Goal: Task Accomplishment & Management: Complete application form

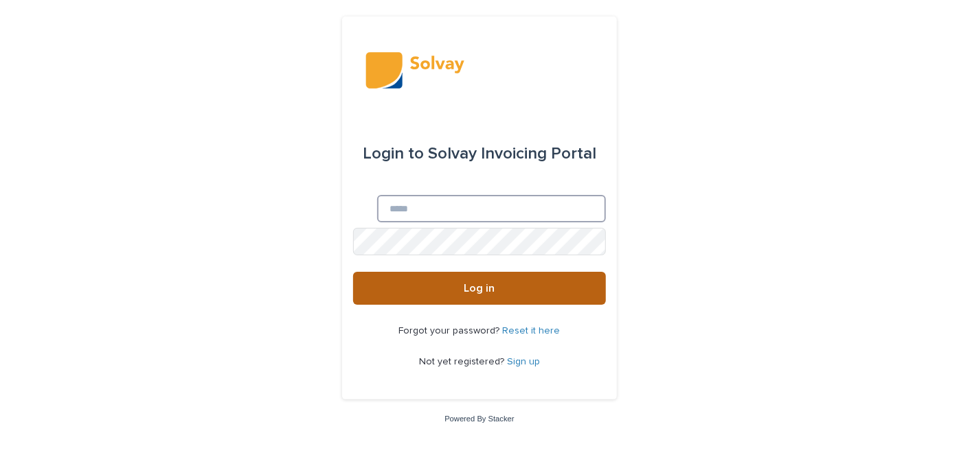
type input "**********"
click at [469, 282] on button "Log in" at bounding box center [479, 288] width 253 height 33
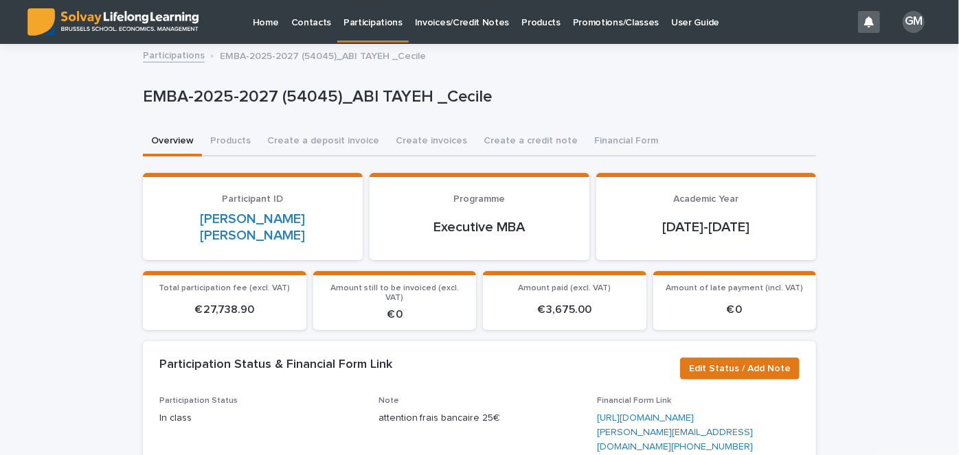
click at [584, 22] on p "Promotions/Classes" at bounding box center [616, 14] width 86 height 29
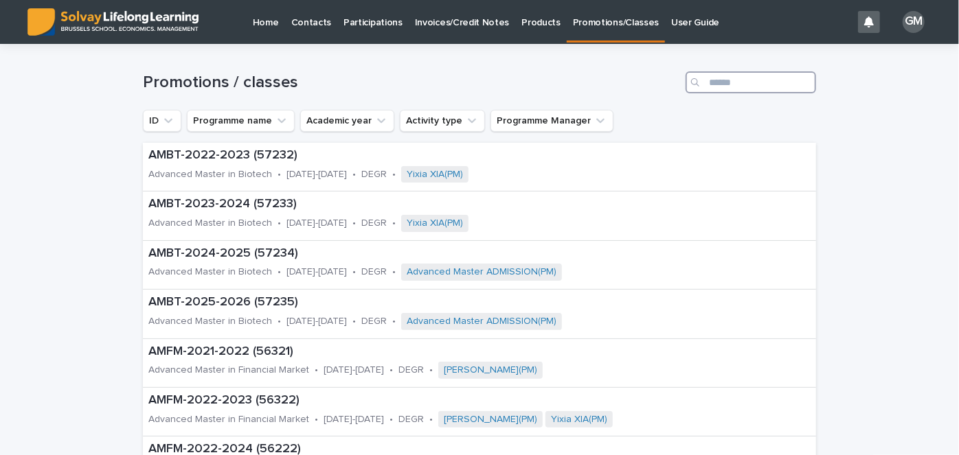
click at [727, 80] on input "Search" at bounding box center [751, 82] width 131 height 22
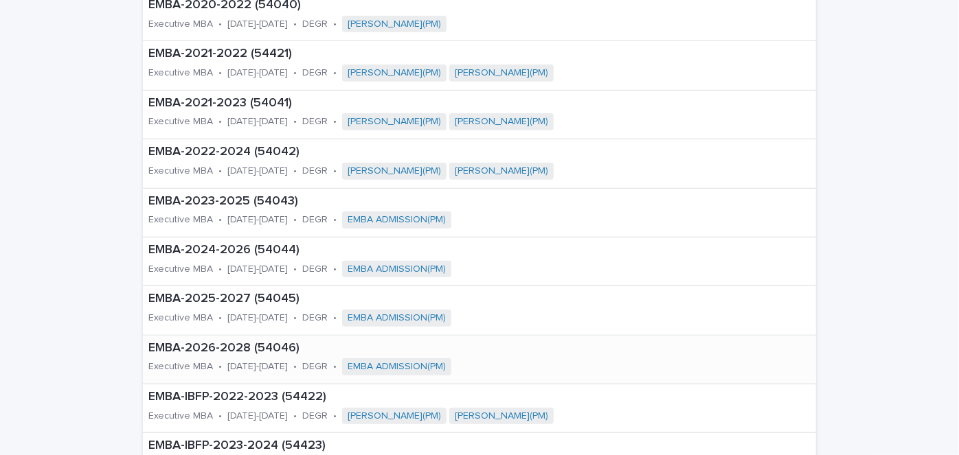
scroll to position [403, 0]
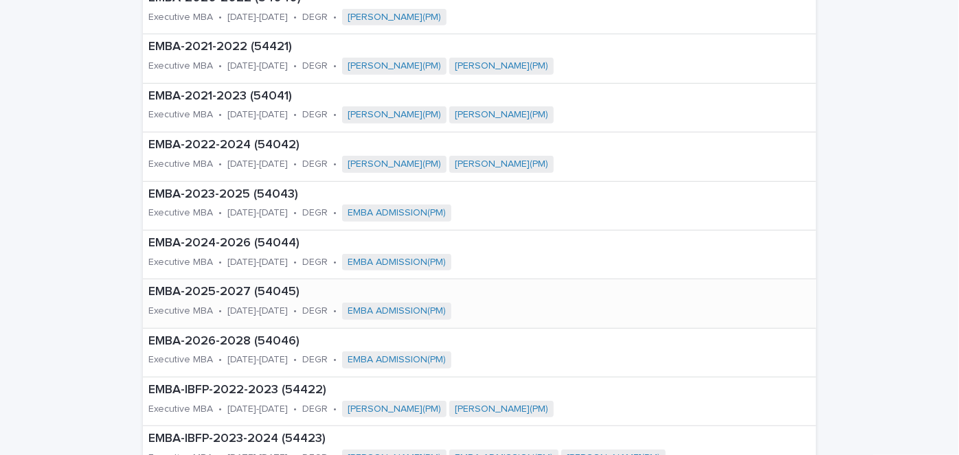
type input "****"
click at [209, 296] on p "EMBA-2025-2027 (54045)" at bounding box center [376, 292] width 457 height 15
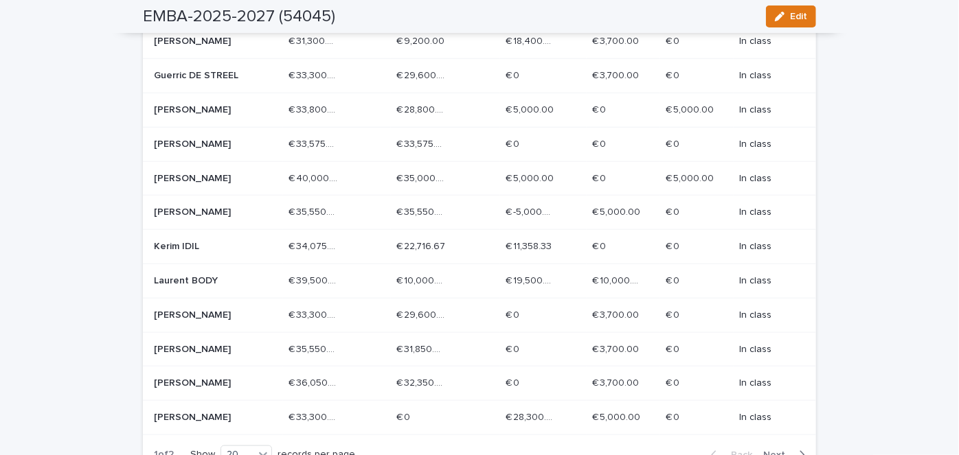
scroll to position [620, 0]
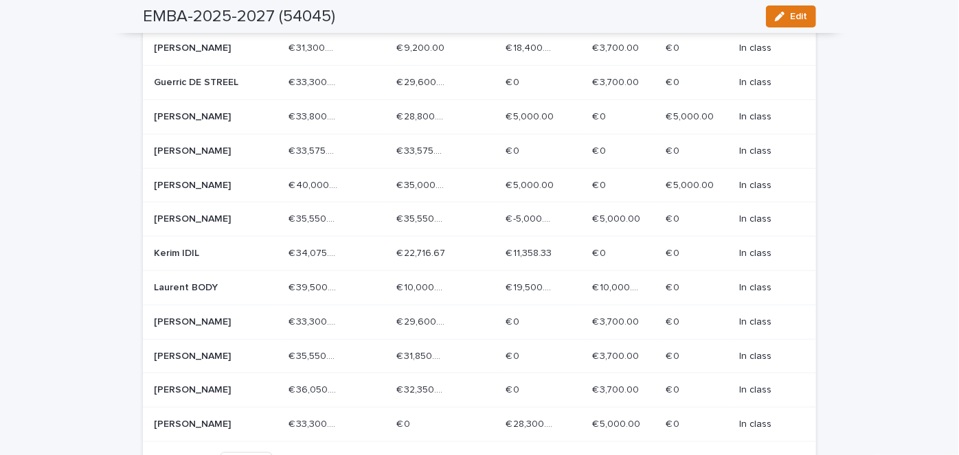
click at [206, 113] on p "[PERSON_NAME]" at bounding box center [203, 117] width 98 height 12
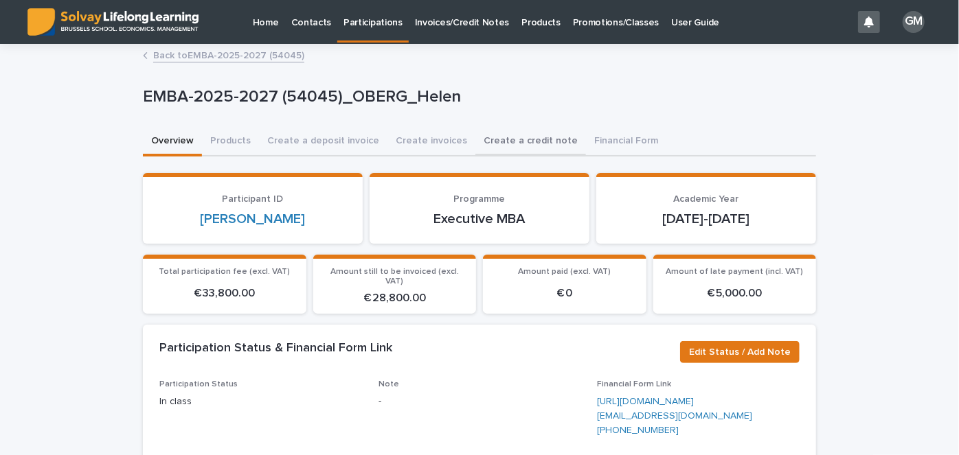
click at [523, 134] on button "Create a credit note" at bounding box center [530, 142] width 111 height 29
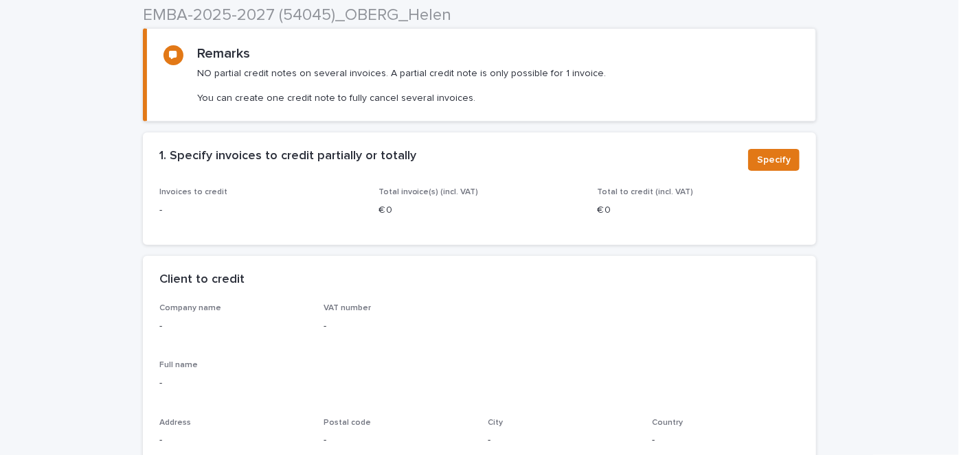
scroll to position [146, 0]
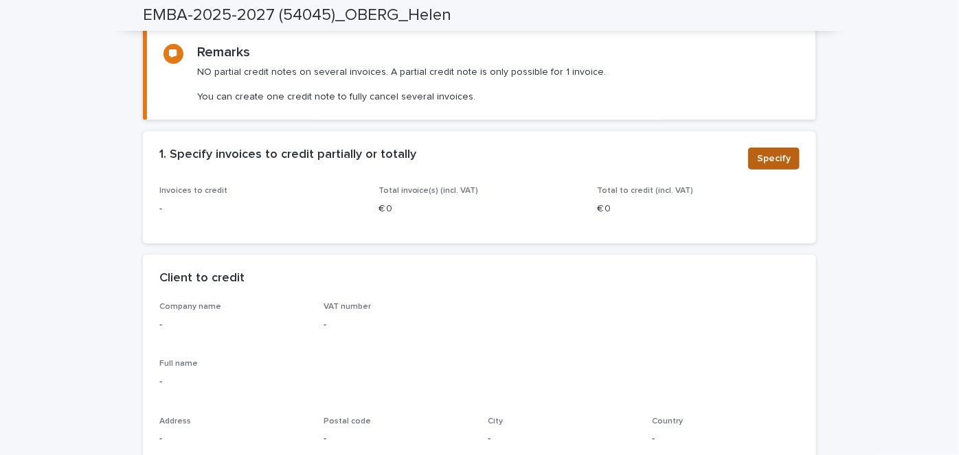
click at [769, 156] on span "Specify" at bounding box center [774, 159] width 34 height 14
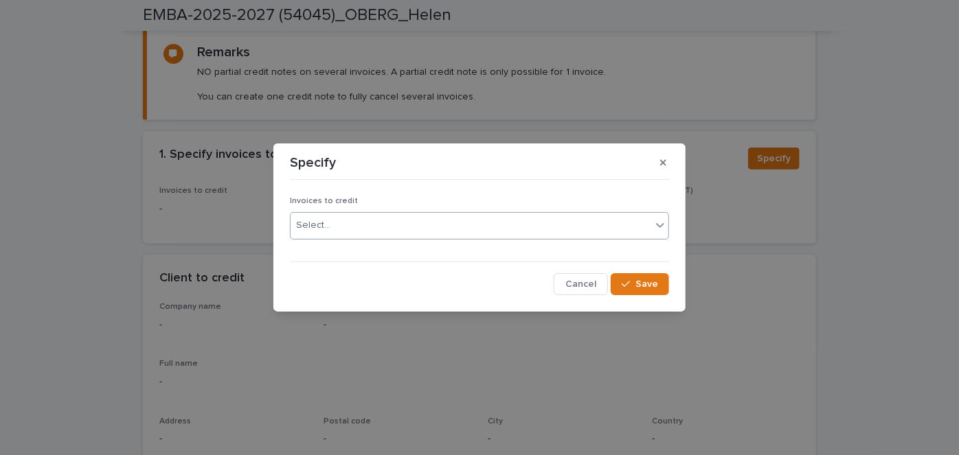
click at [407, 233] on div "Select..." at bounding box center [471, 225] width 361 height 23
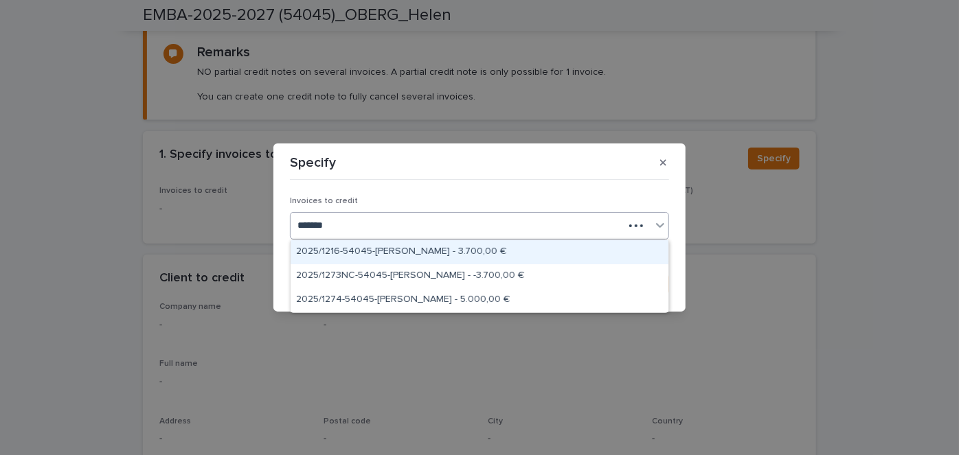
type input "********"
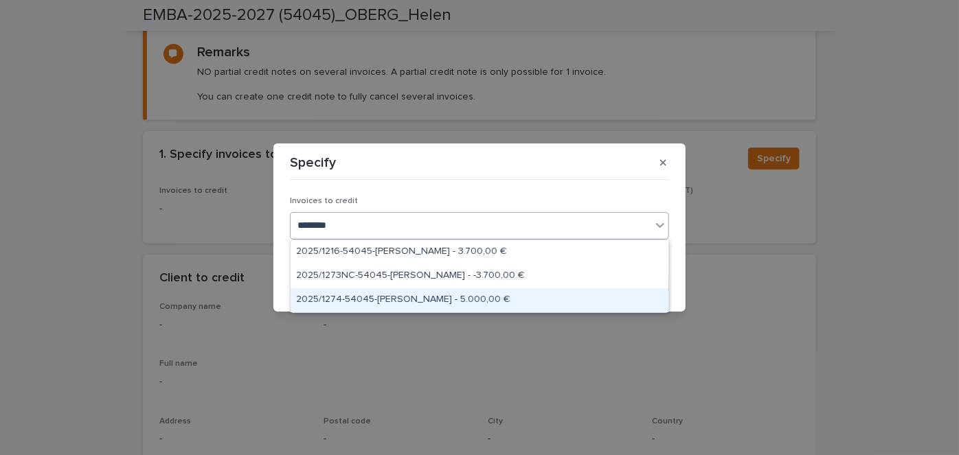
click at [434, 293] on div "2025/1274-54045-[PERSON_NAME] - 5.000,00 €" at bounding box center [480, 301] width 378 height 24
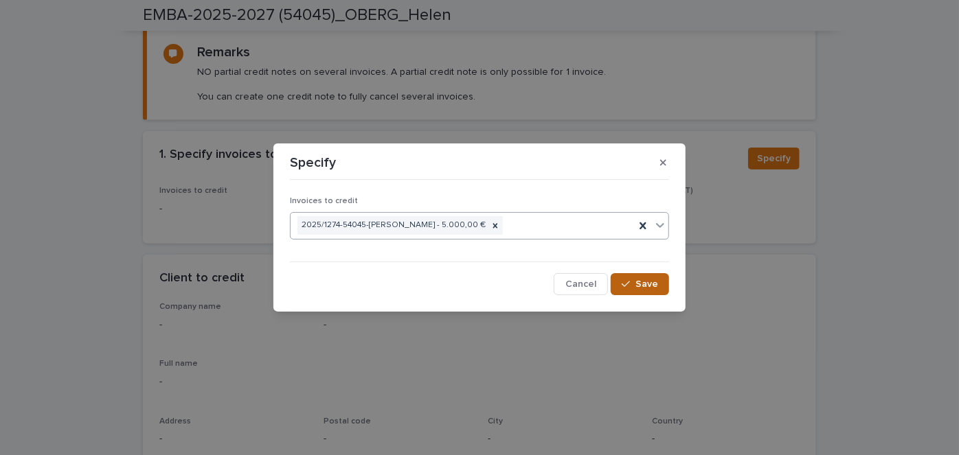
click at [650, 289] on span "Save" at bounding box center [646, 285] width 23 height 10
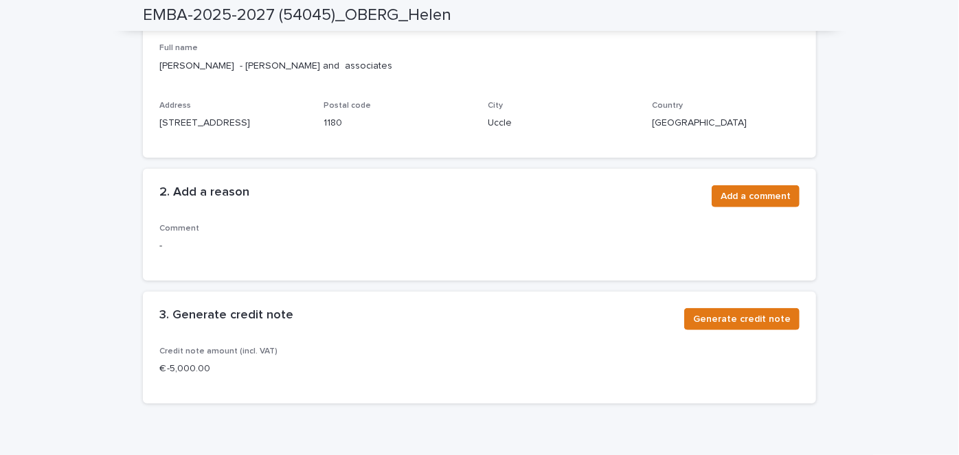
scroll to position [476, 0]
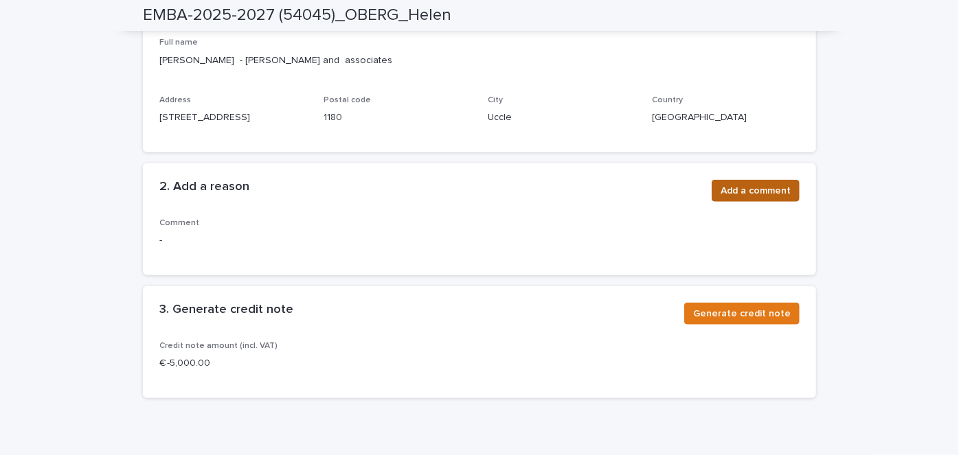
click at [730, 185] on span "Add a comment" at bounding box center [756, 191] width 70 height 14
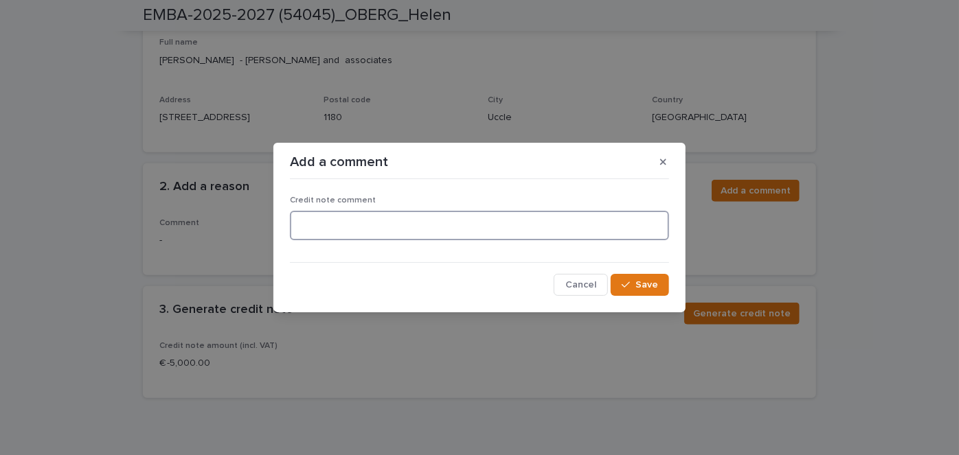
click at [385, 230] on textarea at bounding box center [479, 225] width 379 height 29
type textarea "**********"
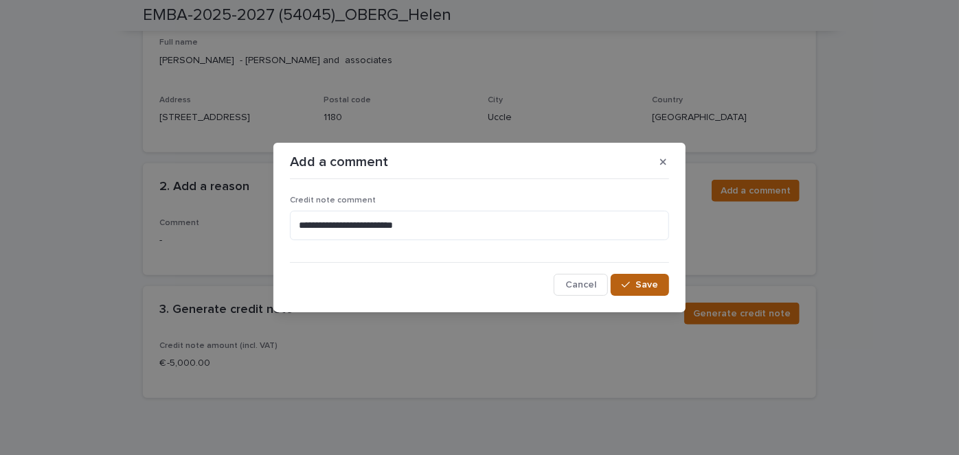
click at [654, 289] on span "Save" at bounding box center [646, 285] width 23 height 10
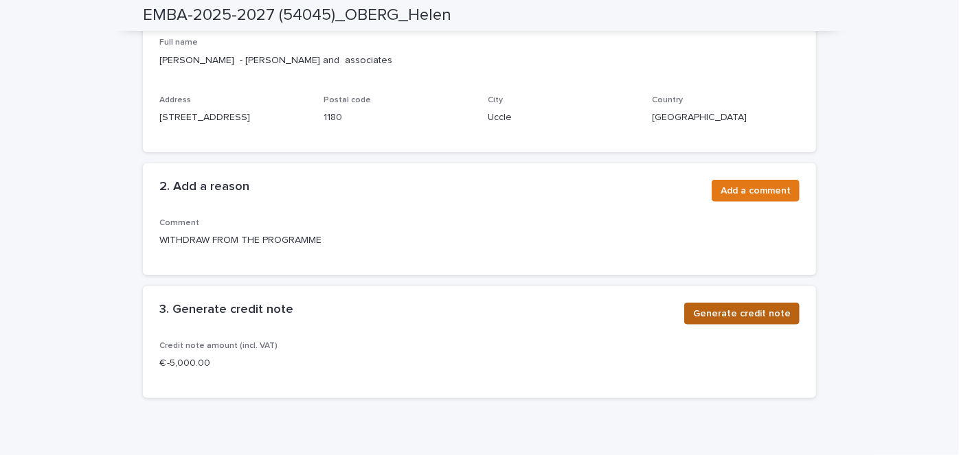
click at [738, 307] on span "Generate credit note" at bounding box center [742, 314] width 98 height 14
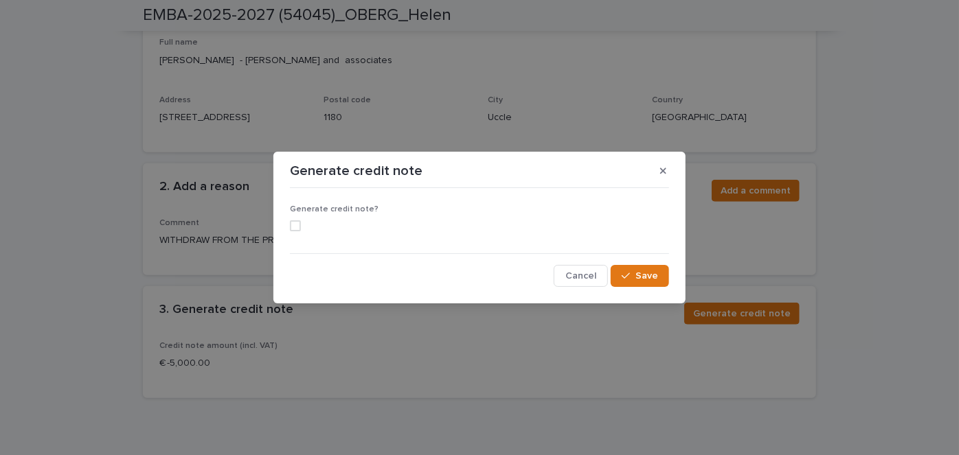
click at [293, 223] on span at bounding box center [295, 226] width 11 height 11
click at [648, 279] on span "Save" at bounding box center [646, 276] width 23 height 10
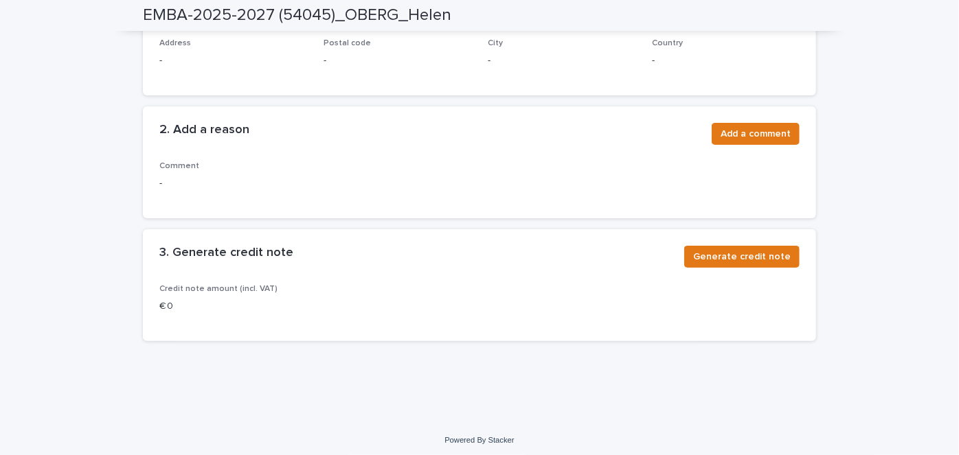
scroll to position [0, 0]
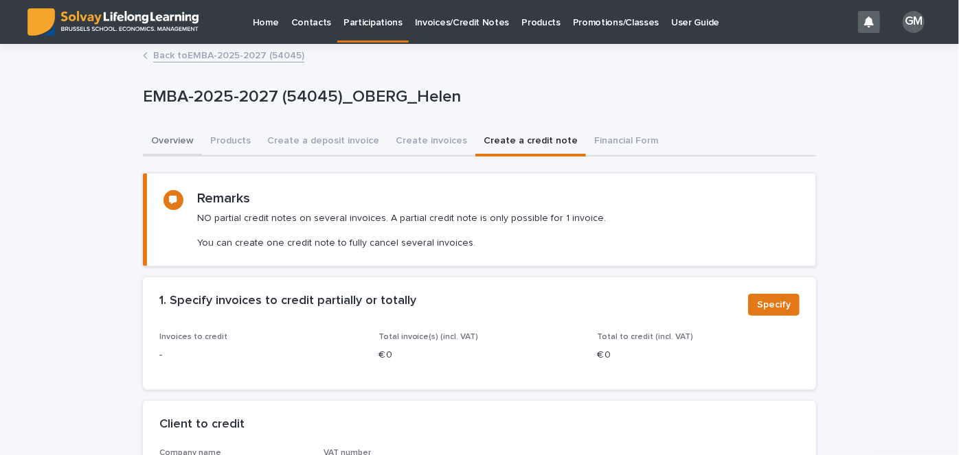
click at [170, 136] on button "Overview" at bounding box center [172, 142] width 59 height 29
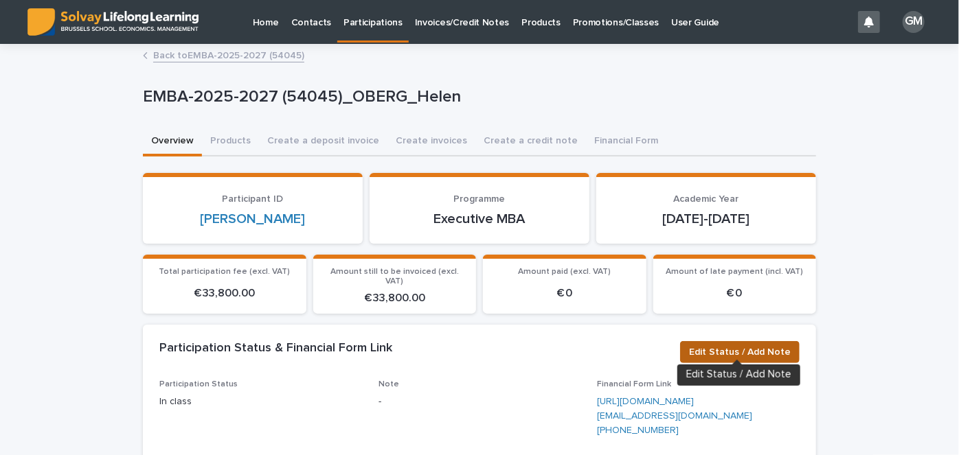
click at [745, 341] on button "Edit Status / Add Note" at bounding box center [740, 352] width 120 height 22
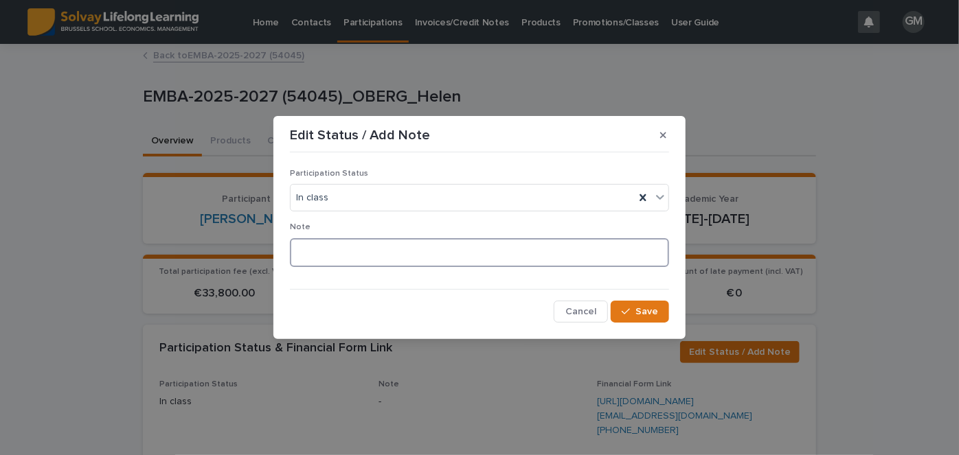
click at [348, 240] on textarea at bounding box center [479, 252] width 379 height 29
click at [343, 191] on div "In class" at bounding box center [463, 198] width 344 height 23
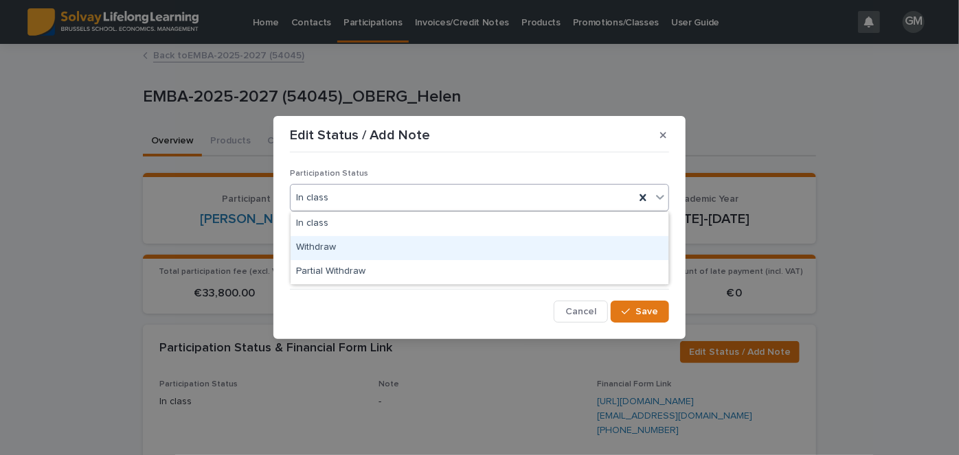
click at [351, 247] on div "Withdraw" at bounding box center [480, 248] width 378 height 24
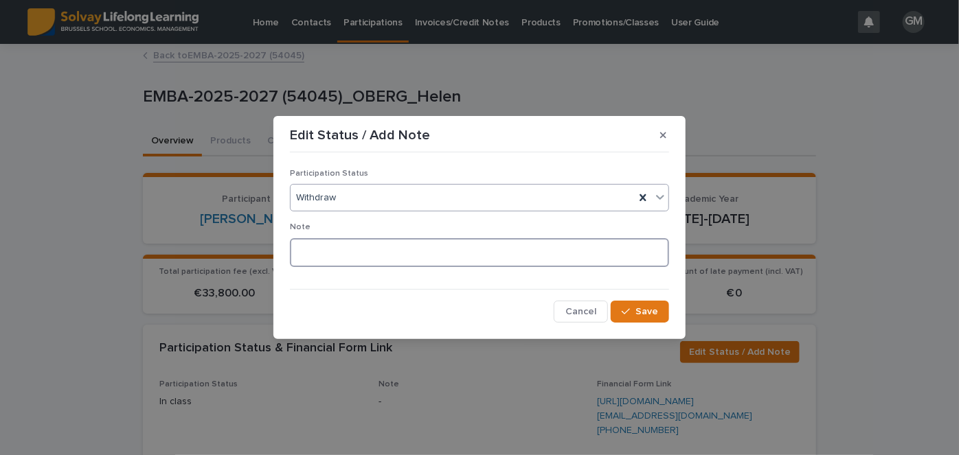
click at [337, 244] on textarea at bounding box center [479, 252] width 379 height 29
click at [338, 251] on textarea "**********" at bounding box center [479, 252] width 379 height 29
type textarea "**********"
click at [641, 304] on button "Save" at bounding box center [640, 312] width 58 height 22
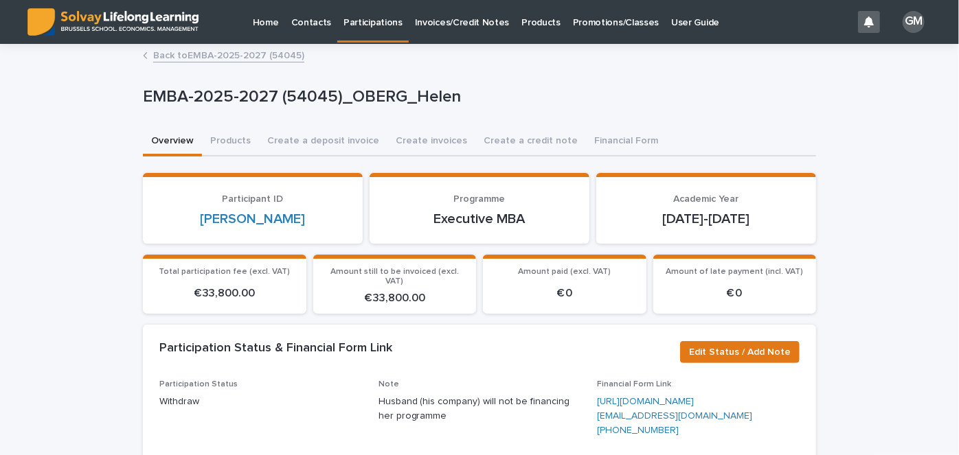
click at [236, 56] on link "Back to EMBA-2025-2027 (54045)" at bounding box center [228, 55] width 151 height 16
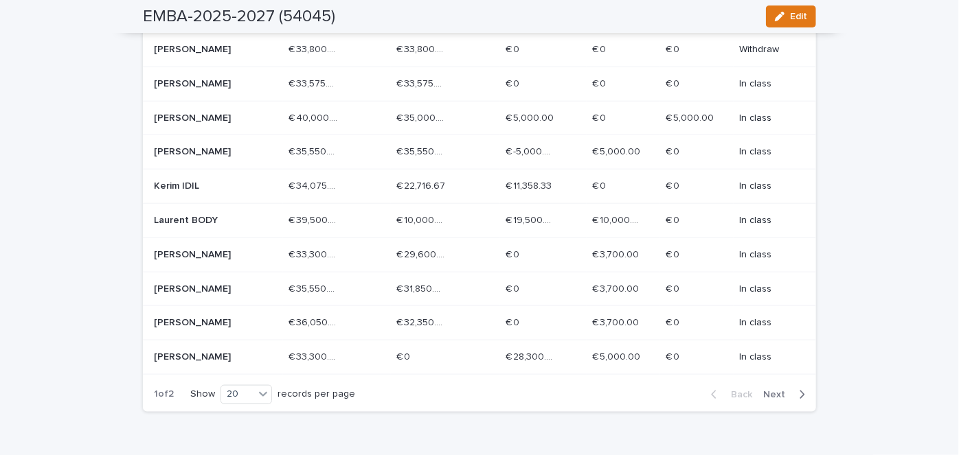
scroll to position [711, 0]
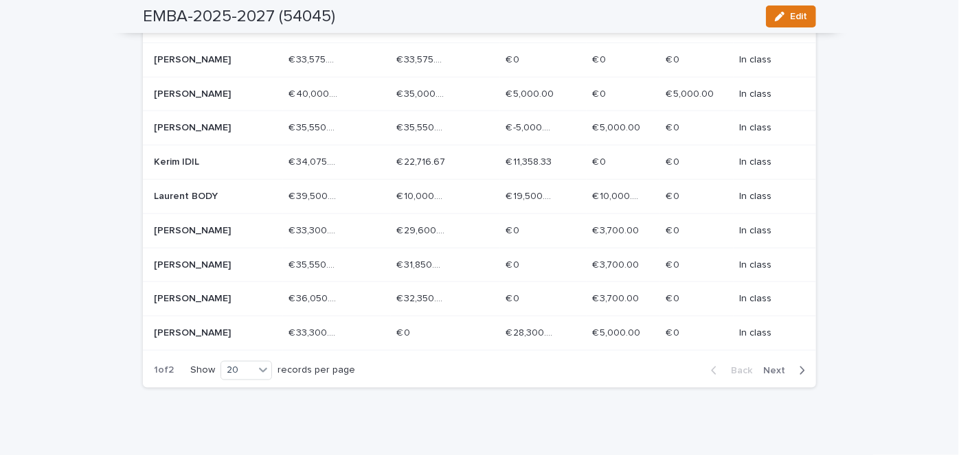
click at [785, 367] on span "Next" at bounding box center [778, 371] width 30 height 10
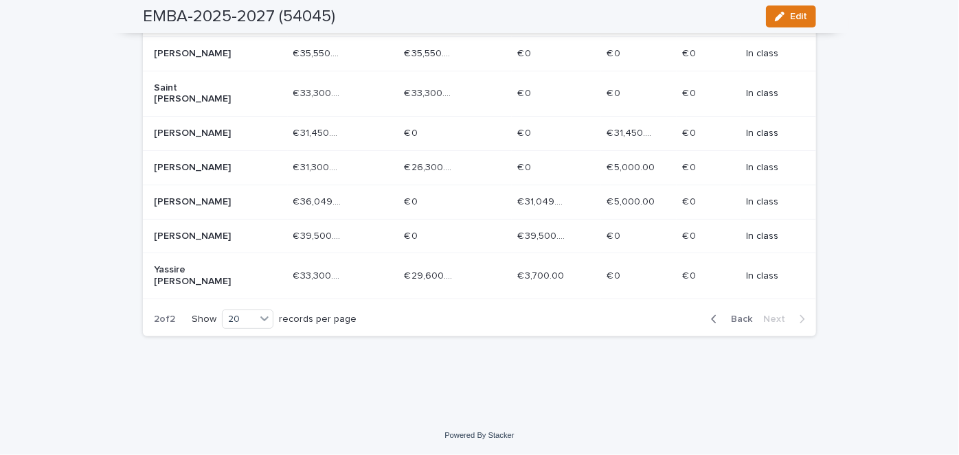
scroll to position [383, 0]
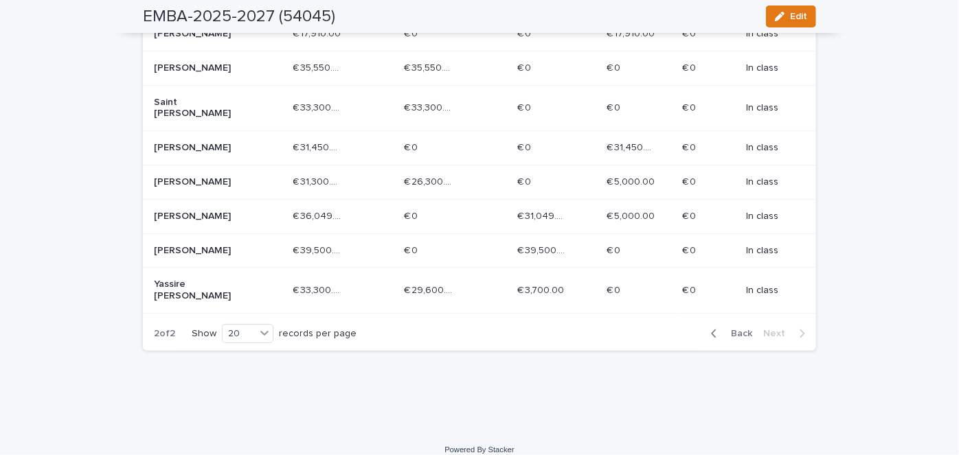
click at [214, 280] on p "Yassire [PERSON_NAME]" at bounding box center [203, 290] width 98 height 23
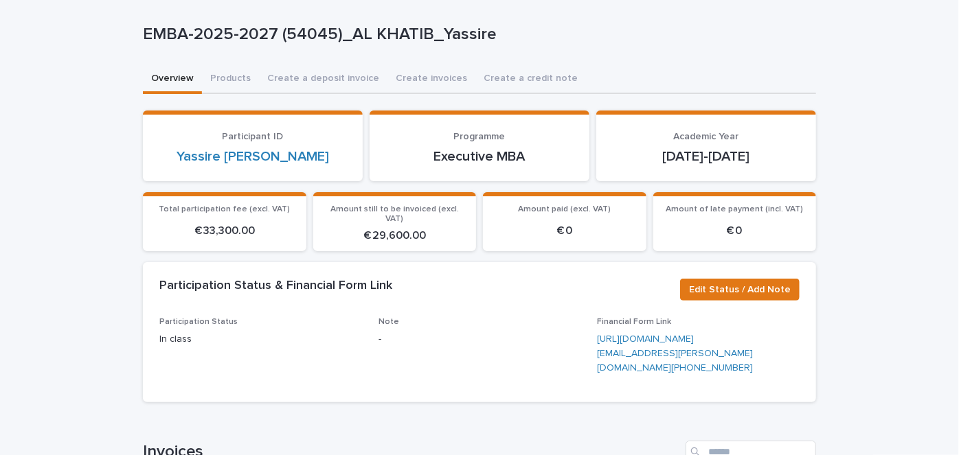
scroll to position [57, 0]
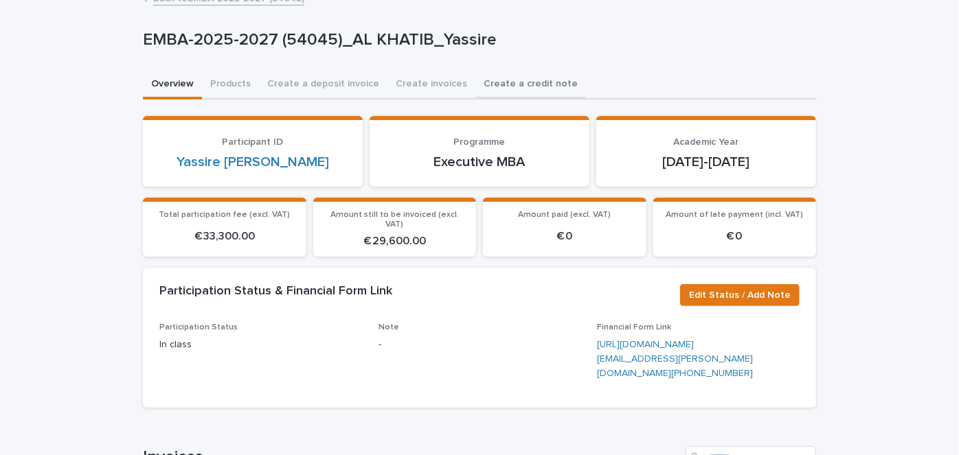
click at [499, 80] on button "Create a credit note" at bounding box center [530, 85] width 111 height 29
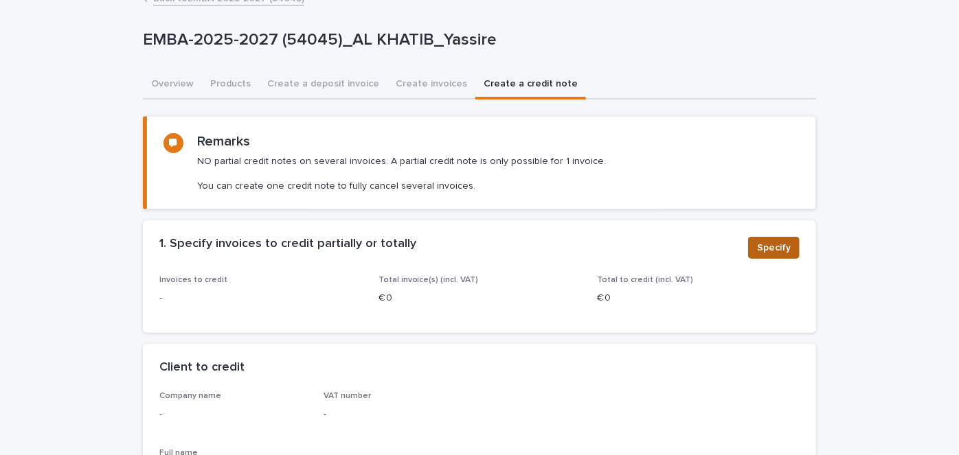
click at [765, 244] on span "Specify" at bounding box center [774, 248] width 34 height 14
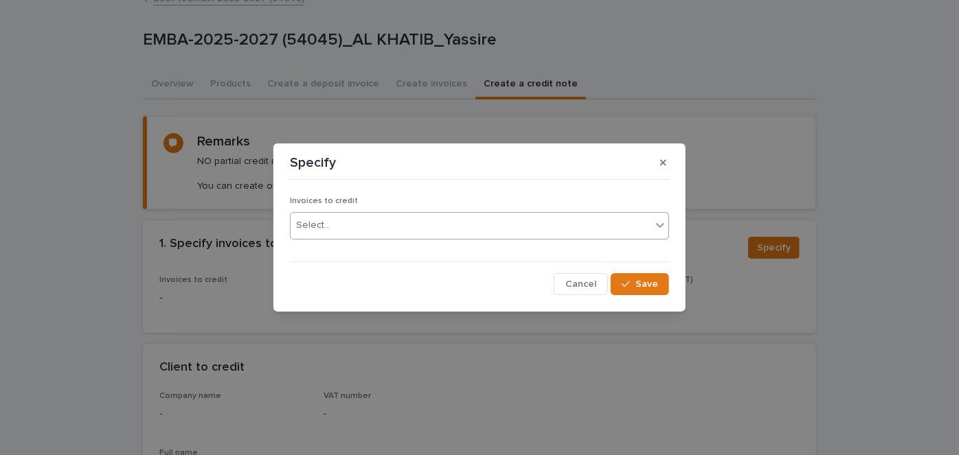
click at [373, 222] on div "Select..." at bounding box center [471, 225] width 361 height 23
type input "*******"
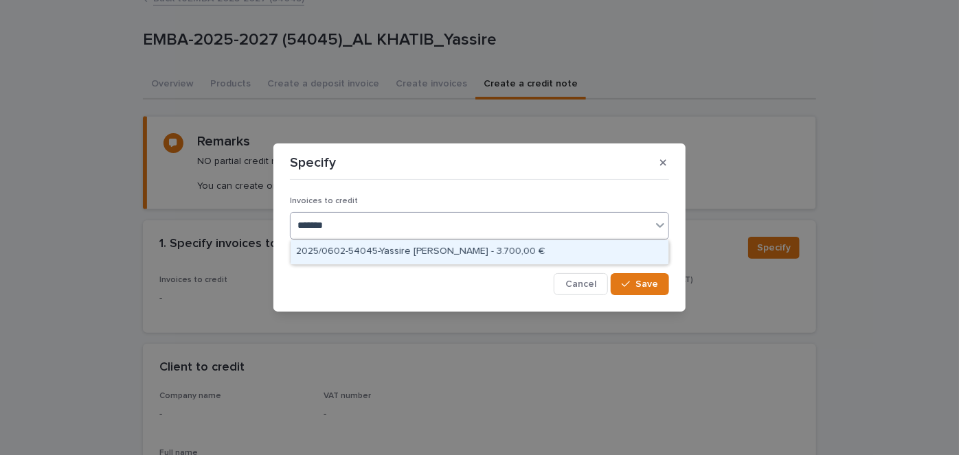
click at [419, 242] on div "2025/0602-54045-Yassire [PERSON_NAME] - 3.700,00 €" at bounding box center [480, 252] width 378 height 24
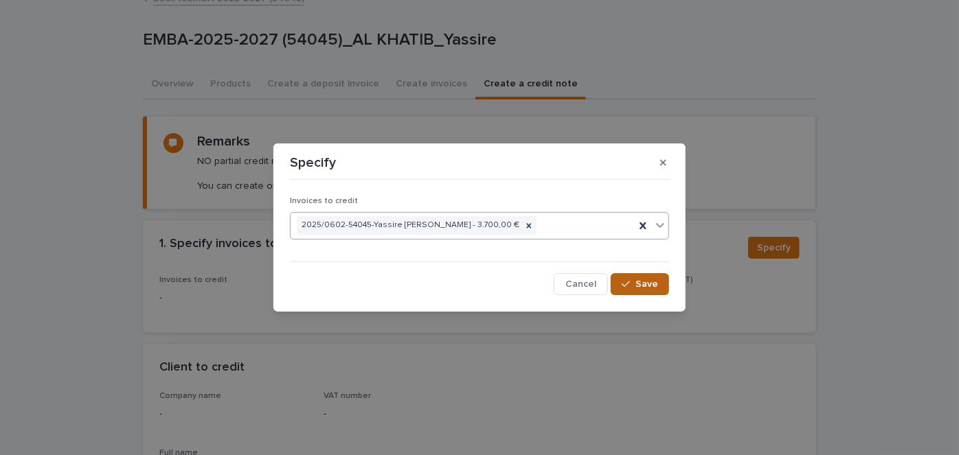
click at [635, 275] on button "Save" at bounding box center [640, 284] width 58 height 22
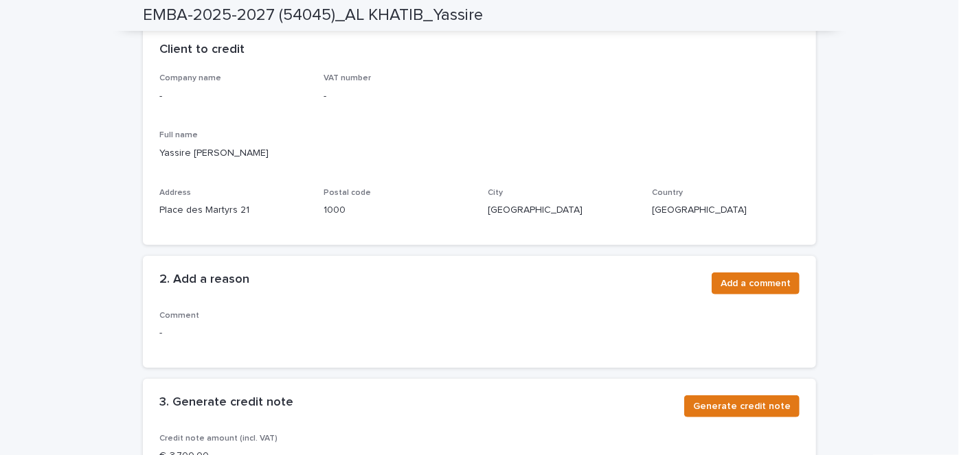
scroll to position [385, 0]
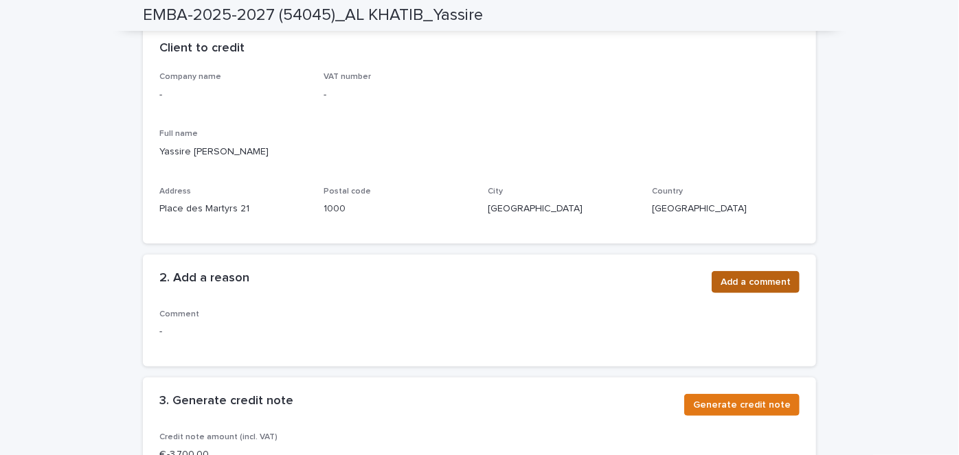
click at [749, 282] on span "Add a comment" at bounding box center [756, 282] width 70 height 14
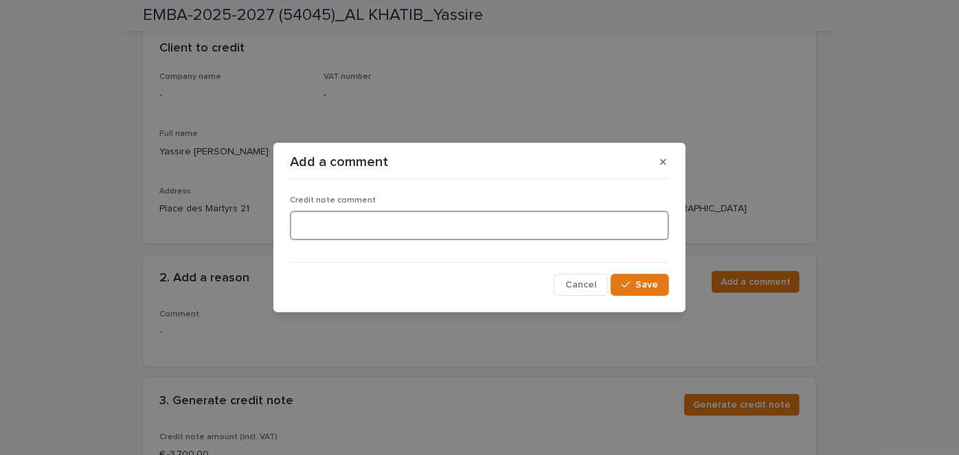
click at [346, 221] on textarea at bounding box center [479, 225] width 379 height 29
type textarea "**********"
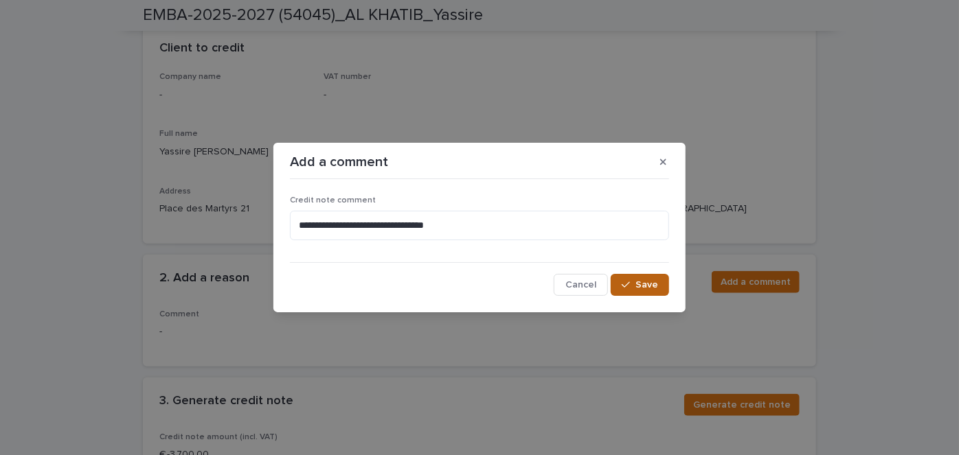
click at [656, 284] on span "Save" at bounding box center [646, 285] width 23 height 10
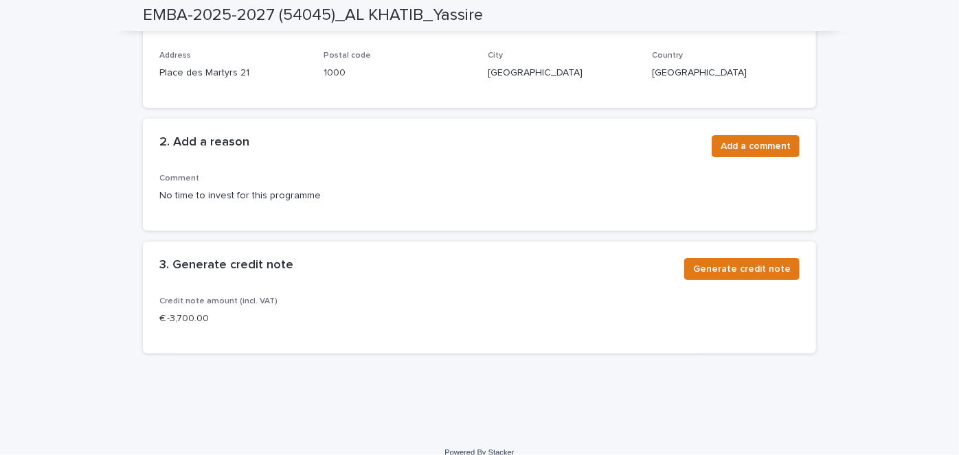
scroll to position [522, 0]
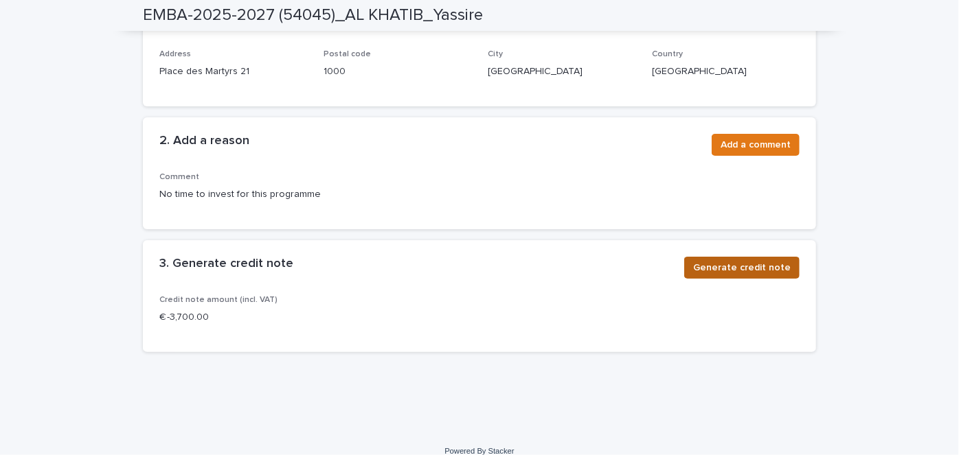
click at [732, 267] on span "Generate credit note" at bounding box center [742, 268] width 98 height 14
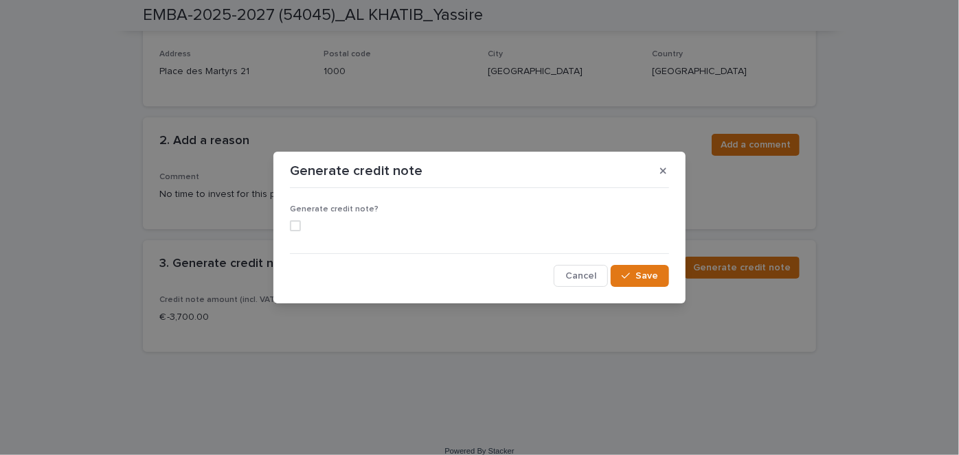
click at [299, 222] on span at bounding box center [295, 226] width 11 height 11
click at [640, 275] on span "Save" at bounding box center [646, 276] width 23 height 10
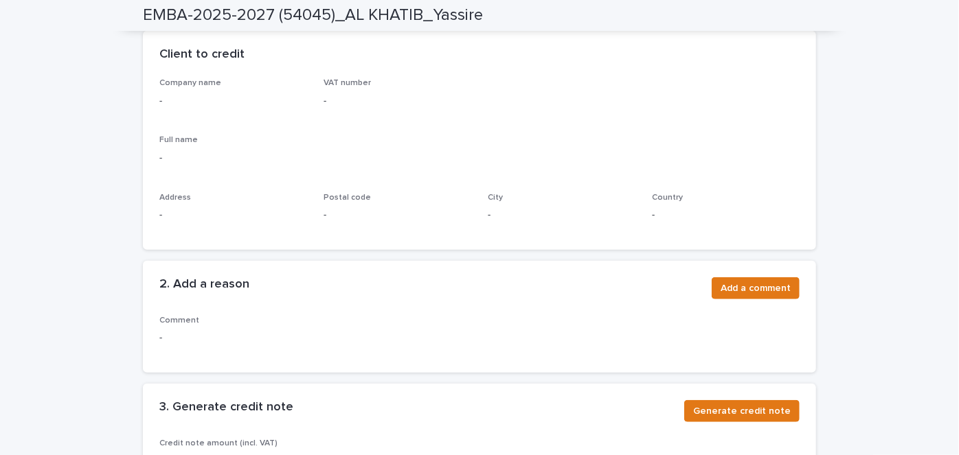
scroll to position [528, 0]
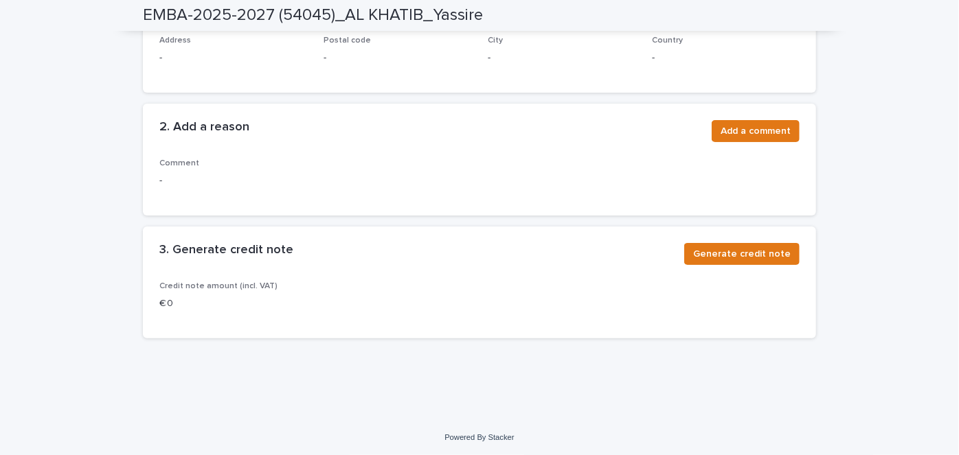
drag, startPoint x: 464, startPoint y: 247, endPoint x: 296, endPoint y: 192, distance: 176.4
click at [296, 192] on div "Comment -" at bounding box center [479, 179] width 640 height 41
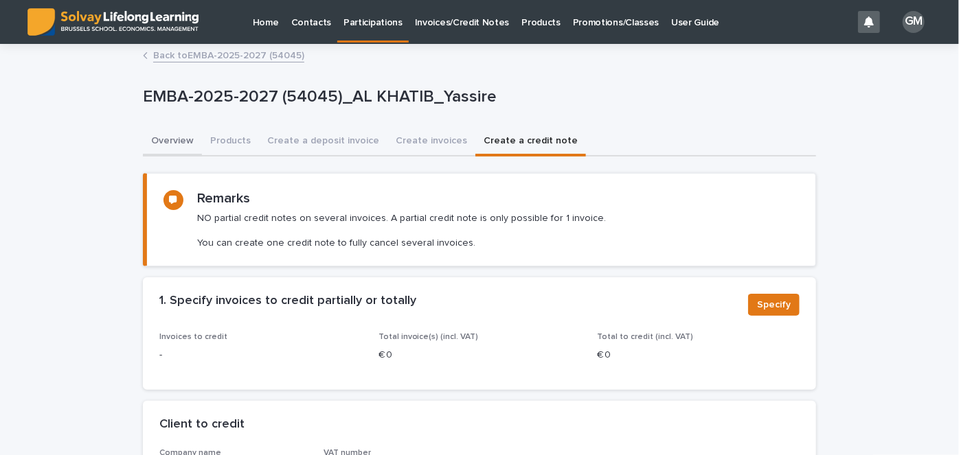
click at [155, 145] on button "Overview" at bounding box center [172, 142] width 59 height 29
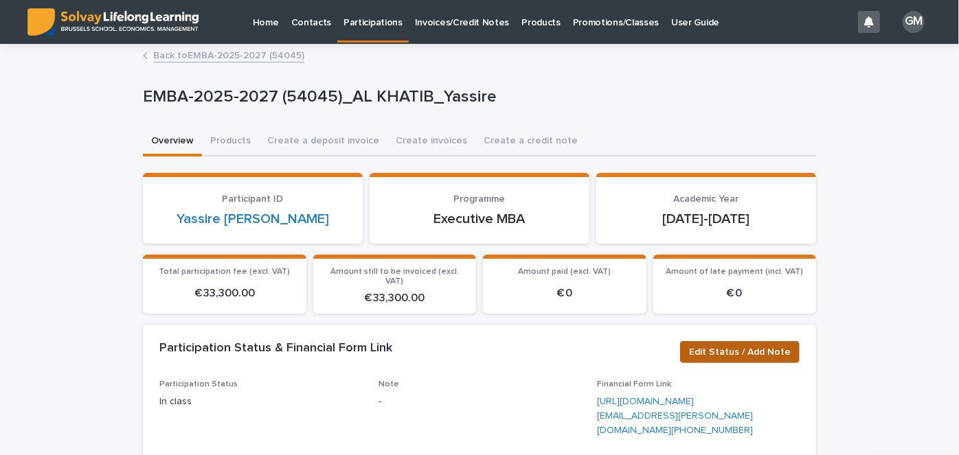
click at [717, 346] on span "Edit Status / Add Note" at bounding box center [740, 353] width 102 height 14
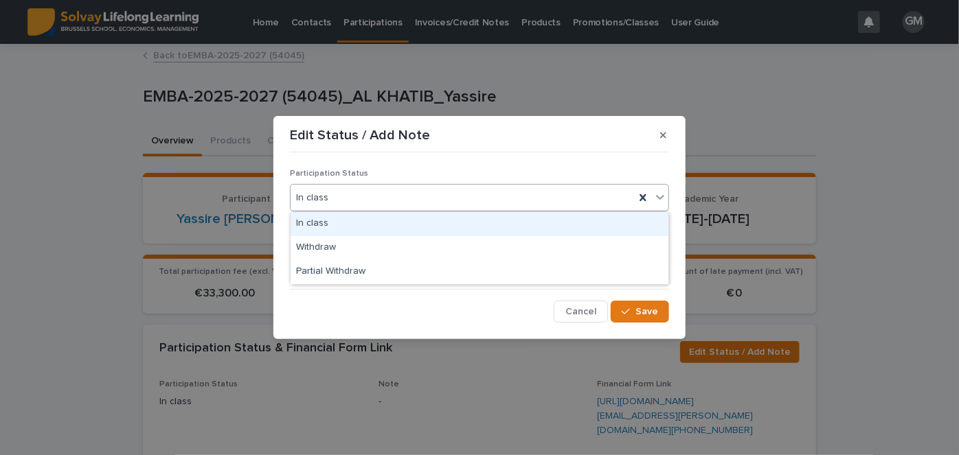
click at [348, 201] on div "In class" at bounding box center [463, 198] width 344 height 23
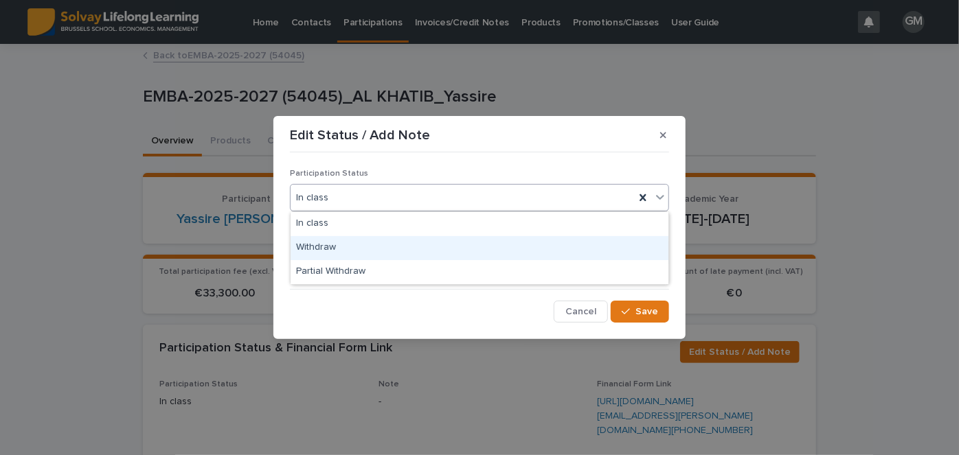
click at [339, 255] on div "Withdraw" at bounding box center [480, 248] width 378 height 24
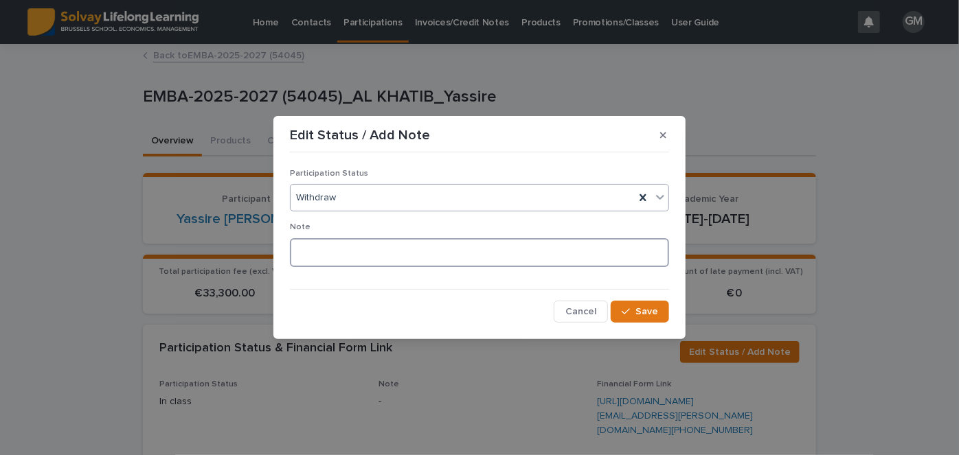
click at [319, 261] on textarea at bounding box center [479, 252] width 379 height 29
type textarea "**********"
click at [634, 308] on div "button" at bounding box center [629, 312] width 14 height 10
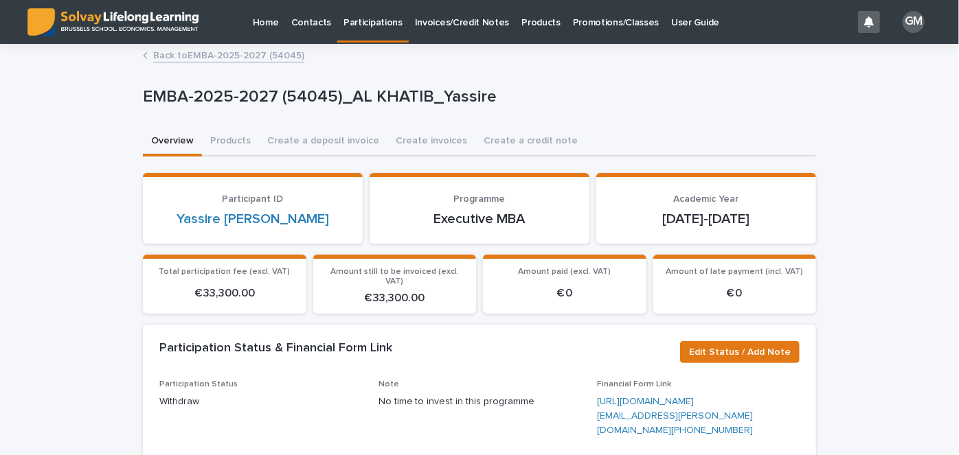
click at [209, 53] on link "Back to EMBA-2025-2027 (54045)" at bounding box center [228, 55] width 151 height 16
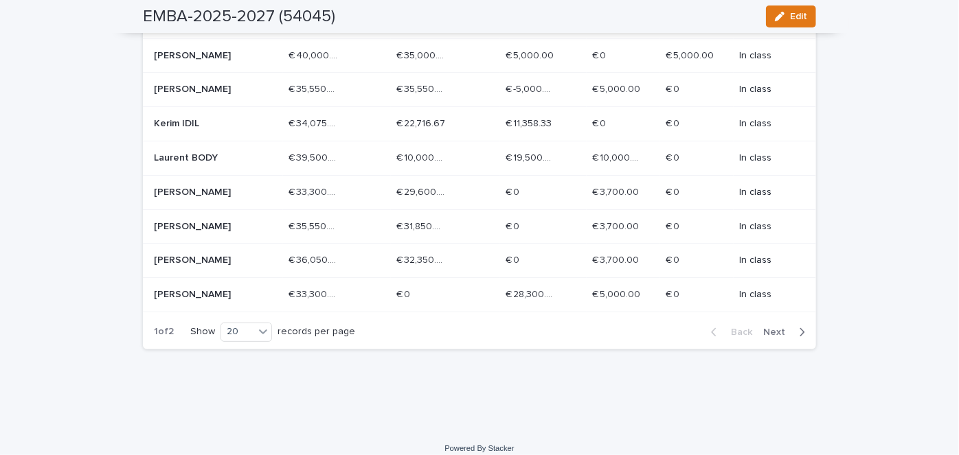
scroll to position [756, 0]
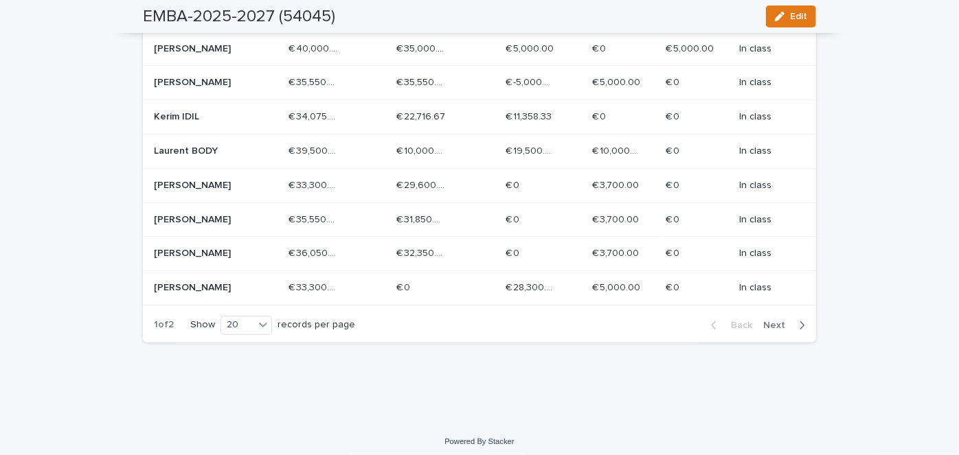
click at [777, 323] on span "Next" at bounding box center [778, 326] width 30 height 10
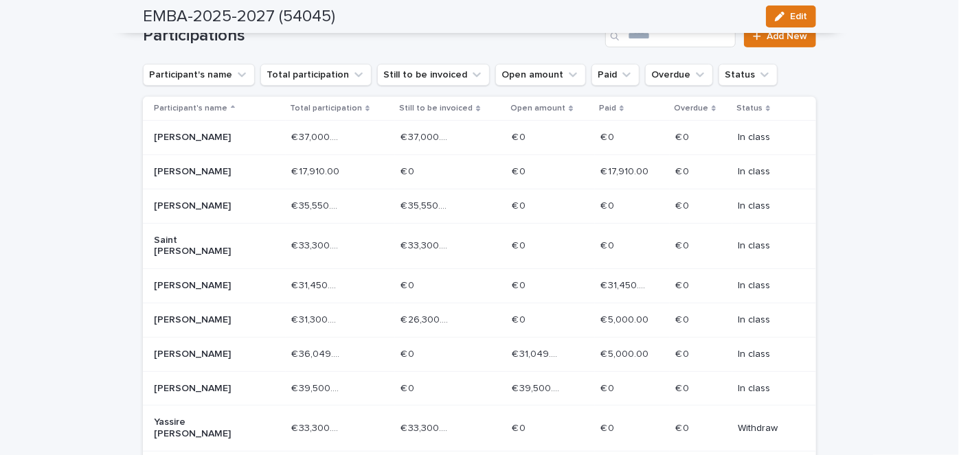
scroll to position [282, 0]
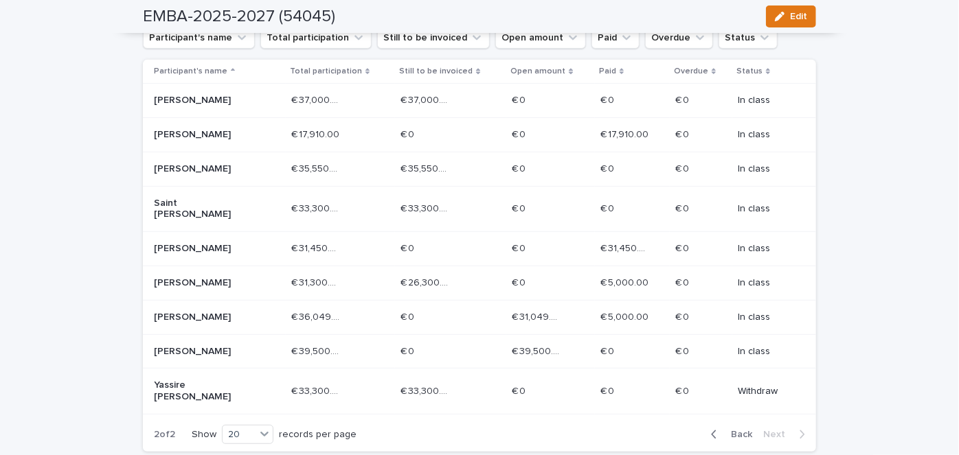
click at [727, 430] on span "Back" at bounding box center [738, 435] width 30 height 10
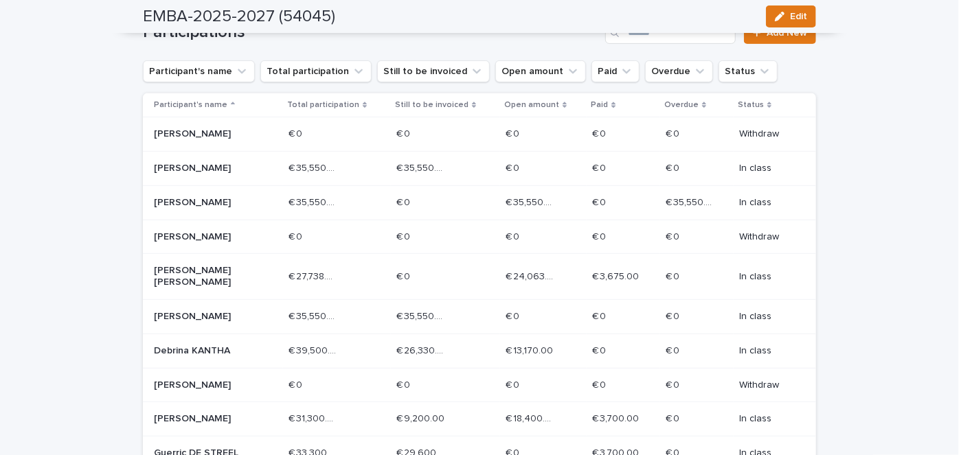
scroll to position [0, 0]
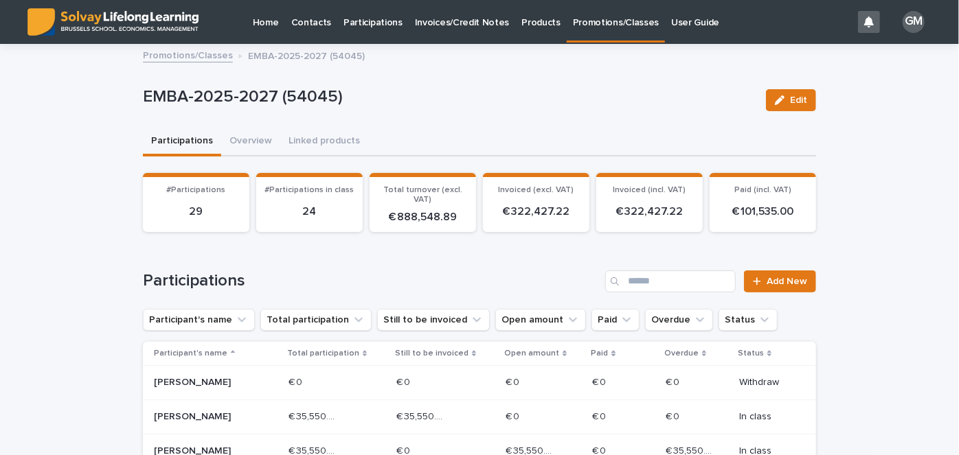
click at [590, 21] on p "Promotions/Classes" at bounding box center [616, 14] width 86 height 29
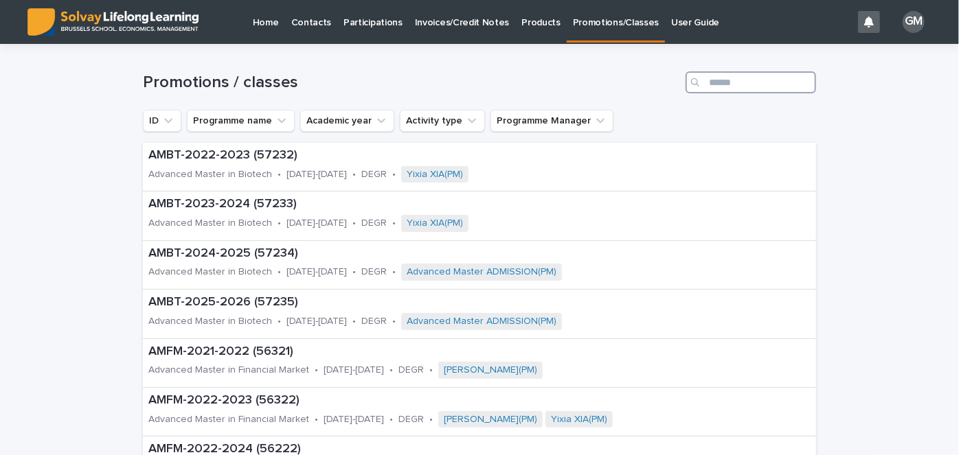
click at [712, 91] on input "Search" at bounding box center [751, 82] width 131 height 22
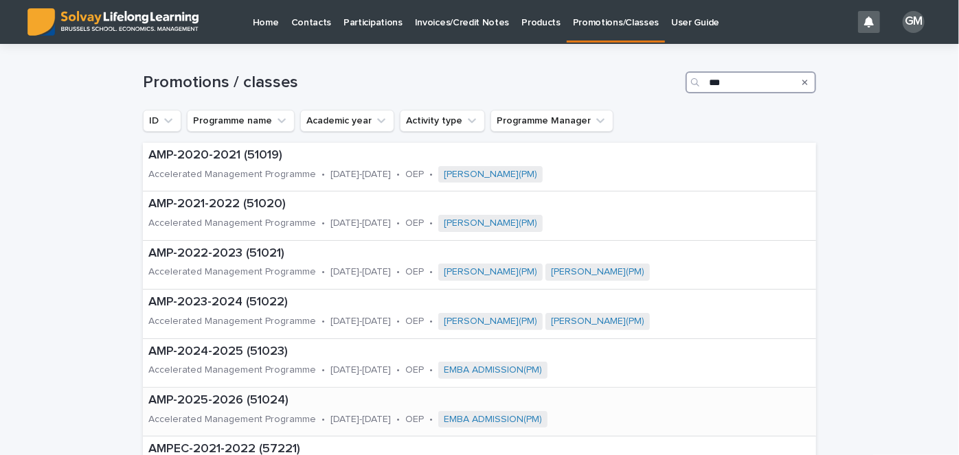
type input "***"
click at [218, 408] on div "AMP-2025-2026 (51024) Accelerated Management Programme • [DATE]-[DATE] • OEP • …" at bounding box center [419, 412] width 553 height 48
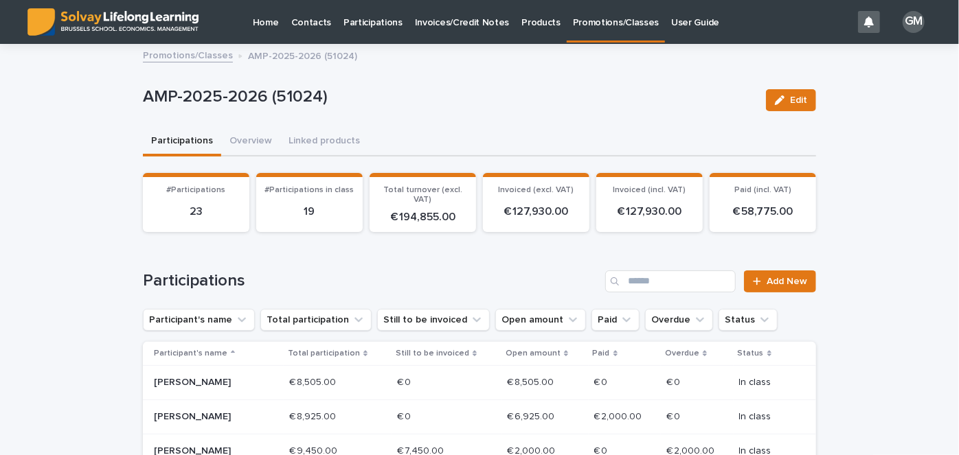
scroll to position [26, 0]
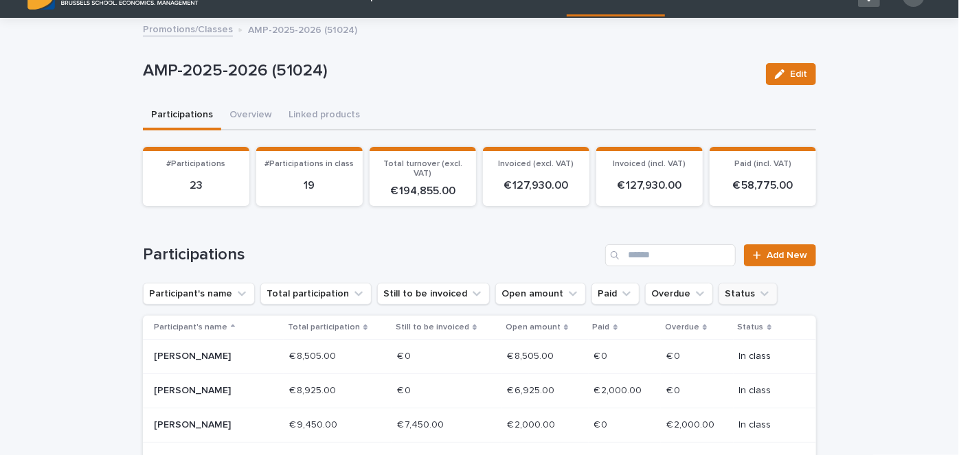
click at [721, 298] on button "Status" at bounding box center [748, 294] width 59 height 22
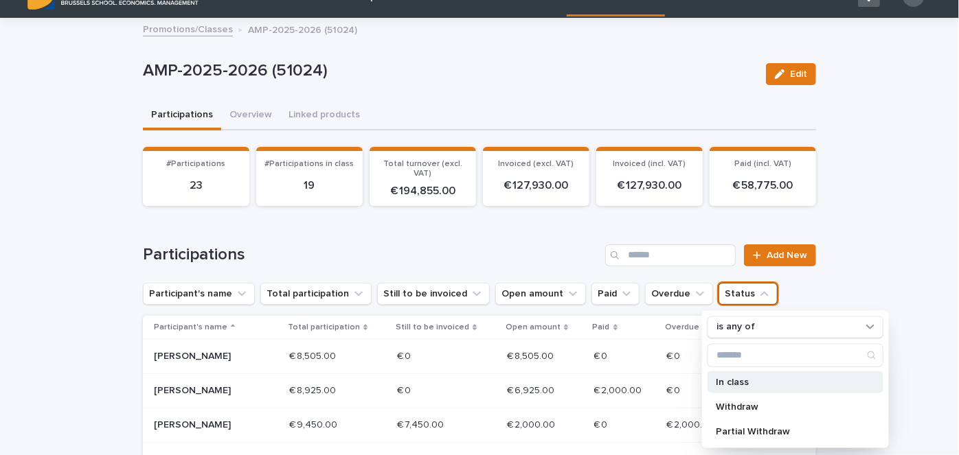
click at [745, 383] on p "In class" at bounding box center [789, 382] width 146 height 10
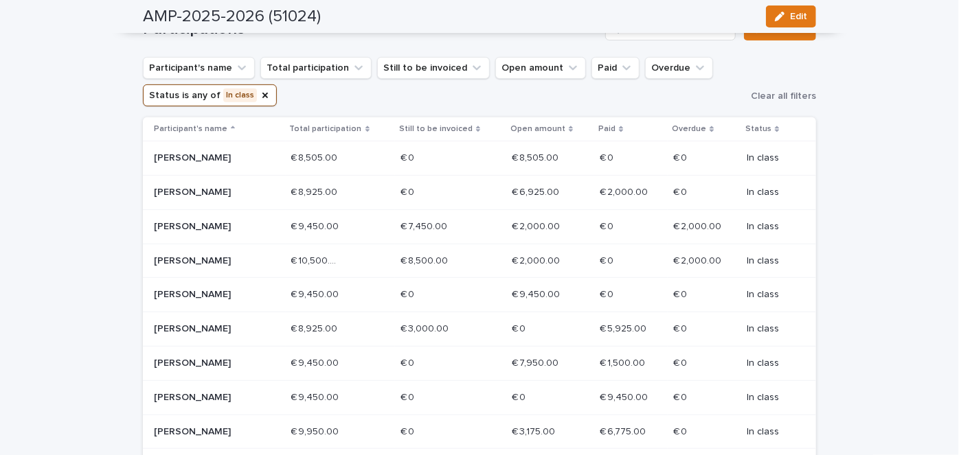
scroll to position [258, 0]
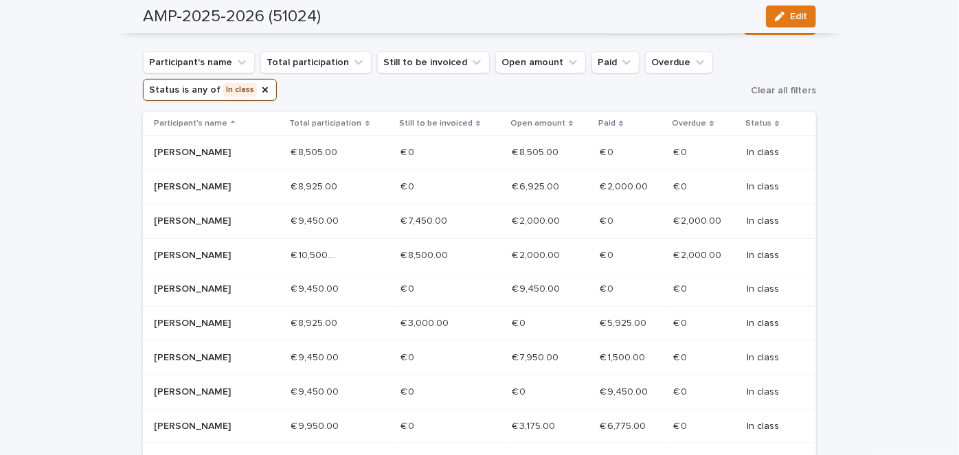
click at [216, 295] on p "[PERSON_NAME]" at bounding box center [203, 290] width 98 height 12
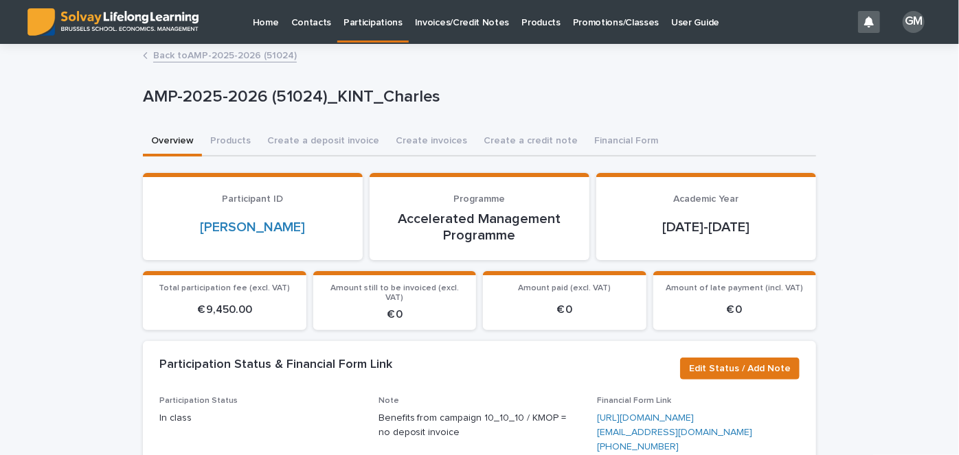
click at [221, 52] on link "Back to AMP-2025-2026 (51024)" at bounding box center [225, 55] width 144 height 16
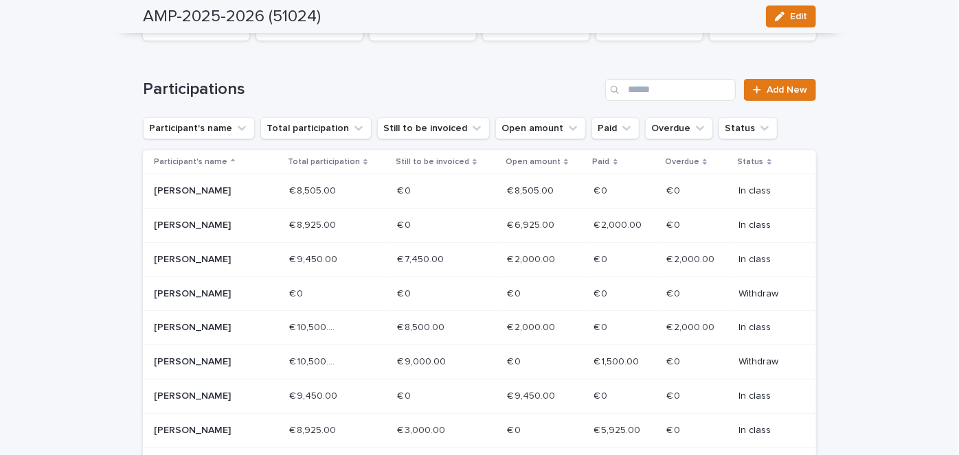
scroll to position [211, 0]
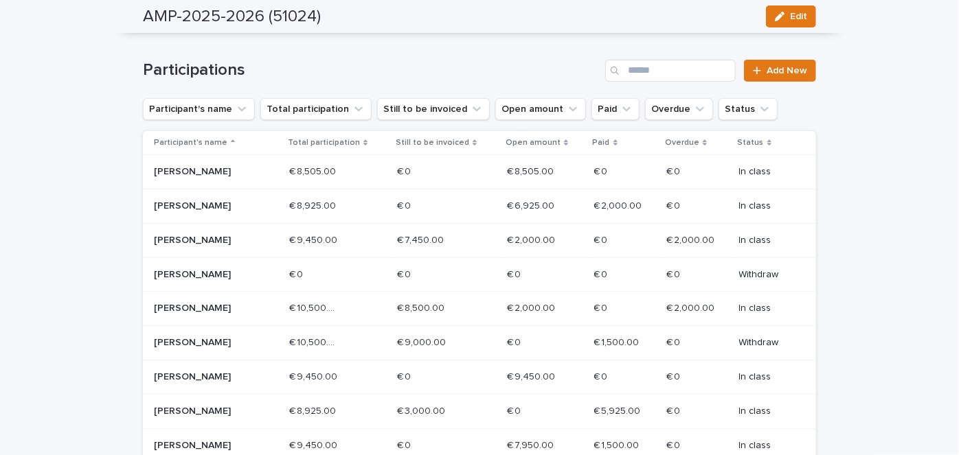
click at [223, 172] on p "[PERSON_NAME]" at bounding box center [203, 172] width 98 height 12
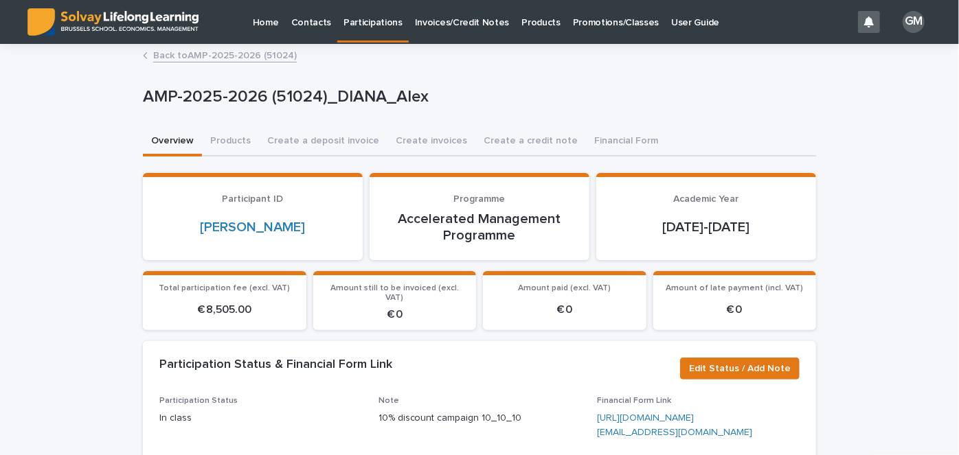
click at [182, 49] on link "Back to AMP-2025-2026 (51024)" at bounding box center [225, 55] width 144 height 16
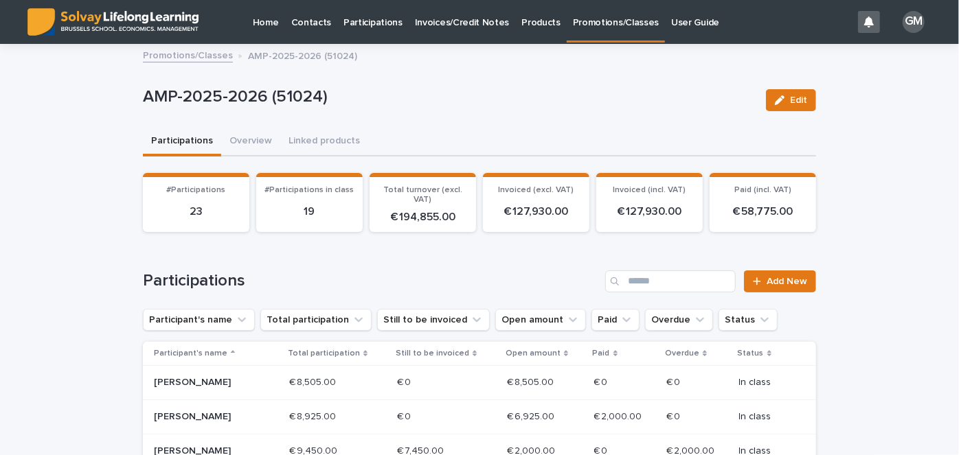
click at [598, 25] on p "Promotions/Classes" at bounding box center [616, 14] width 86 height 29
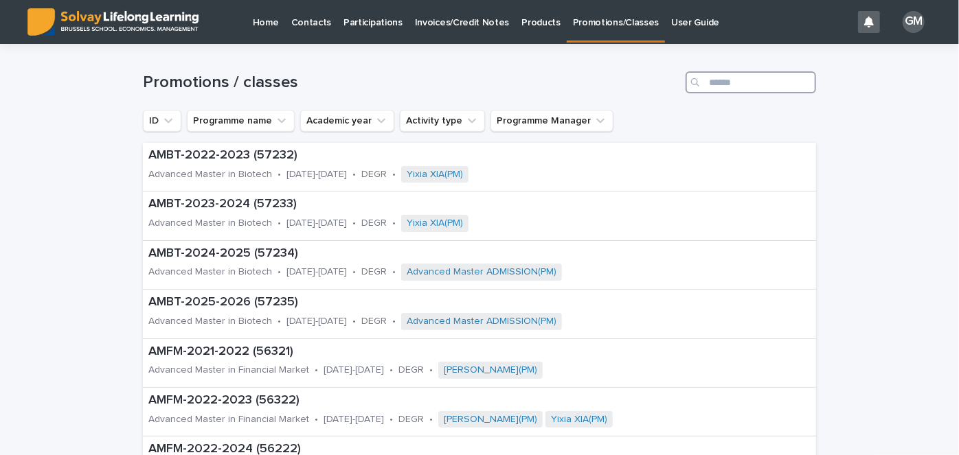
click at [729, 82] on input "Search" at bounding box center [751, 82] width 131 height 22
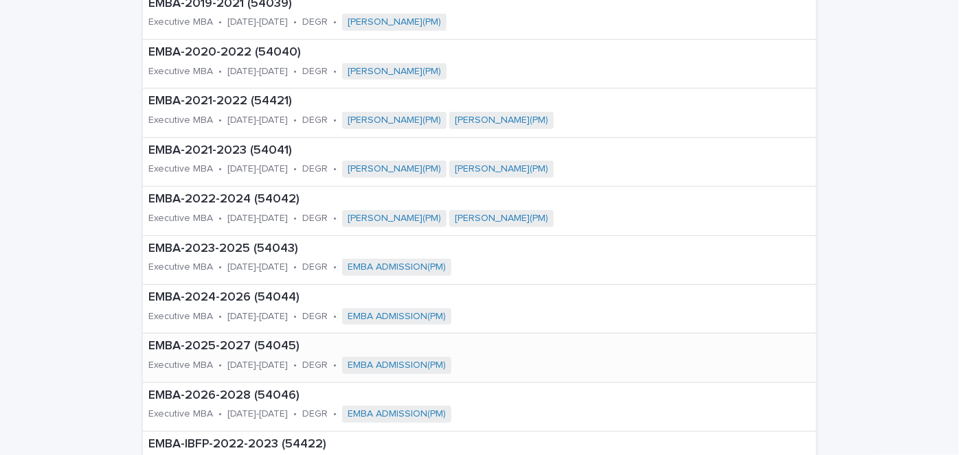
scroll to position [356, 0]
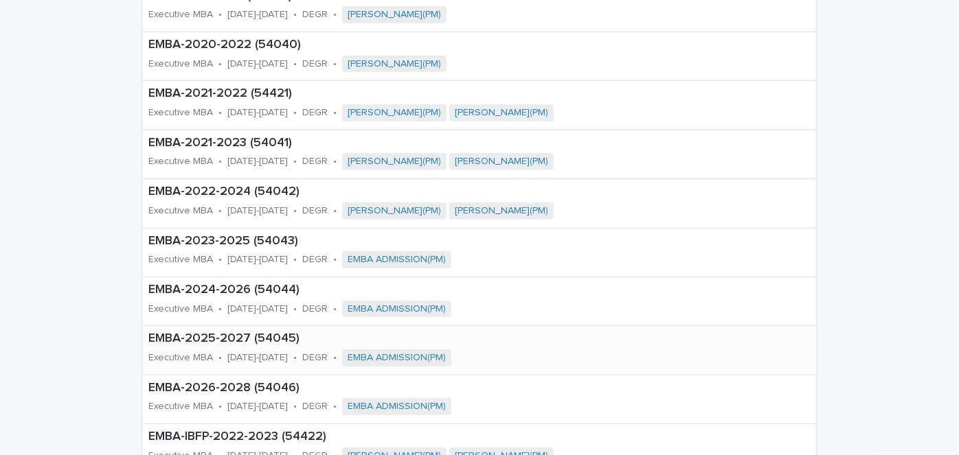
type input "****"
click at [193, 343] on p "EMBA-2025-2027 (54045)" at bounding box center [376, 339] width 457 height 15
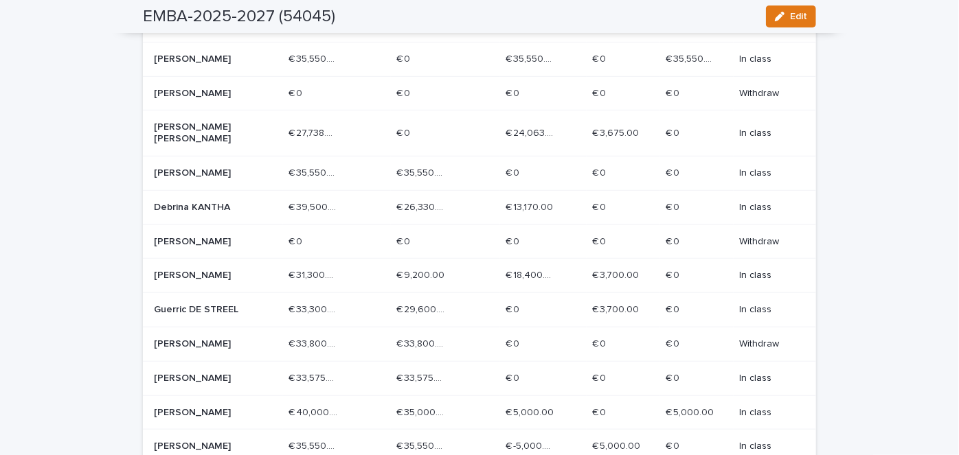
scroll to position [394, 0]
click at [224, 374] on p "[PERSON_NAME]" at bounding box center [203, 378] width 98 height 12
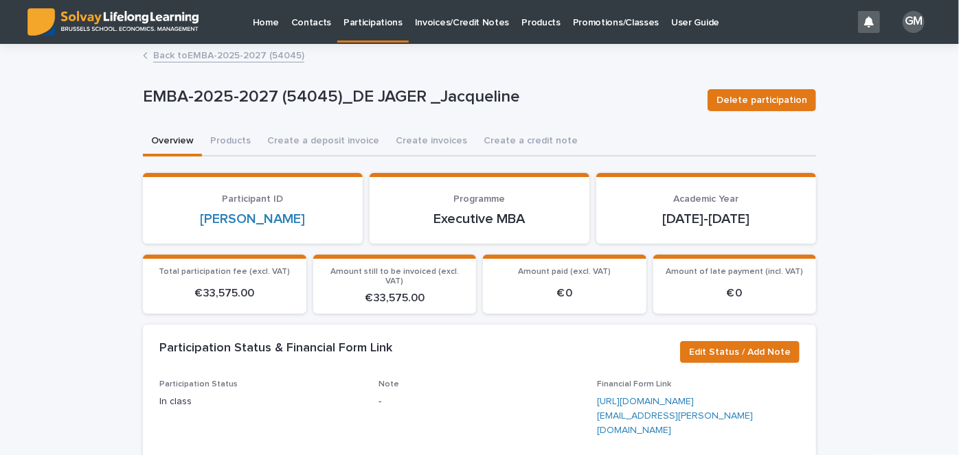
click at [251, 53] on link "Back to EMBA-2025-2027 (54045)" at bounding box center [228, 55] width 151 height 16
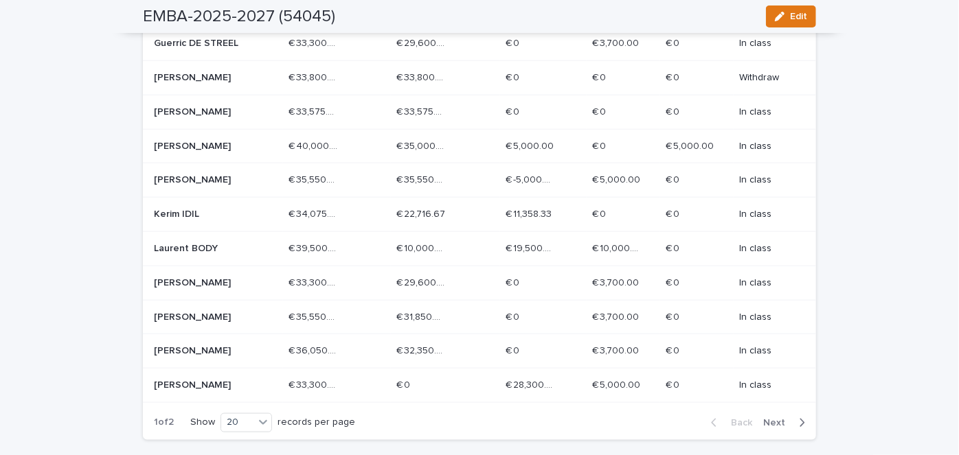
scroll to position [758, 0]
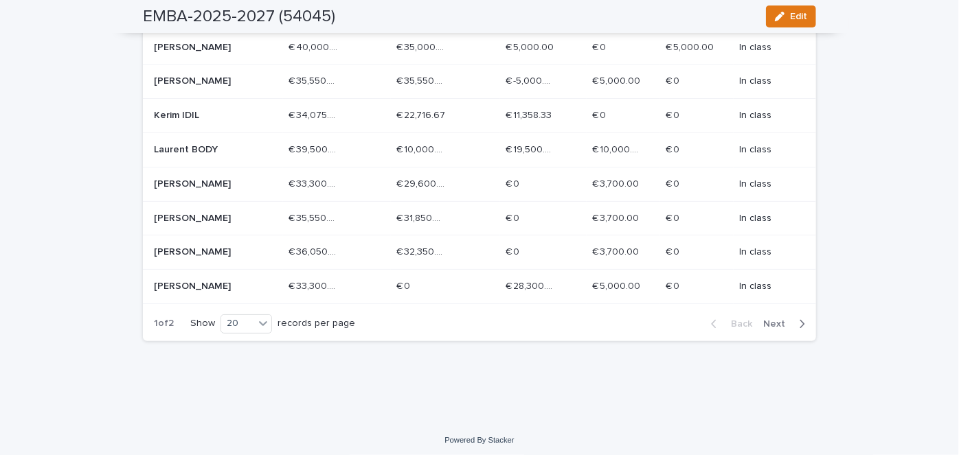
click at [783, 323] on span "Next" at bounding box center [778, 324] width 30 height 10
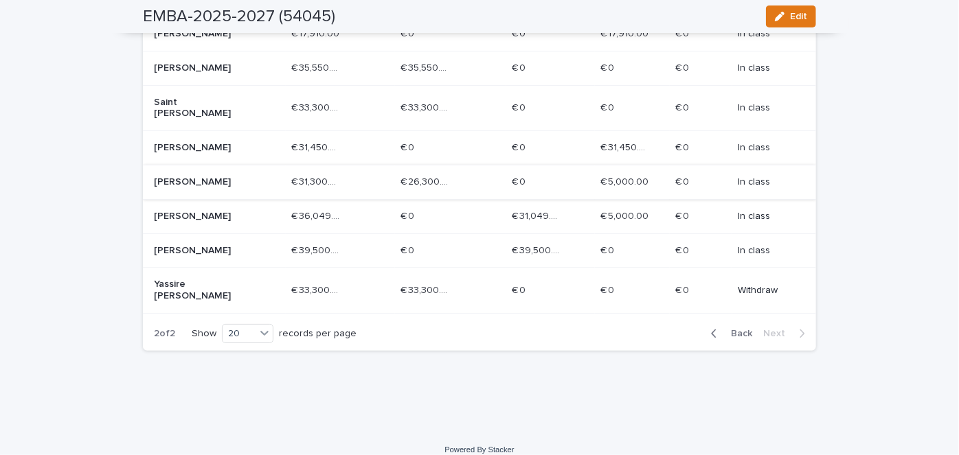
scroll to position [0, 0]
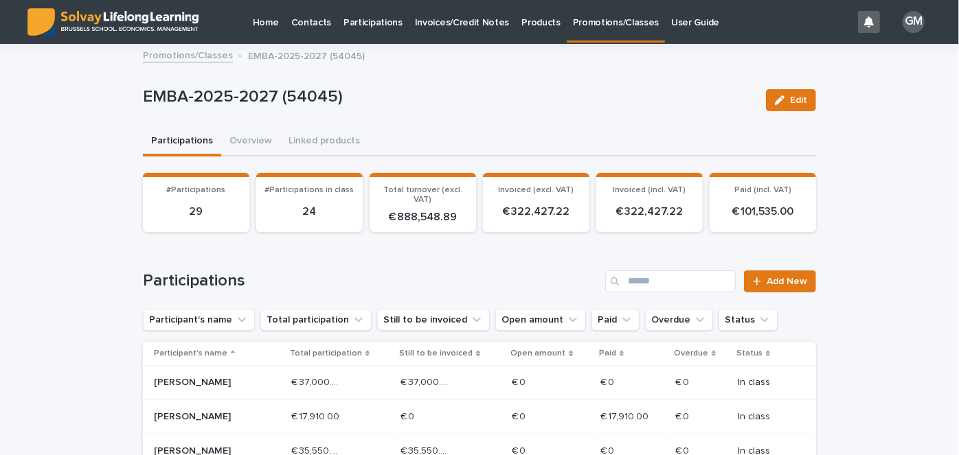
click at [611, 34] on link "Promotions/Classes" at bounding box center [616, 20] width 98 height 41
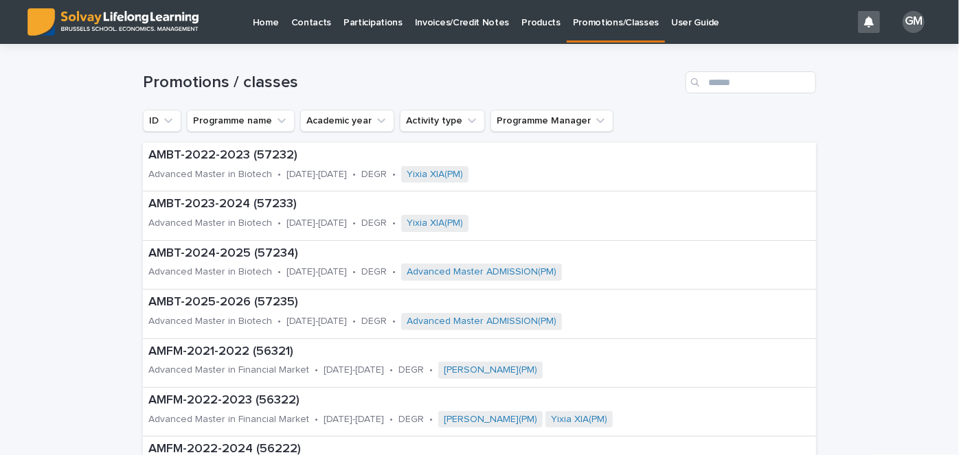
click at [362, 28] on p "Participations" at bounding box center [372, 14] width 59 height 29
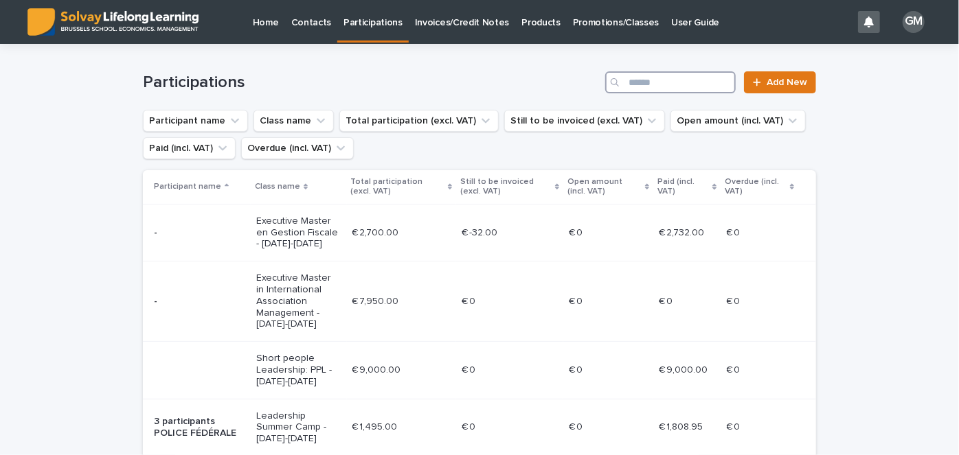
click at [672, 84] on input "Search" at bounding box center [670, 82] width 131 height 22
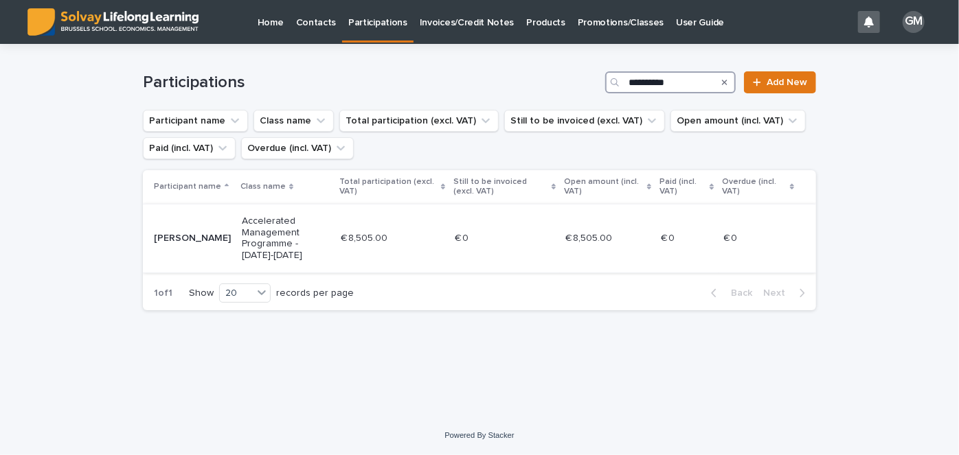
type input "**********"
click at [398, 237] on div "€ 8,505.00 € 8,505.00" at bounding box center [392, 238] width 103 height 23
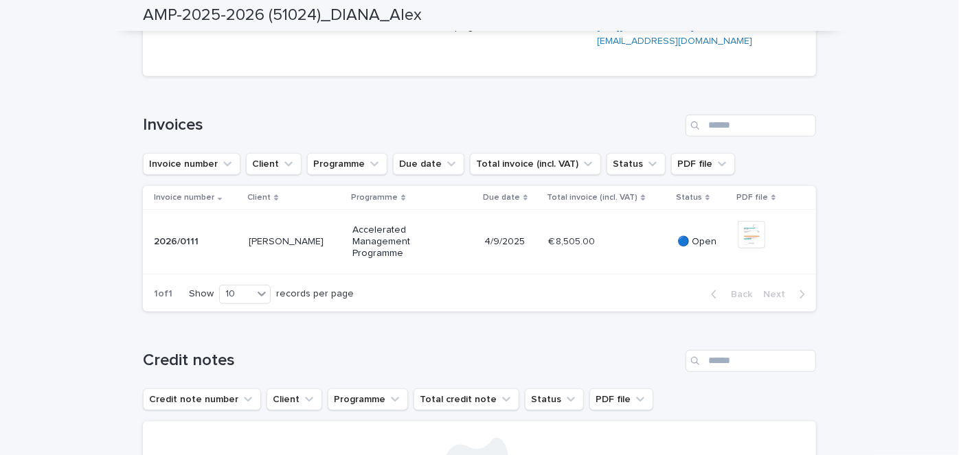
scroll to position [394, 0]
click at [895, 6] on div "Loading... Saving… Loading... Saving… AMP-2025-2026 (51024)_DIANA_Alex AMP-2025…" at bounding box center [479, 350] width 959 height 1396
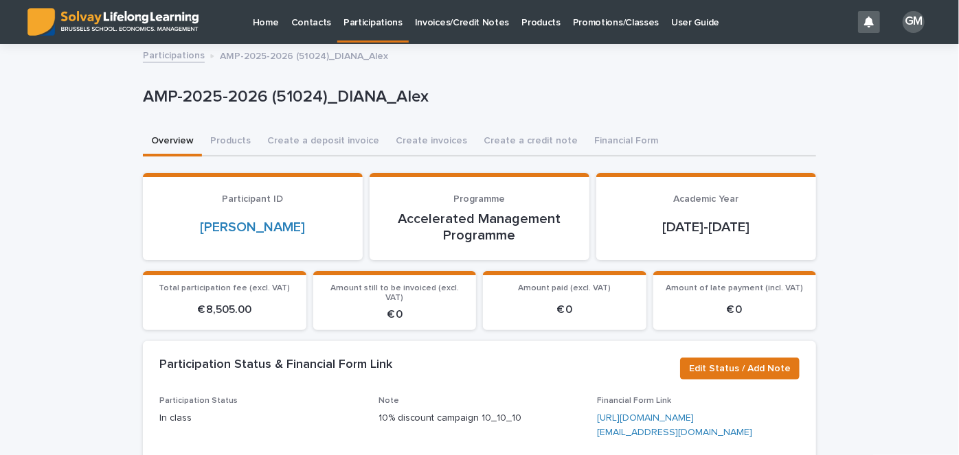
click at [260, 21] on p "Home" at bounding box center [266, 14] width 26 height 29
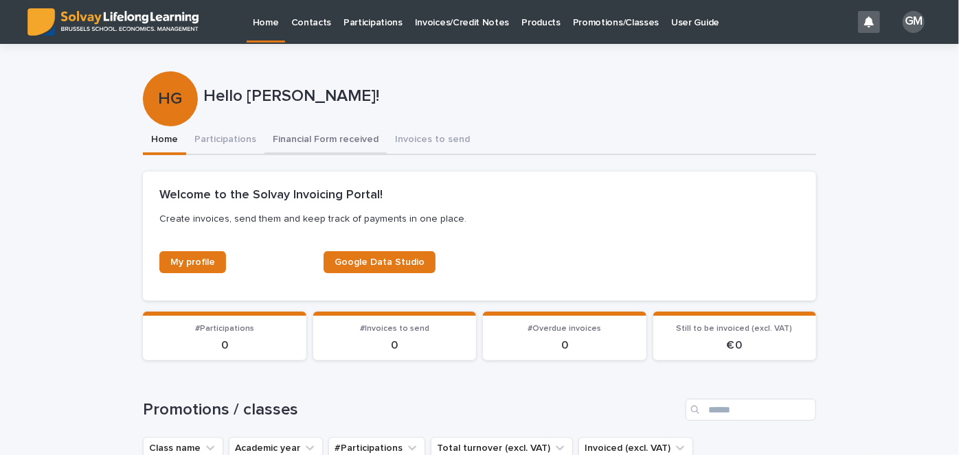
click at [326, 137] on button "Financial Form received" at bounding box center [325, 140] width 122 height 29
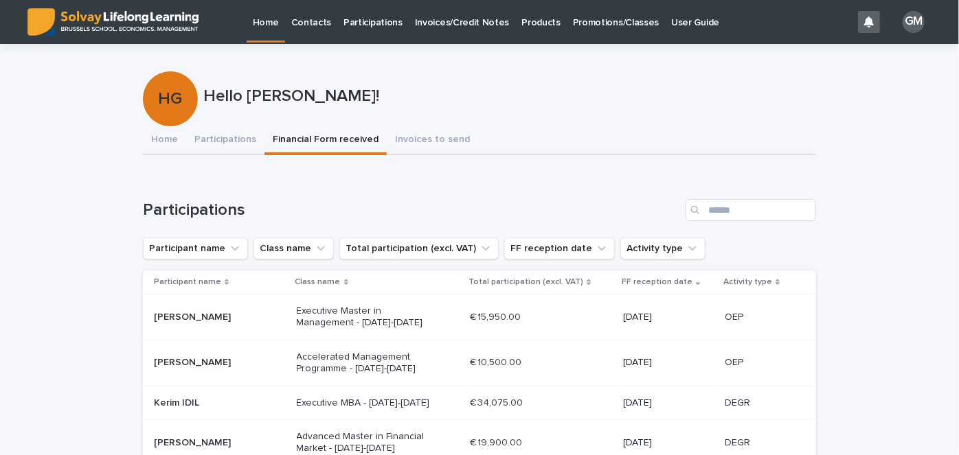
click at [267, 313] on p "[PERSON_NAME]" at bounding box center [220, 318] width 132 height 12
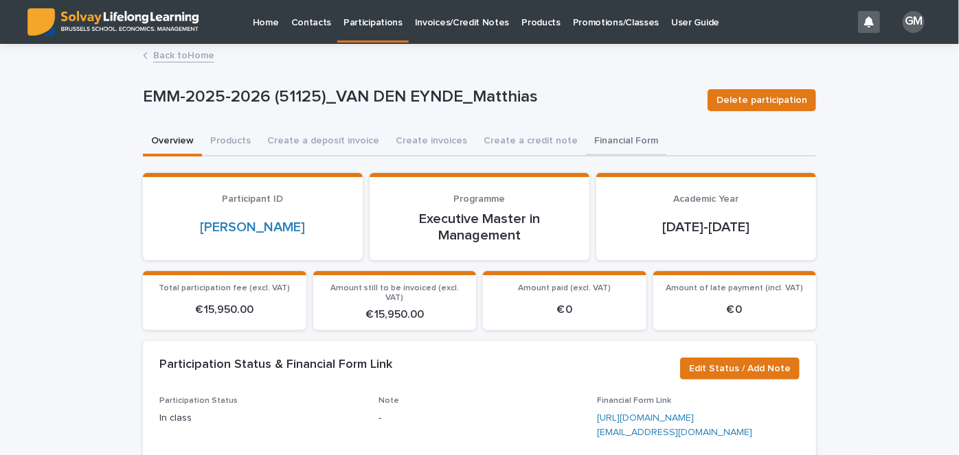
click at [608, 139] on button "Financial Form" at bounding box center [626, 142] width 80 height 29
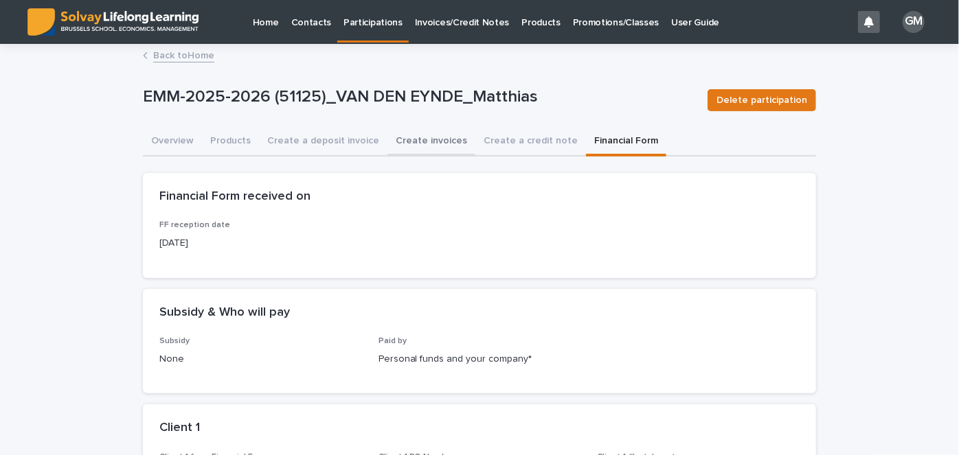
click at [414, 148] on button "Create invoices" at bounding box center [431, 142] width 88 height 29
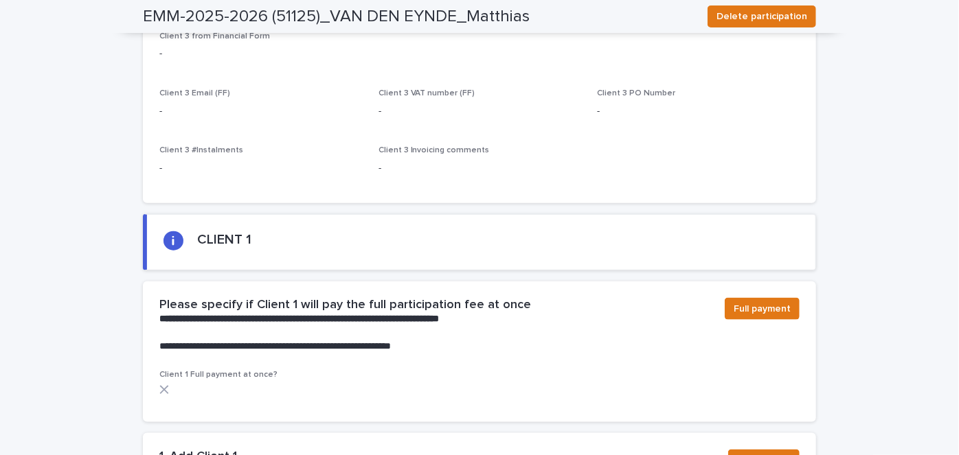
scroll to position [740, 0]
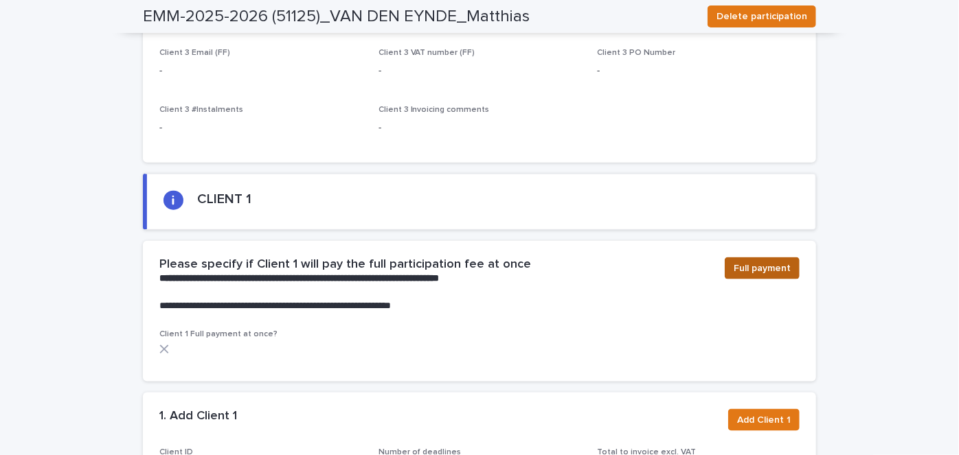
click at [758, 262] on span "Full payment" at bounding box center [762, 269] width 57 height 14
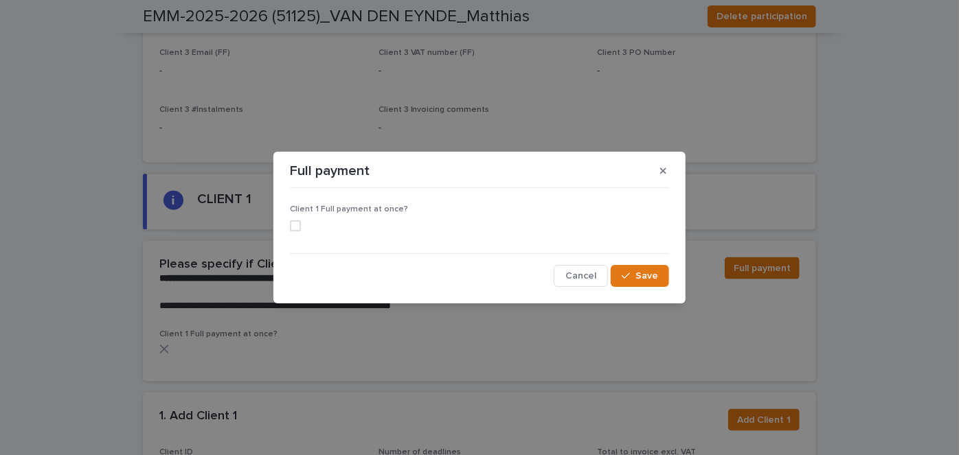
click at [295, 227] on span at bounding box center [295, 226] width 11 height 11
click at [633, 278] on div "button" at bounding box center [629, 276] width 14 height 10
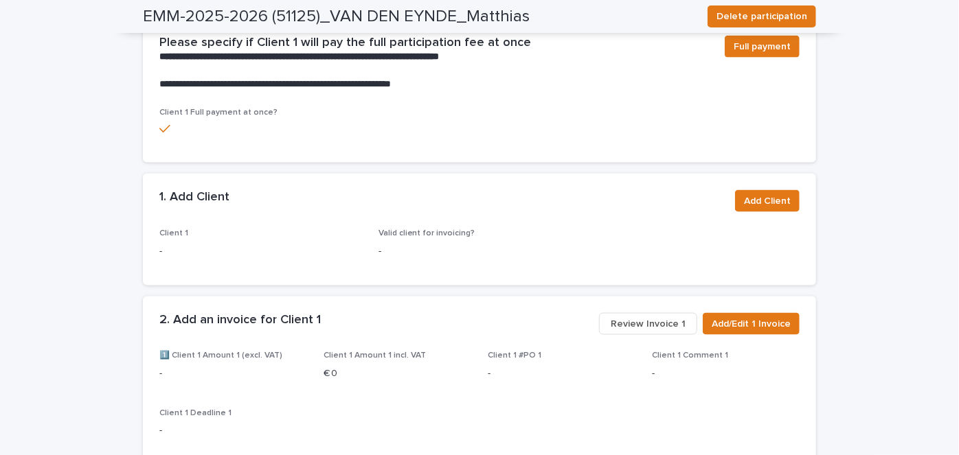
scroll to position [962, 0]
click at [771, 194] on span "Add Client" at bounding box center [767, 201] width 47 height 14
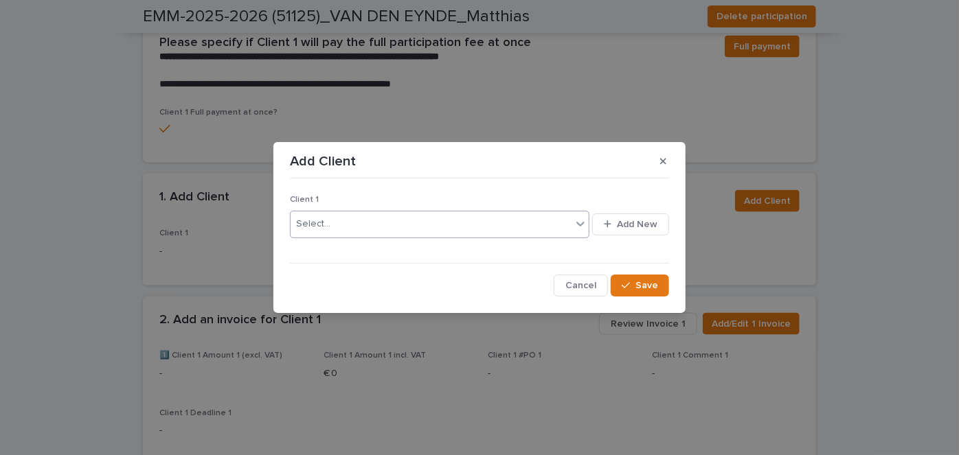
click at [421, 226] on div "Select..." at bounding box center [431, 224] width 281 height 23
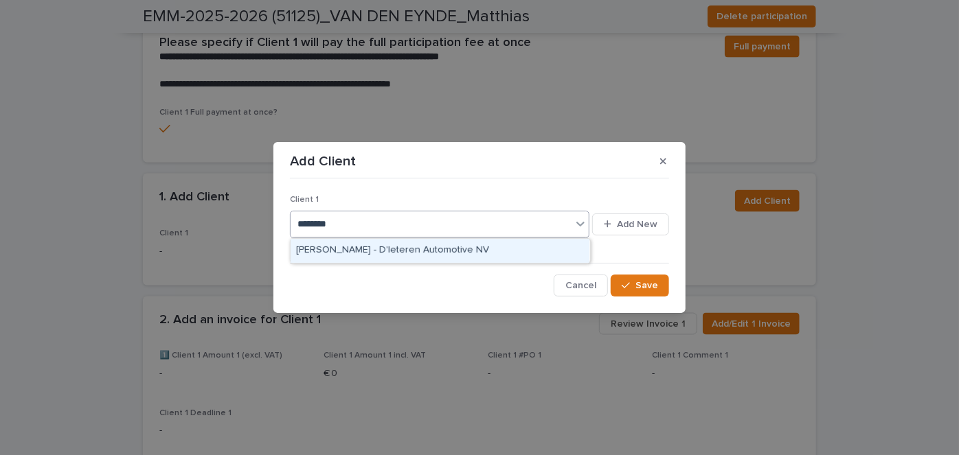
type input "*********"
click at [380, 251] on div "[PERSON_NAME] - D'Ieteren Automotive NV" at bounding box center [440, 251] width 299 height 24
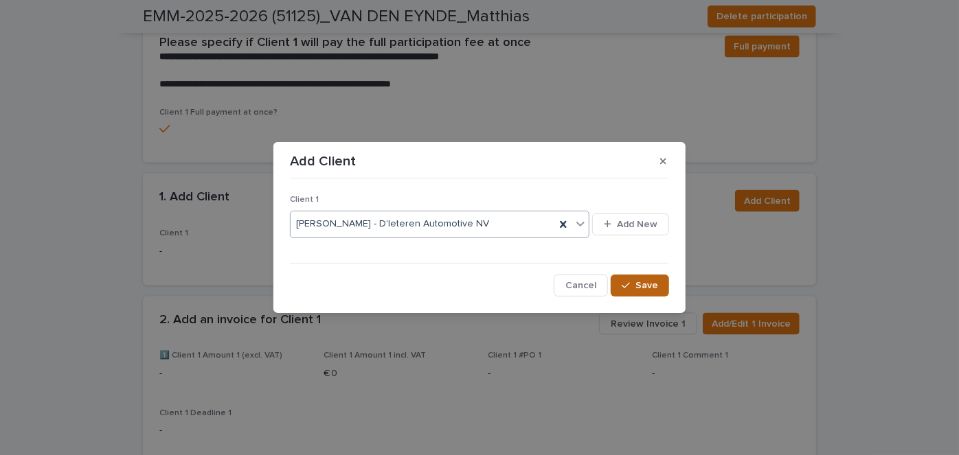
click at [654, 277] on button "Save" at bounding box center [640, 286] width 58 height 22
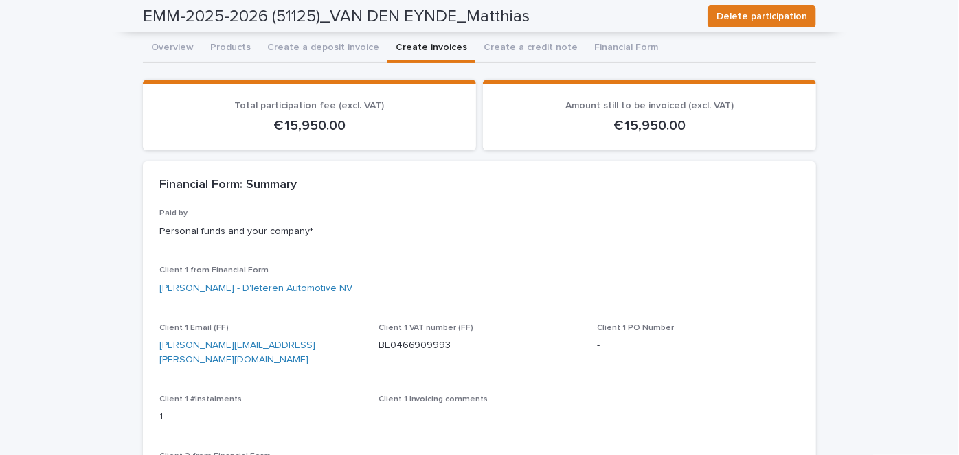
scroll to position [93, 0]
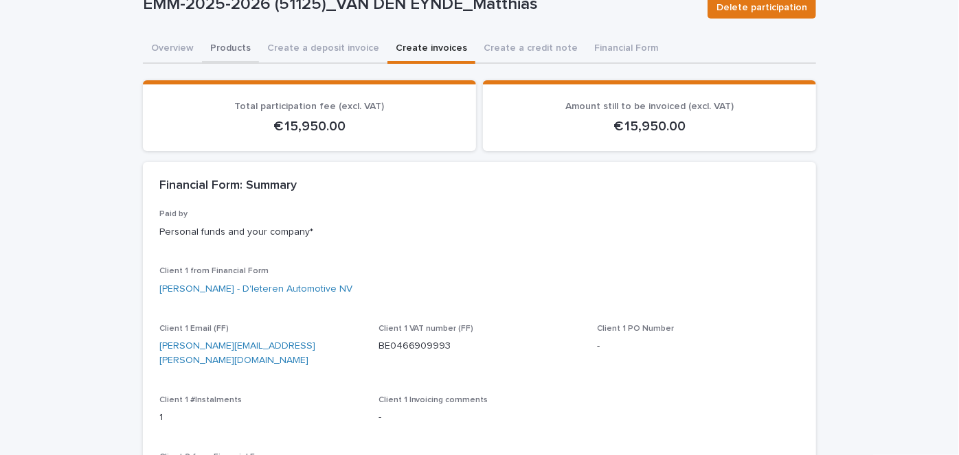
click at [235, 43] on button "Products" at bounding box center [230, 49] width 57 height 29
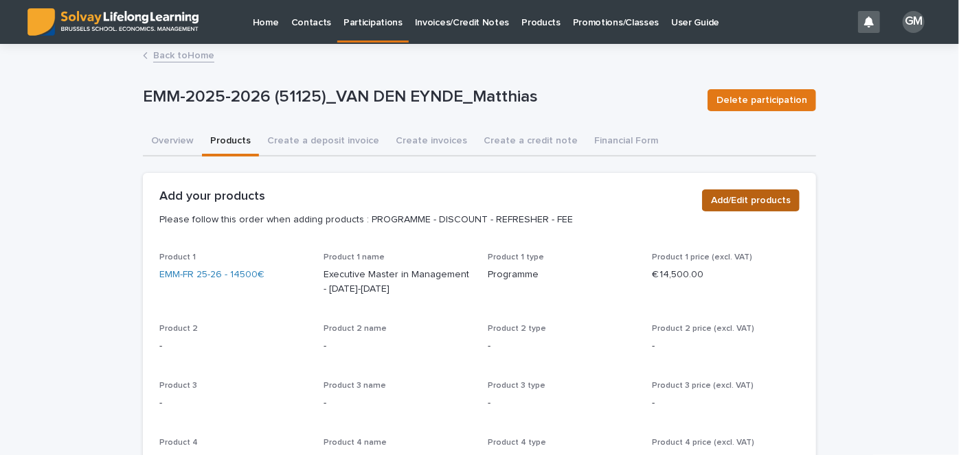
click at [732, 203] on span "Add/Edit products" at bounding box center [751, 201] width 80 height 14
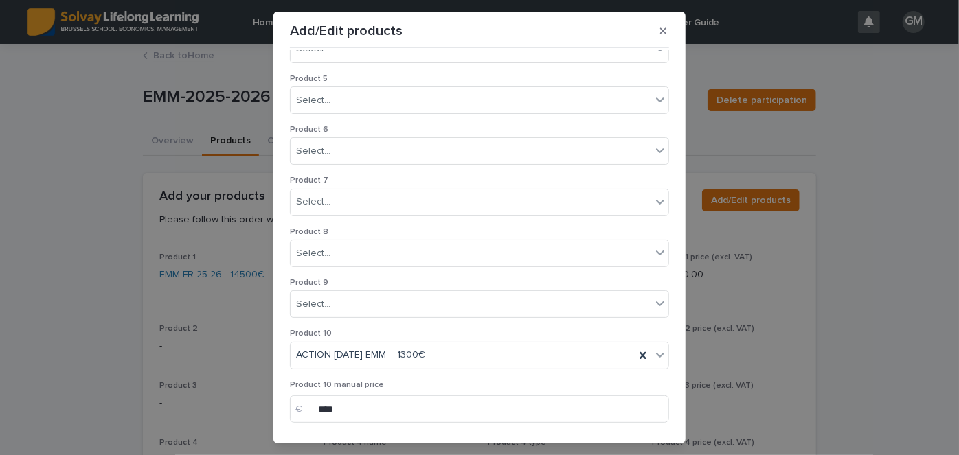
scroll to position [293, 0]
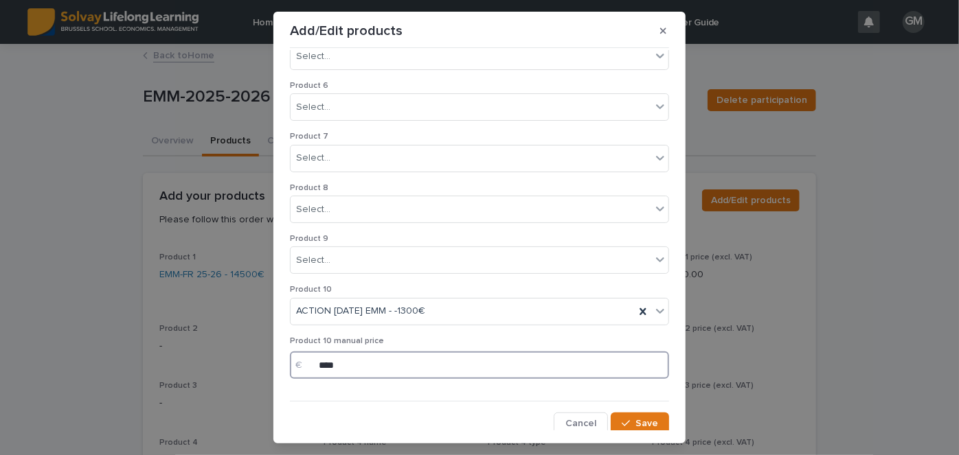
click at [329, 363] on input "****" at bounding box center [479, 365] width 379 height 27
click at [315, 362] on input "****" at bounding box center [479, 365] width 379 height 27
type input "*****"
click at [635, 420] on span "Save" at bounding box center [646, 424] width 23 height 10
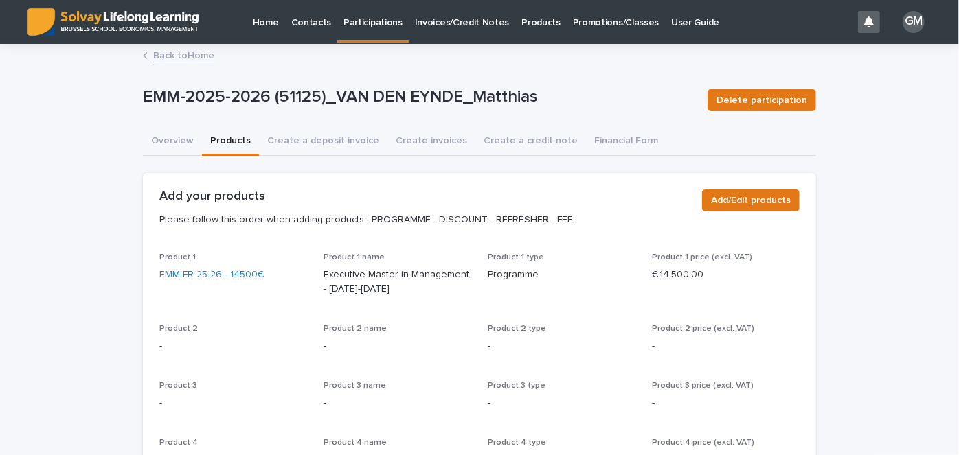
scroll to position [44, 0]
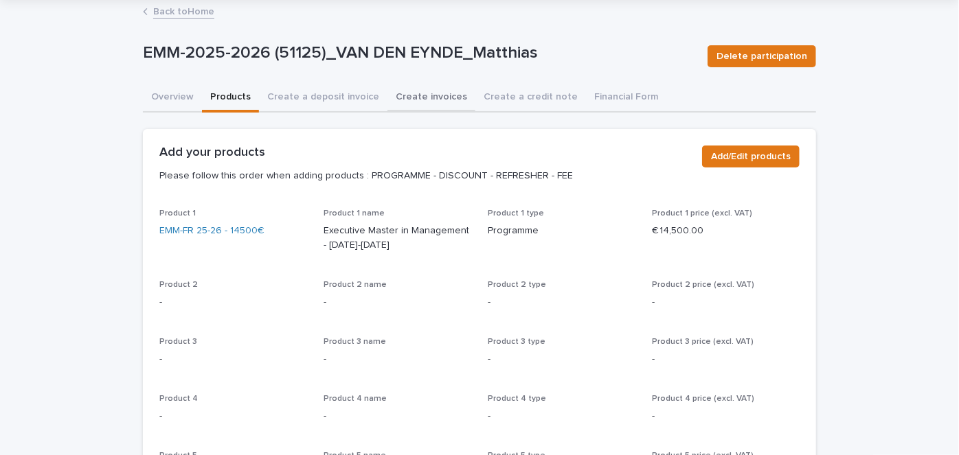
click at [431, 97] on button "Create invoices" at bounding box center [431, 98] width 88 height 29
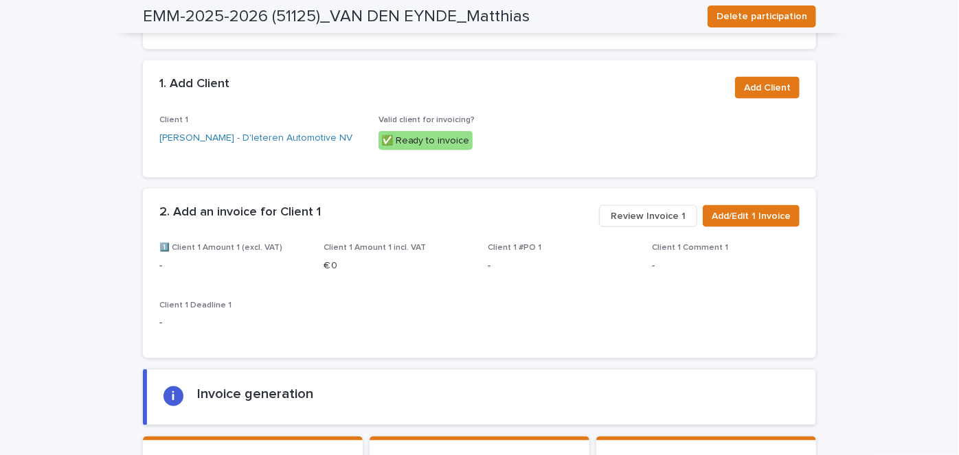
scroll to position [1074, 0]
click at [751, 210] on span "Add/Edit 1 Invoice" at bounding box center [751, 217] width 79 height 14
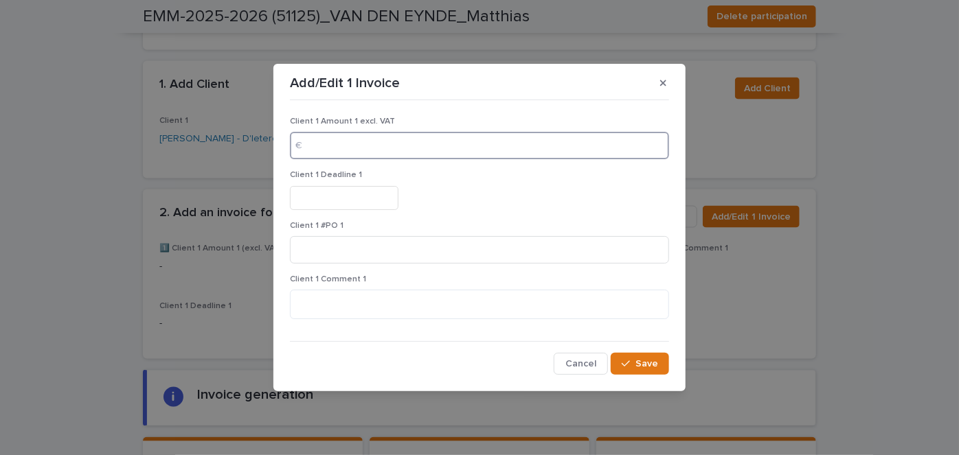
click at [342, 156] on input at bounding box center [479, 145] width 379 height 27
type input "*****"
click at [346, 194] on input "text" at bounding box center [344, 198] width 109 height 24
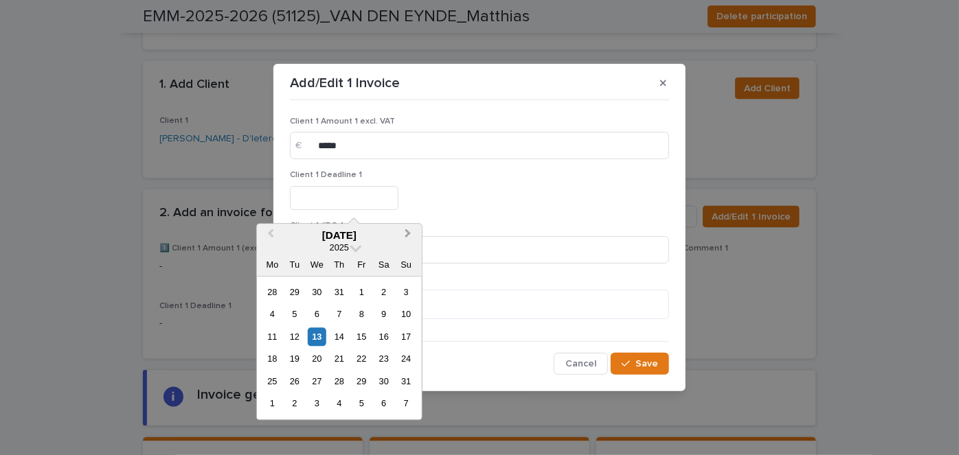
click at [410, 238] on button "Next Month" at bounding box center [409, 236] width 22 height 22
click at [368, 313] on div "12" at bounding box center [361, 315] width 19 height 19
type input "*********"
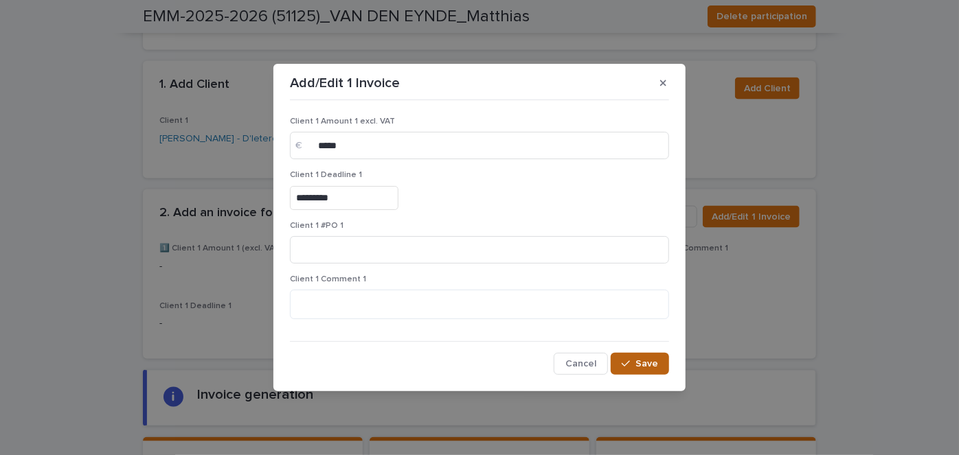
click at [639, 363] on span "Save" at bounding box center [646, 364] width 23 height 10
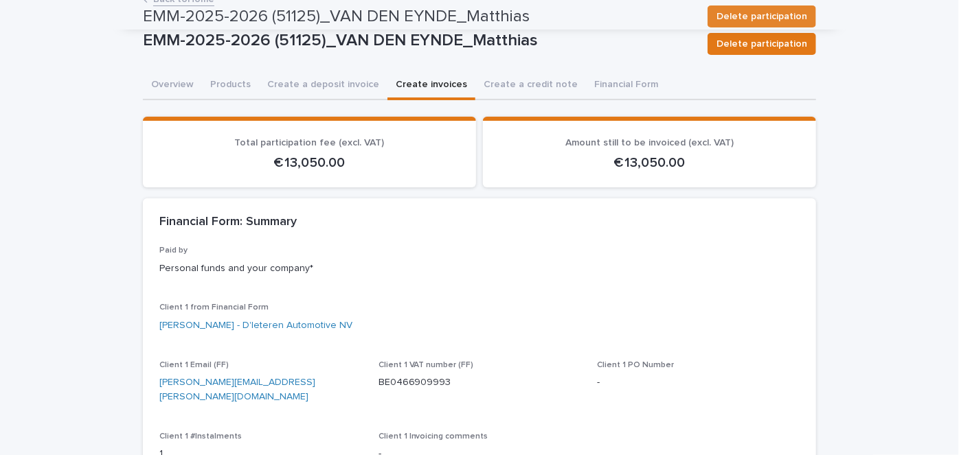
scroll to position [0, 0]
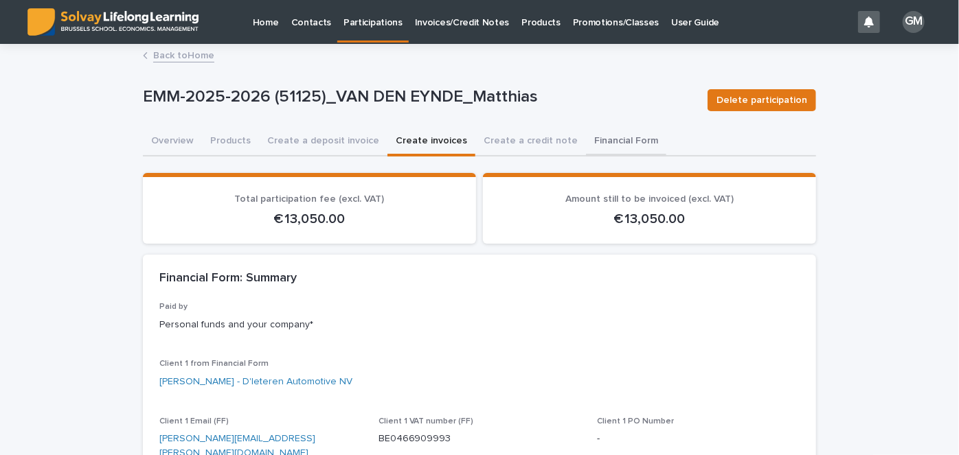
click at [600, 142] on button "Financial Form" at bounding box center [626, 142] width 80 height 29
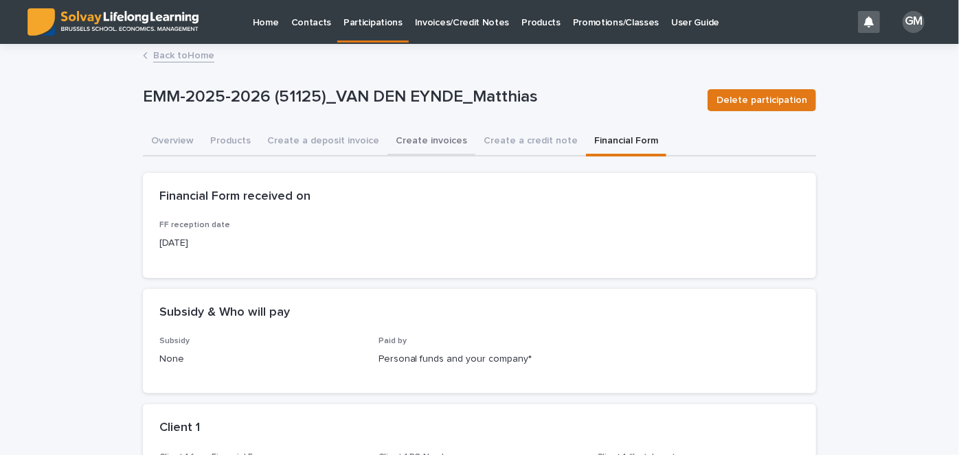
click at [398, 140] on button "Create invoices" at bounding box center [431, 142] width 88 height 29
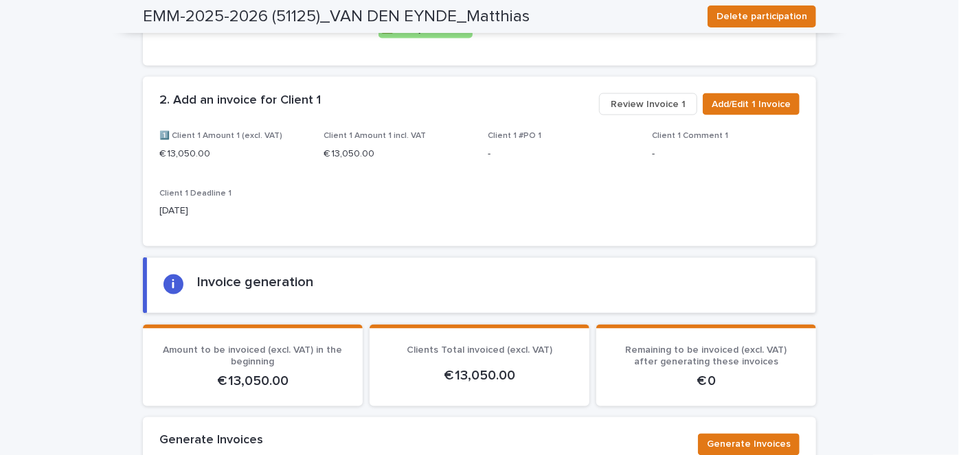
scroll to position [1350, 0]
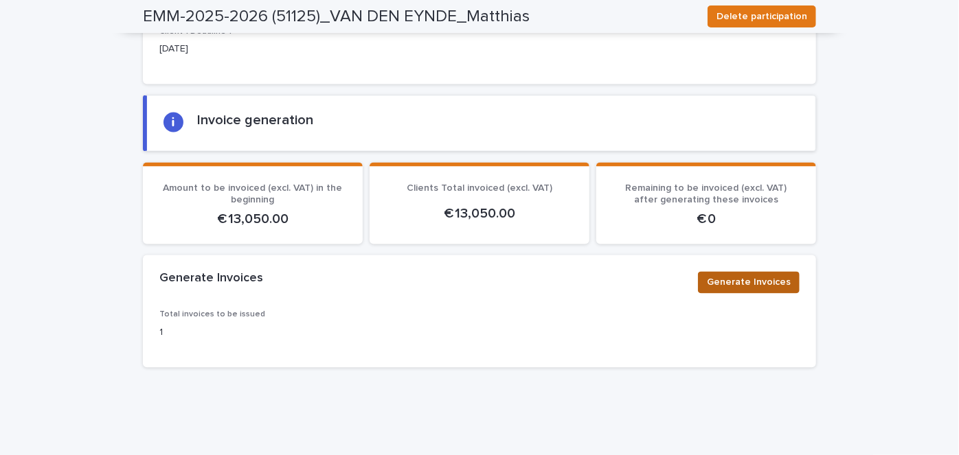
click at [743, 275] on span "Generate Invoices" at bounding box center [749, 282] width 84 height 14
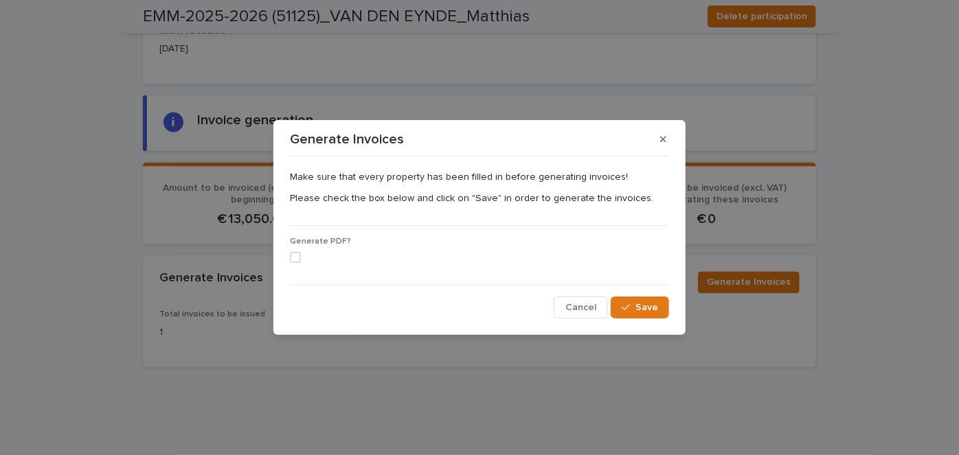
click at [298, 258] on span at bounding box center [295, 257] width 11 height 11
click at [649, 300] on button "Save" at bounding box center [640, 308] width 58 height 22
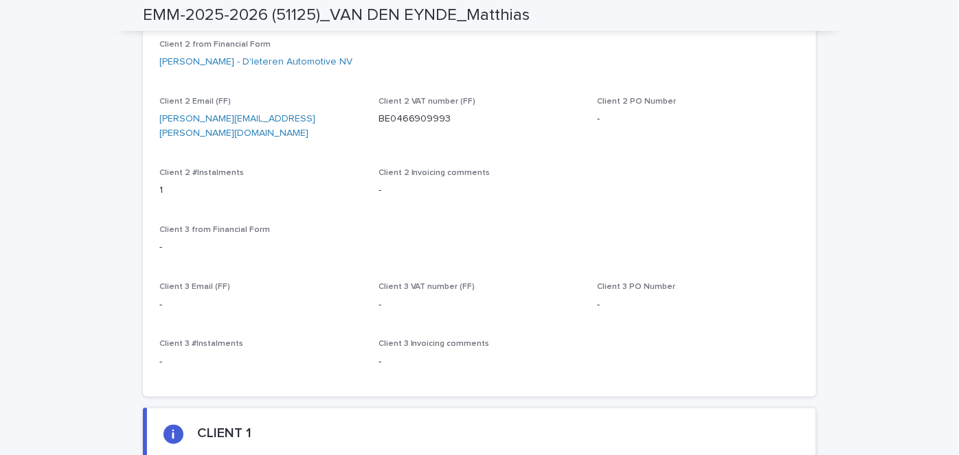
scroll to position [0, 0]
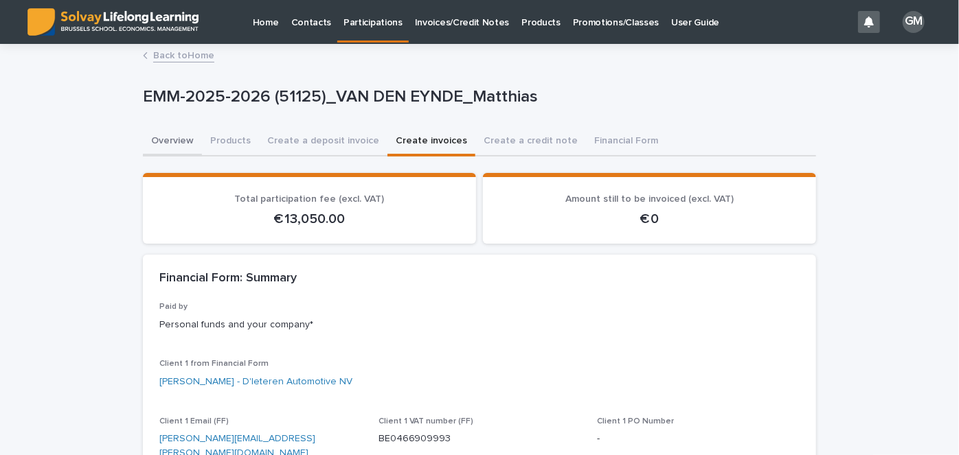
click at [168, 142] on button "Overview" at bounding box center [172, 142] width 59 height 29
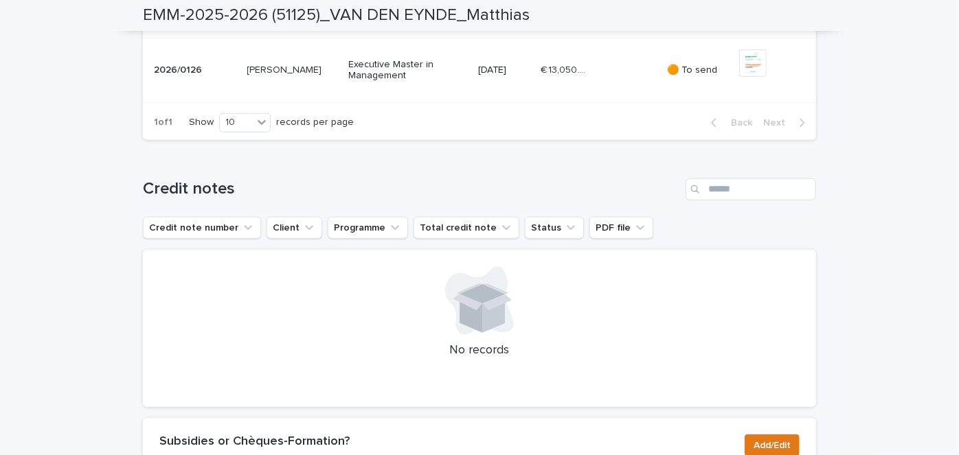
scroll to position [565, 0]
click at [635, 80] on div "€ 13,050.00 € 13,050.00" at bounding box center [598, 69] width 115 height 23
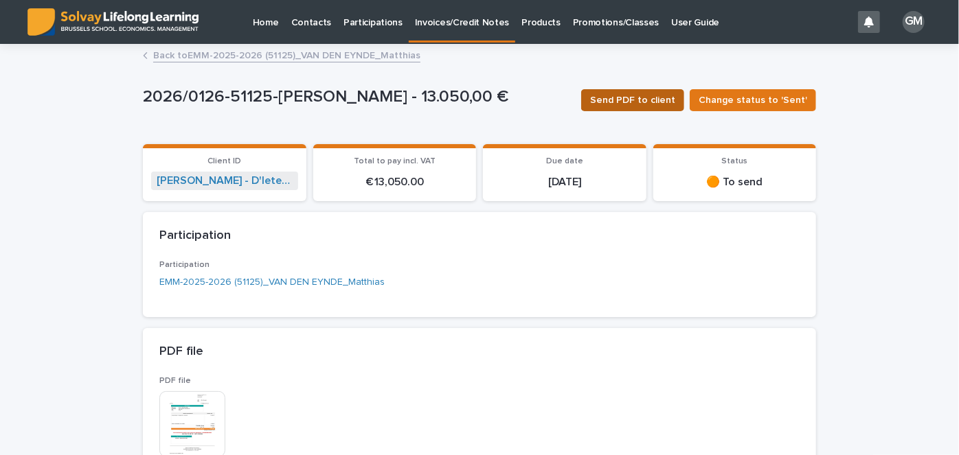
click at [639, 100] on span "Send PDF to client" at bounding box center [632, 100] width 85 height 14
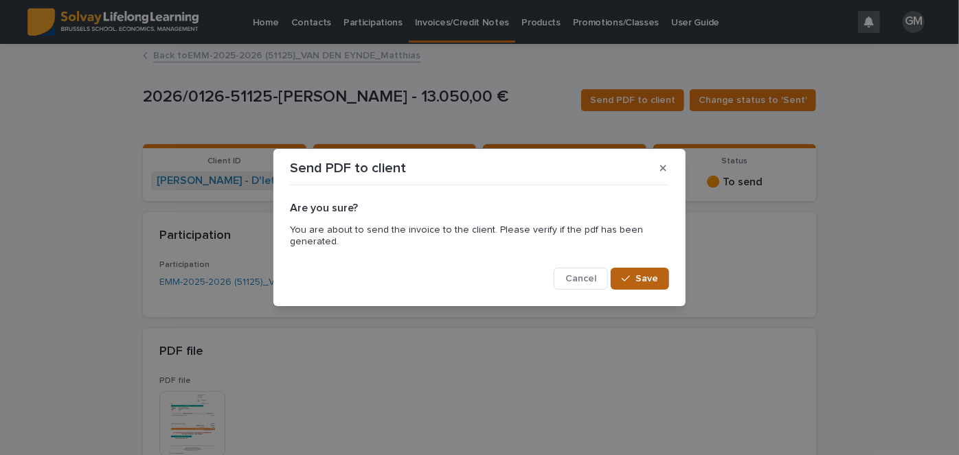
click at [653, 281] on span "Save" at bounding box center [646, 279] width 23 height 10
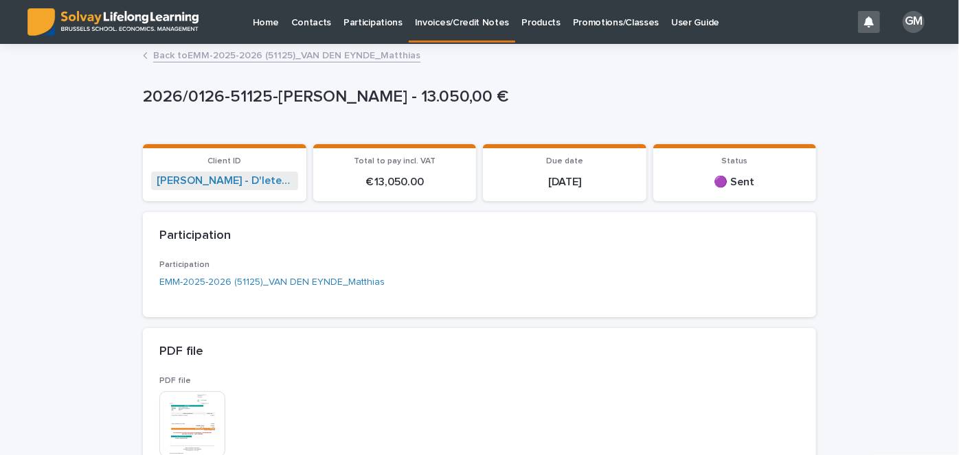
click at [239, 56] on link "Back to EMM-2025-2026 (51125)_VAN DEN EYNDE_Matthias" at bounding box center [286, 55] width 267 height 16
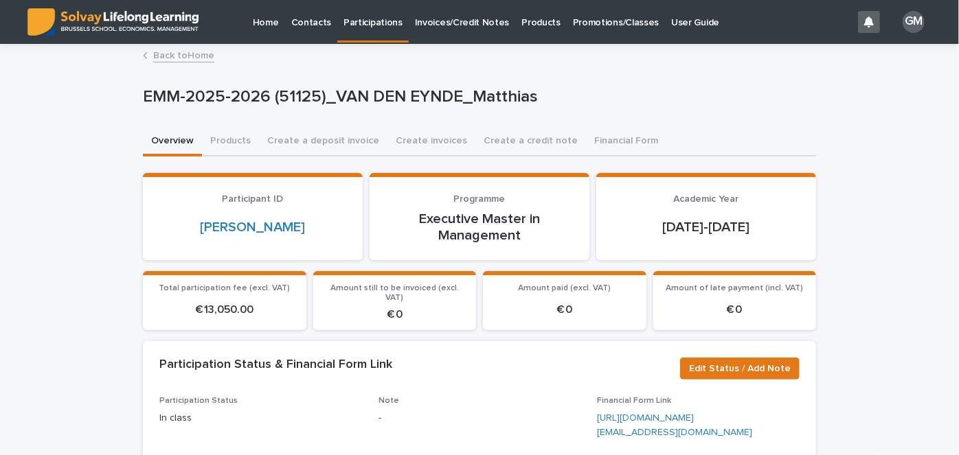
click at [179, 54] on link "Back to Home" at bounding box center [183, 55] width 61 height 16
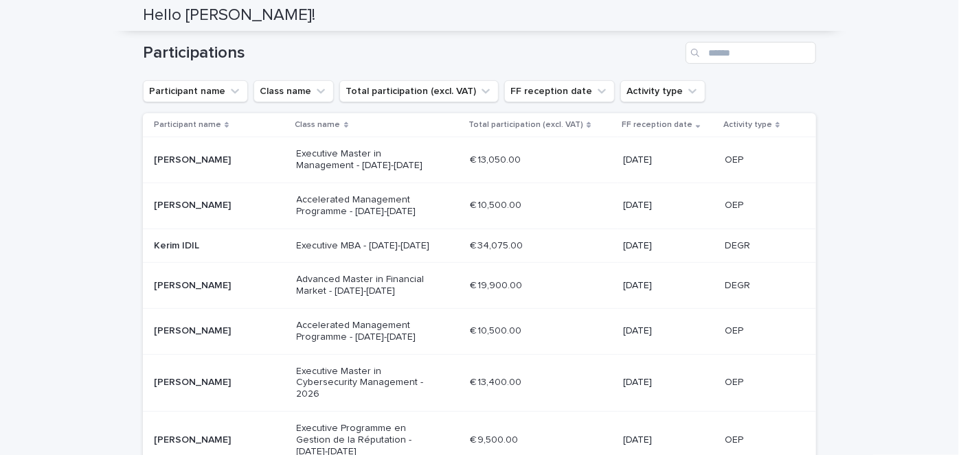
scroll to position [159, 0]
click at [246, 330] on p "[PERSON_NAME]" at bounding box center [220, 330] width 132 height 12
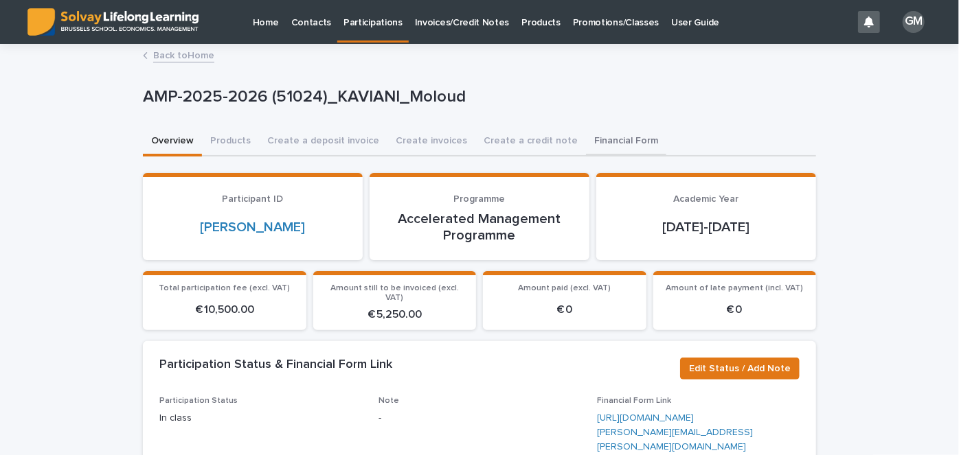
click at [587, 150] on button "Financial Form" at bounding box center [626, 142] width 80 height 29
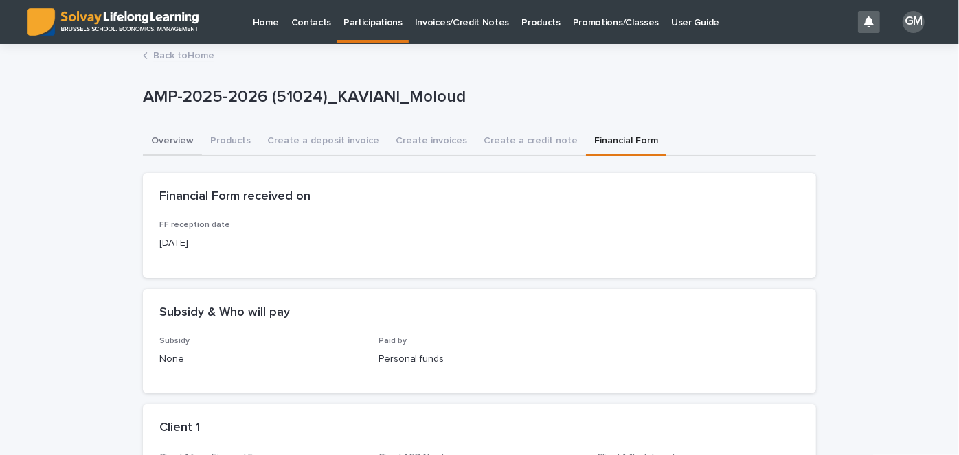
click at [183, 143] on button "Overview" at bounding box center [172, 142] width 59 height 29
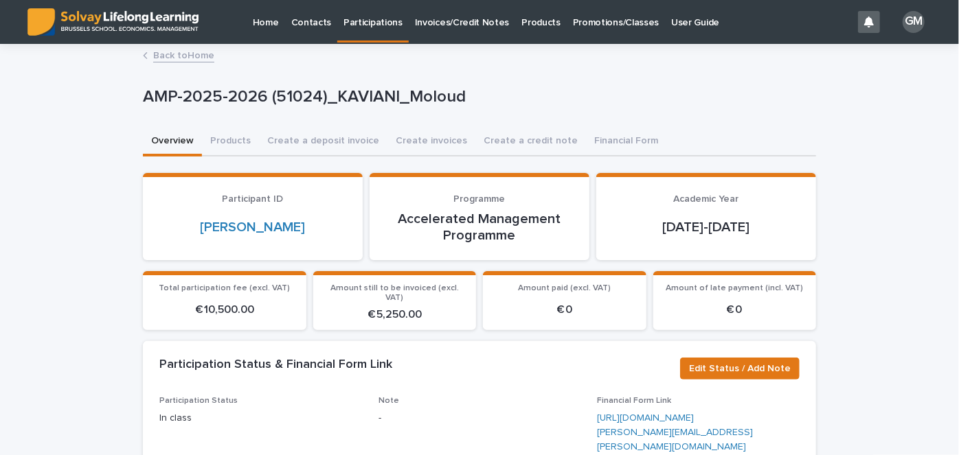
click at [187, 61] on link "Back to Home" at bounding box center [183, 55] width 61 height 16
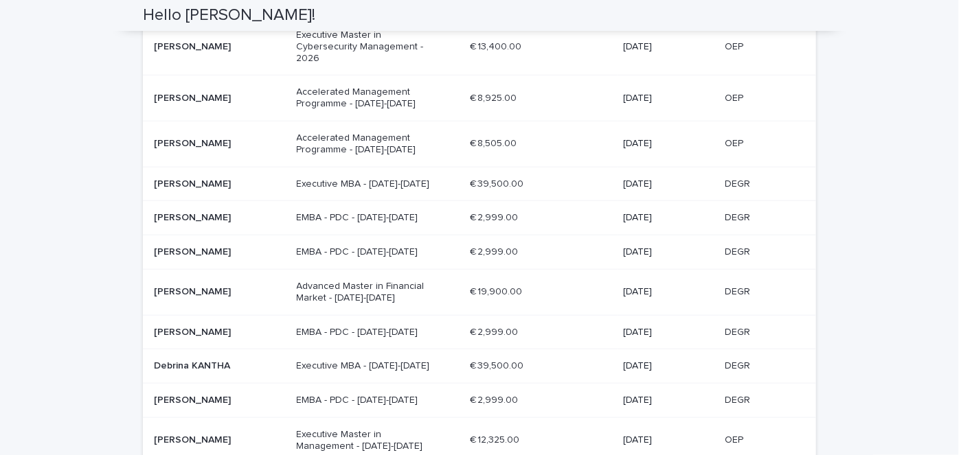
scroll to position [655, 0]
click at [231, 367] on p "Debrina KANTHA" at bounding box center [220, 366] width 132 height 12
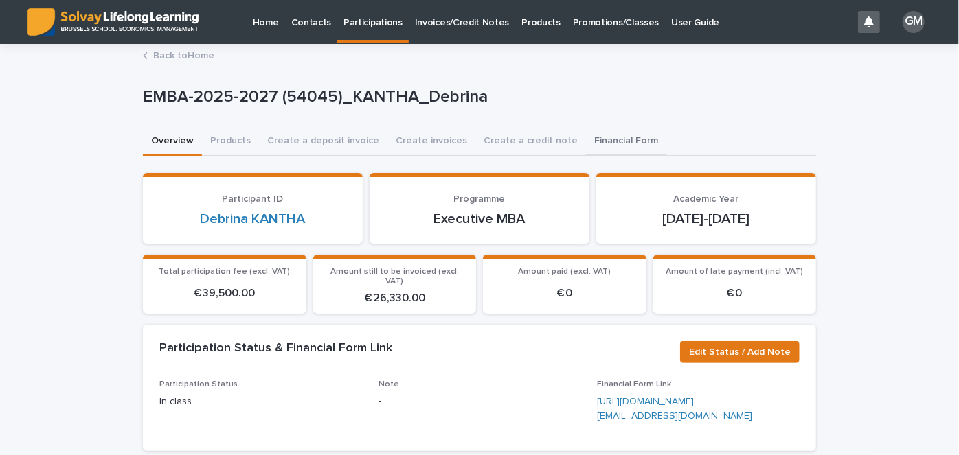
click at [593, 131] on button "Financial Form" at bounding box center [626, 142] width 80 height 29
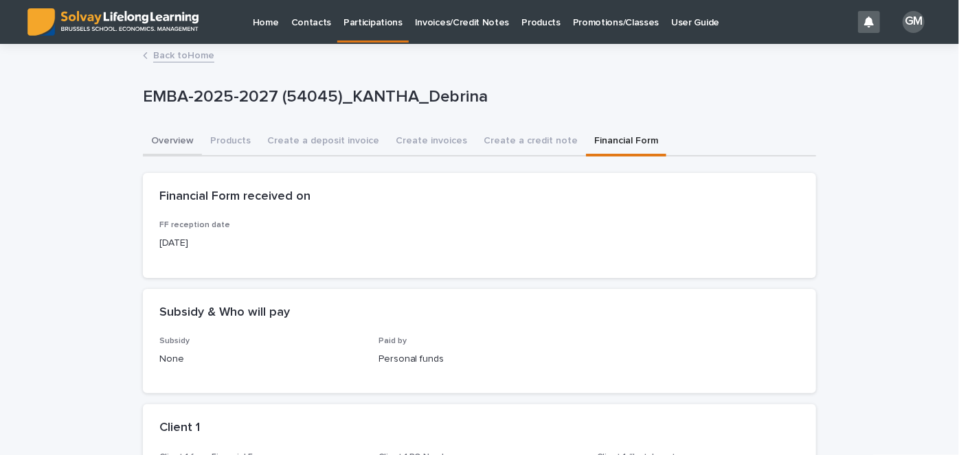
click at [183, 145] on button "Overview" at bounding box center [172, 142] width 59 height 29
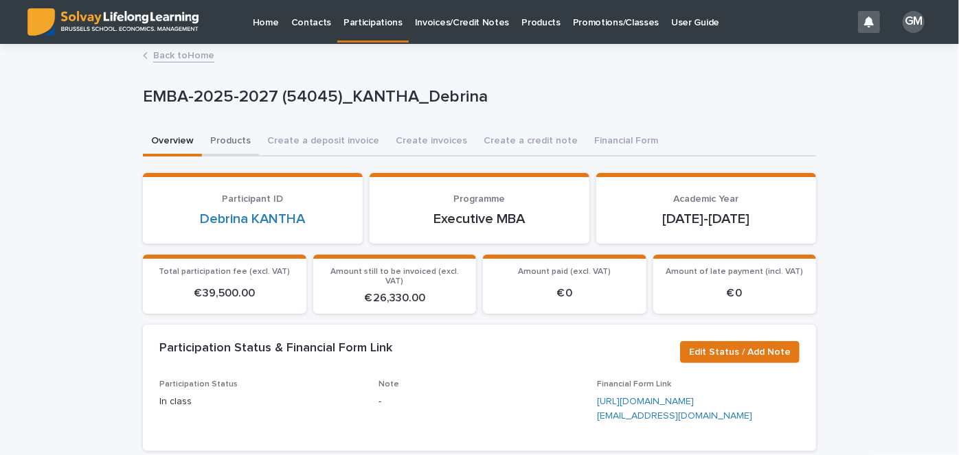
click at [225, 140] on button "Products" at bounding box center [230, 142] width 57 height 29
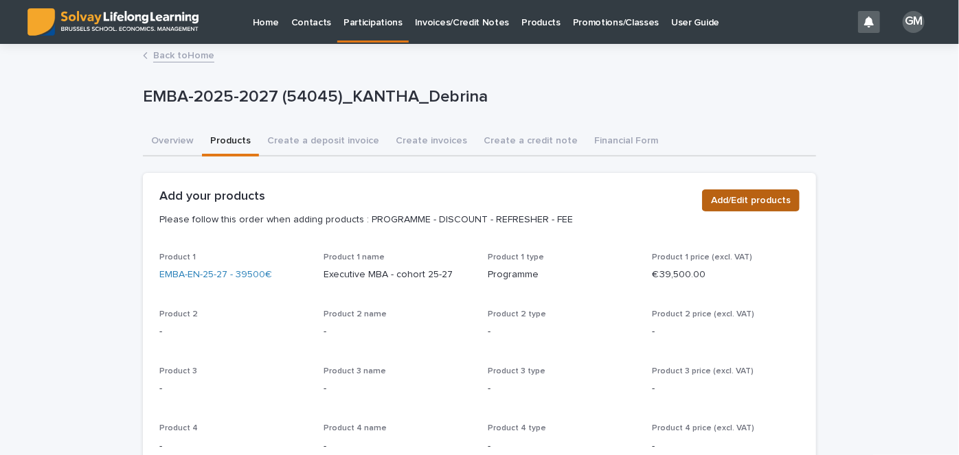
click at [742, 202] on span "Add/Edit products" at bounding box center [751, 201] width 80 height 14
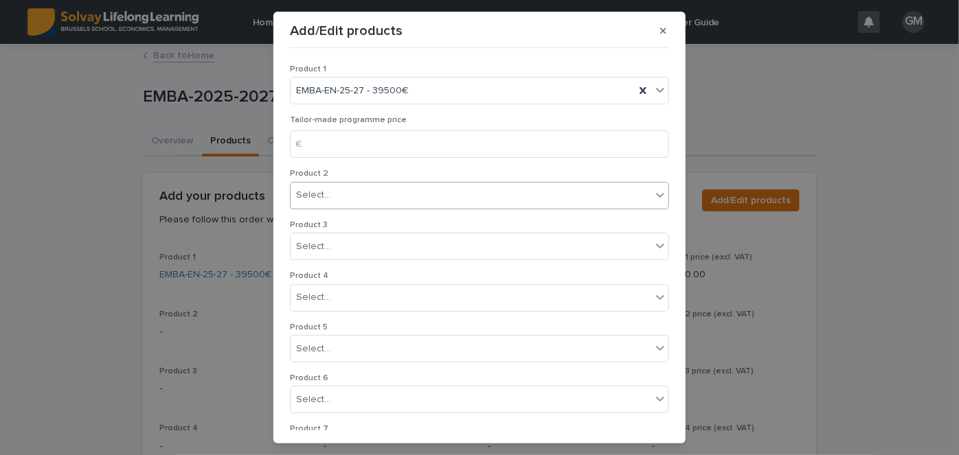
click at [352, 199] on div "Select..." at bounding box center [471, 195] width 361 height 23
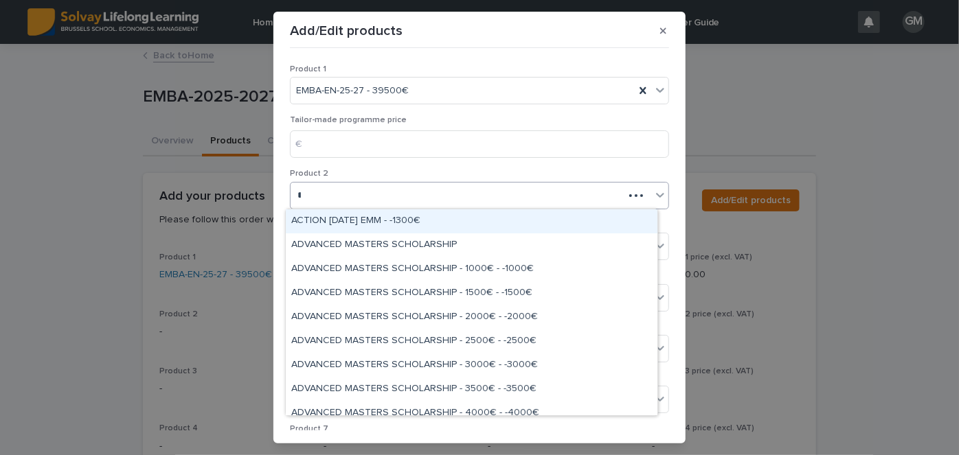
type input "***"
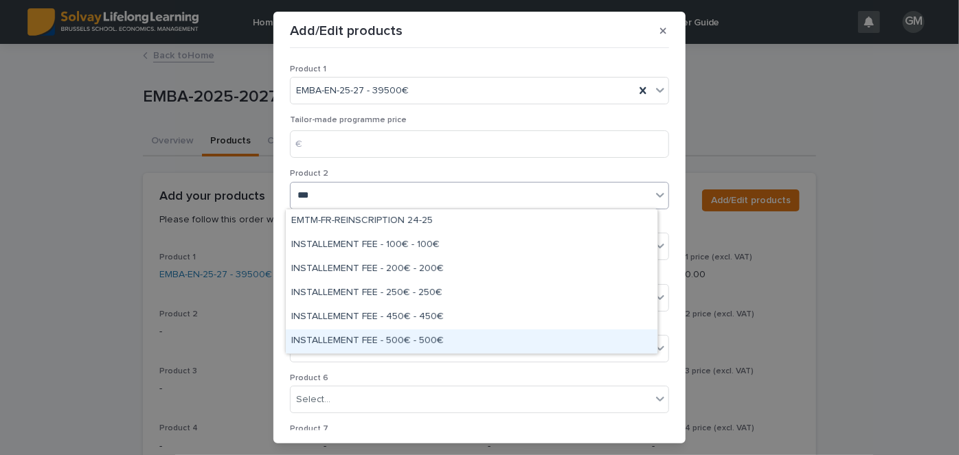
click at [385, 339] on div "INSTALLEMENT FEE - 500€ - 500€" at bounding box center [472, 342] width 372 height 24
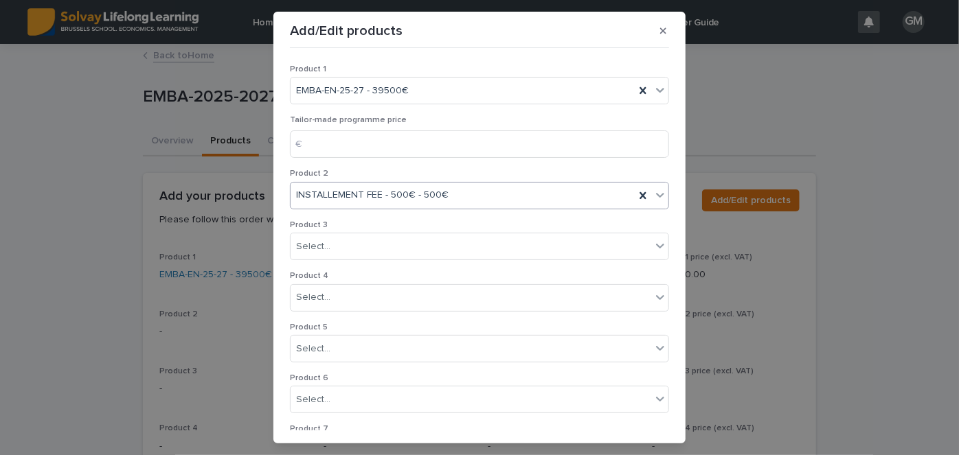
scroll to position [293, 0]
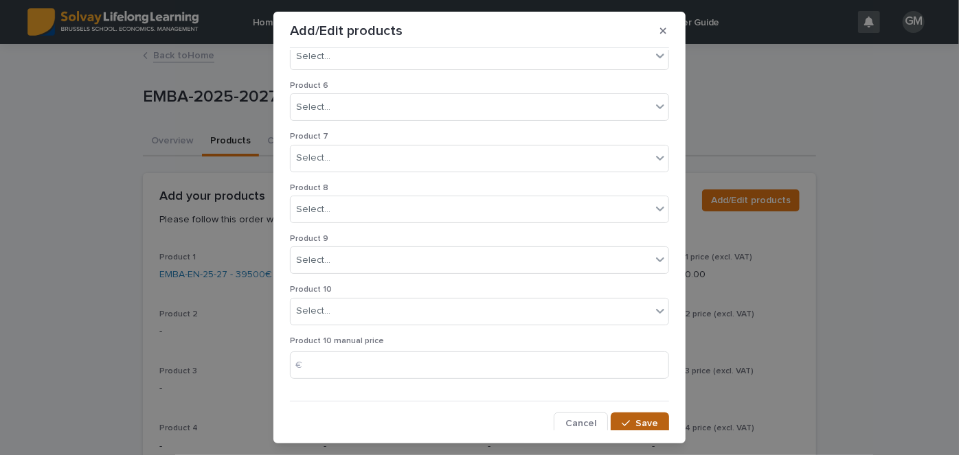
click at [642, 422] on span "Save" at bounding box center [646, 424] width 23 height 10
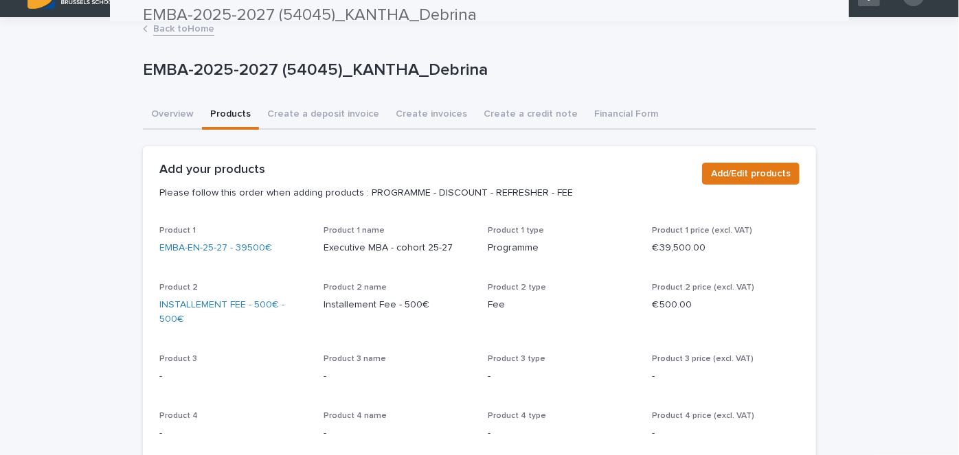
scroll to position [0, 0]
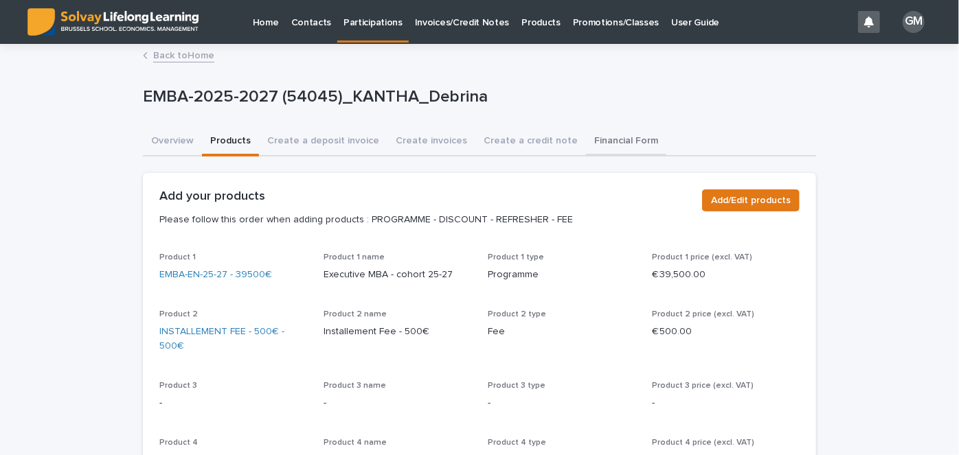
click at [586, 137] on button "Financial Form" at bounding box center [626, 142] width 80 height 29
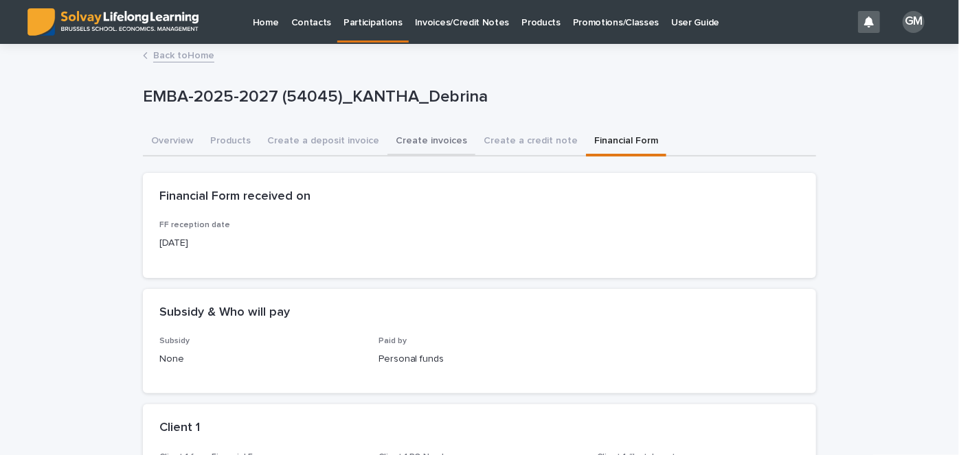
click at [407, 139] on button "Create invoices" at bounding box center [431, 142] width 88 height 29
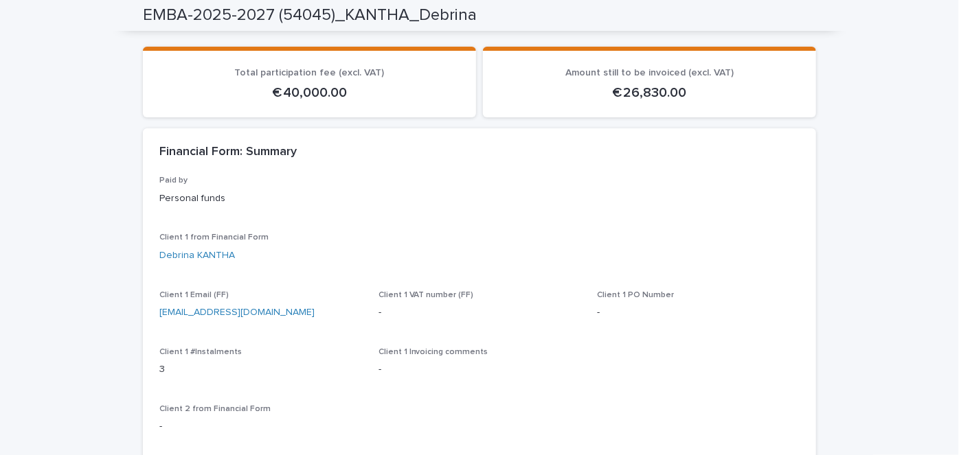
scroll to position [119, 0]
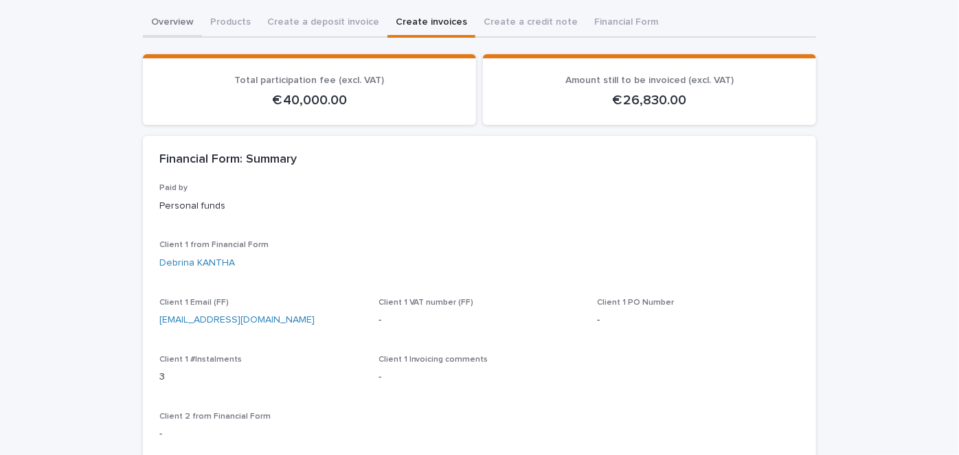
click at [159, 18] on button "Overview" at bounding box center [172, 23] width 59 height 29
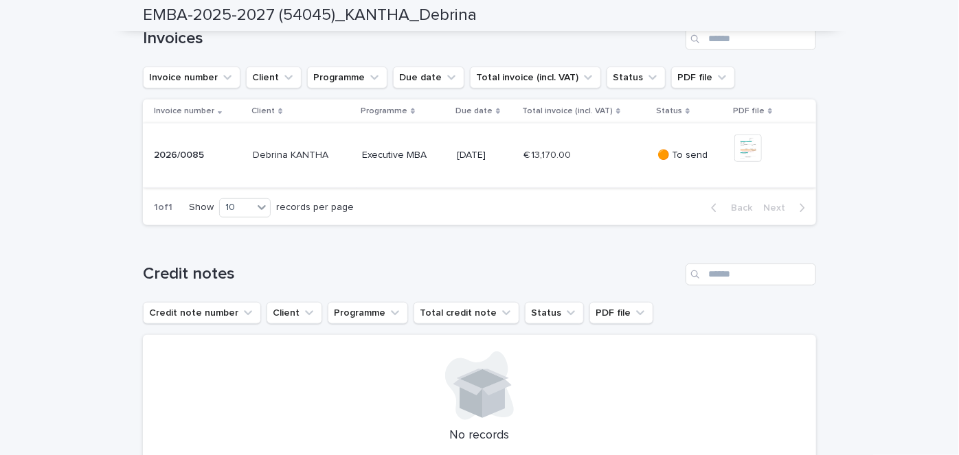
scroll to position [465, 0]
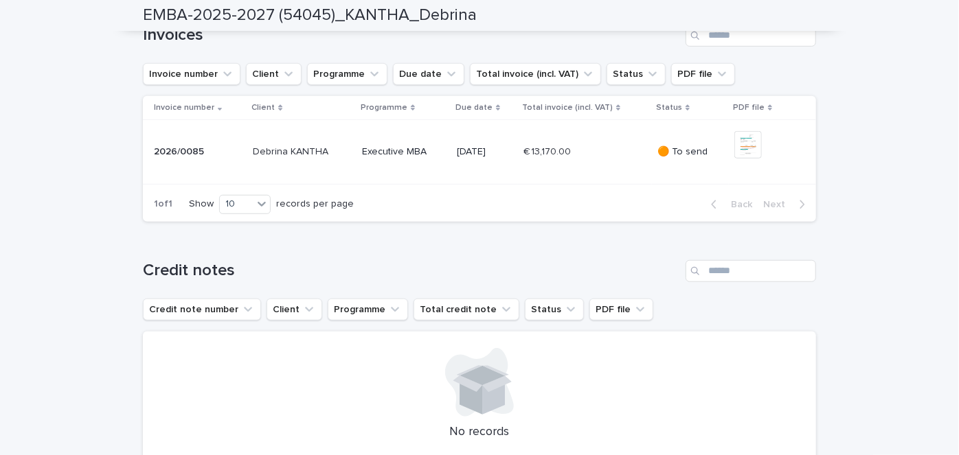
click at [606, 163] on div "€ 13,170.00 € 13,170.00" at bounding box center [584, 152] width 123 height 23
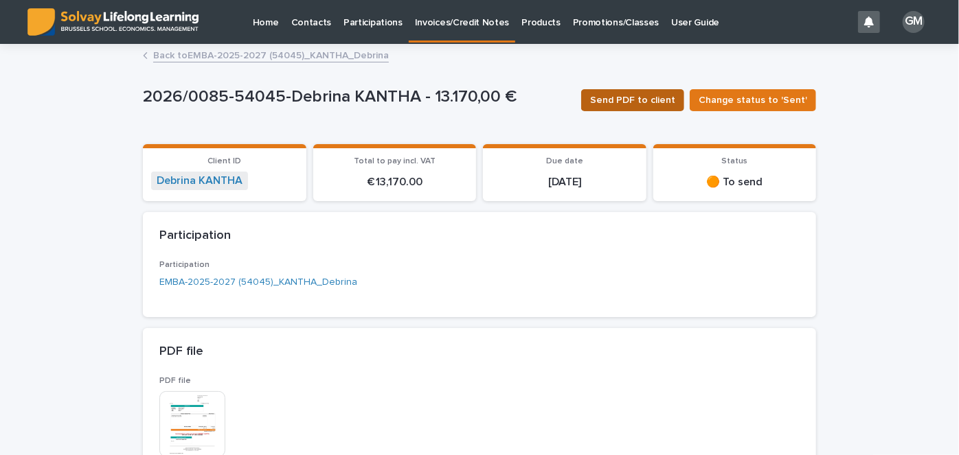
click at [626, 97] on span "Send PDF to client" at bounding box center [632, 100] width 85 height 14
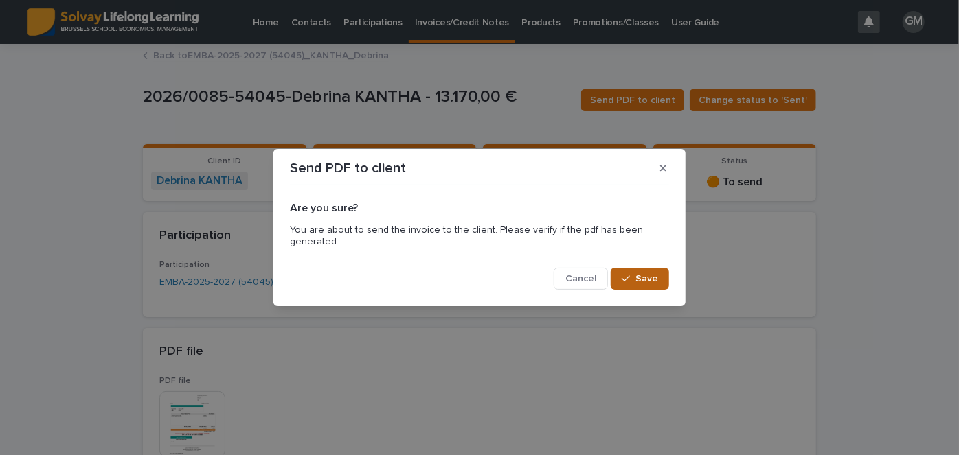
click at [642, 279] on span "Save" at bounding box center [646, 279] width 23 height 10
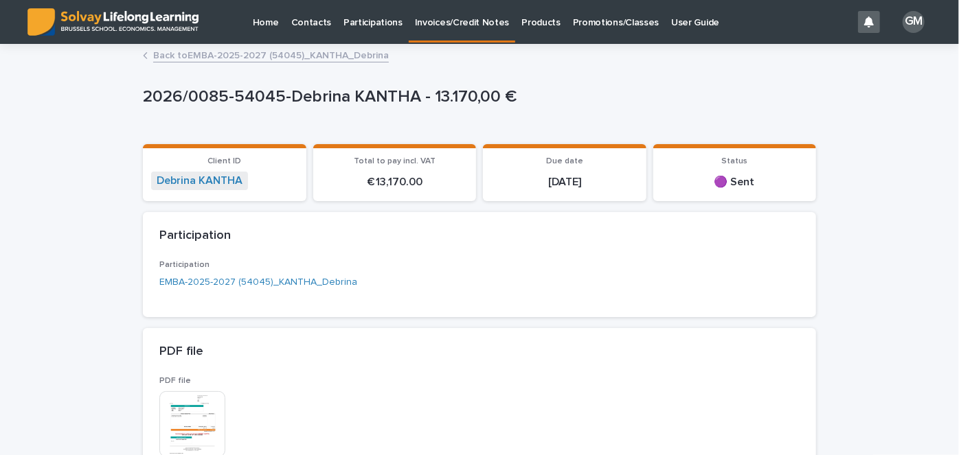
click at [199, 54] on link "Back to EMBA-2025-2027 (54045)_KANTHA_Debrina" at bounding box center [271, 55] width 236 height 16
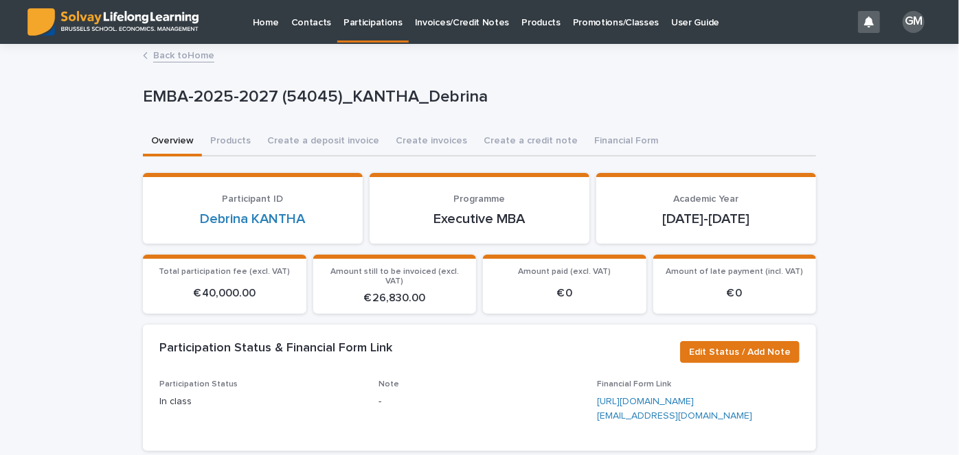
click at [188, 61] on link "Back to Home" at bounding box center [183, 55] width 61 height 16
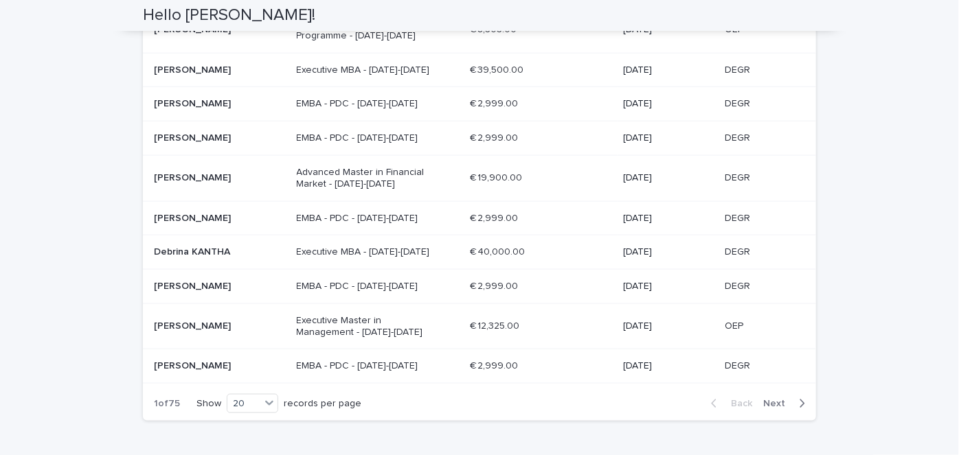
scroll to position [772, 0]
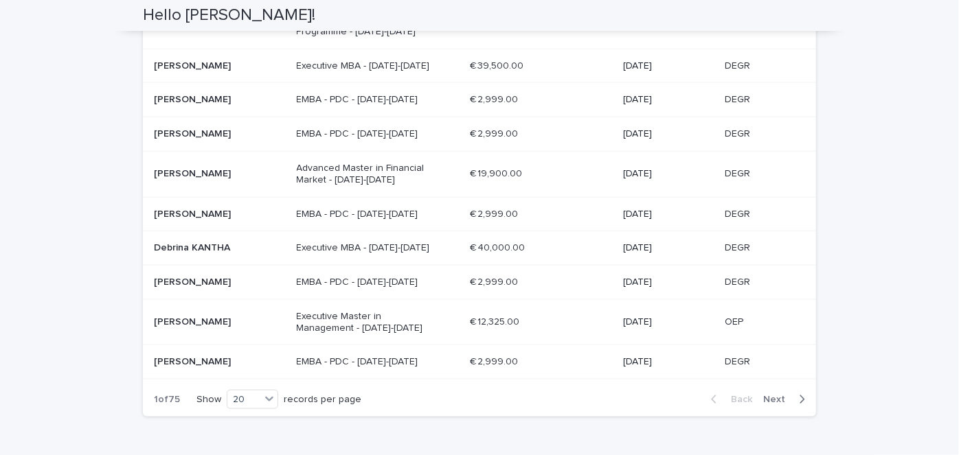
click at [251, 317] on p "[PERSON_NAME]" at bounding box center [220, 323] width 132 height 12
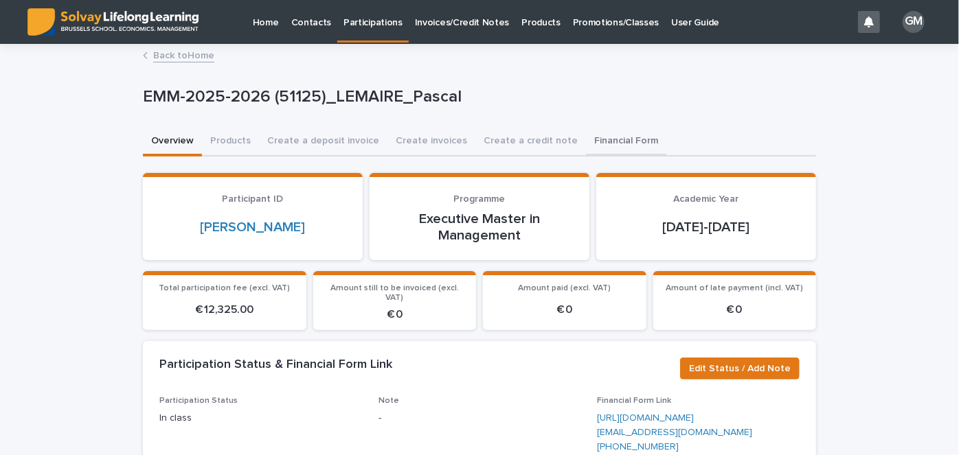
click at [608, 137] on button "Financial Form" at bounding box center [626, 142] width 80 height 29
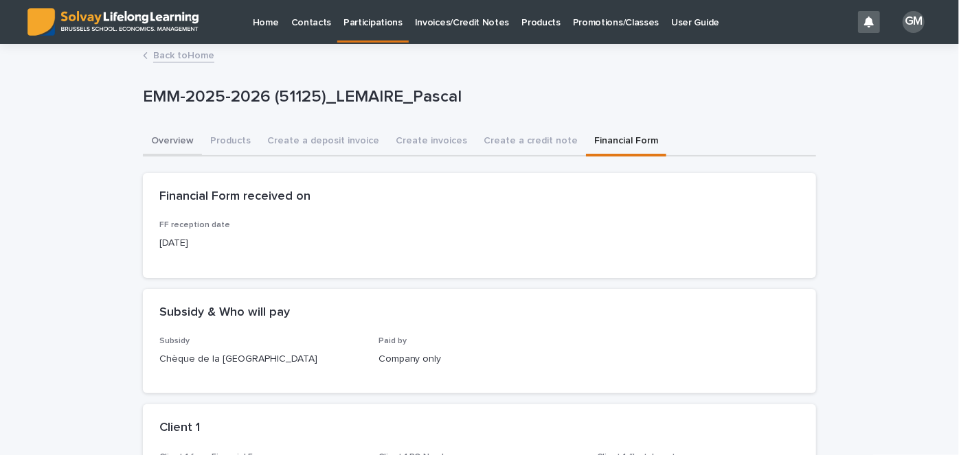
click at [176, 142] on button "Overview" at bounding box center [172, 142] width 59 height 29
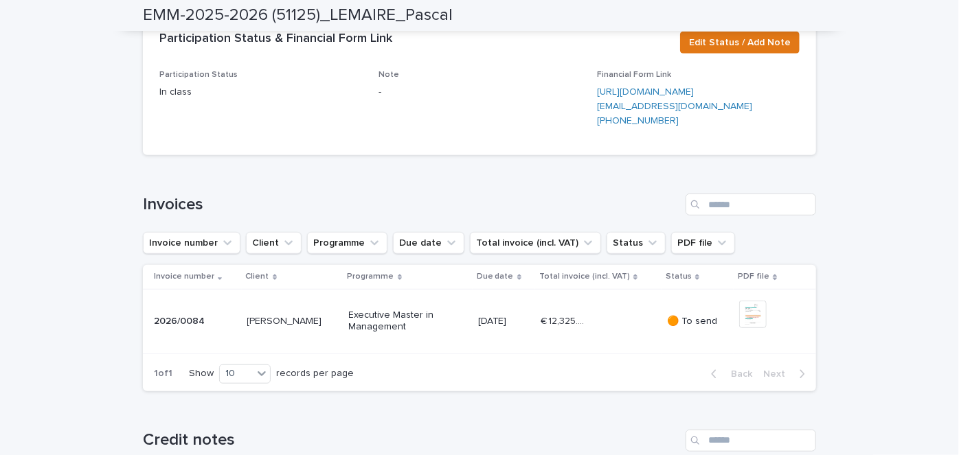
scroll to position [396, 0]
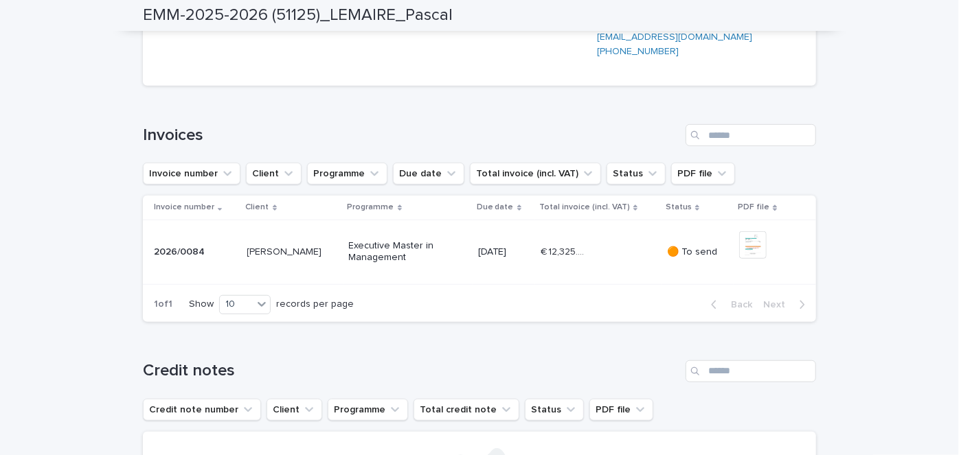
click at [639, 264] on div "€ 12,325.00 € 12,325.00" at bounding box center [598, 252] width 115 height 23
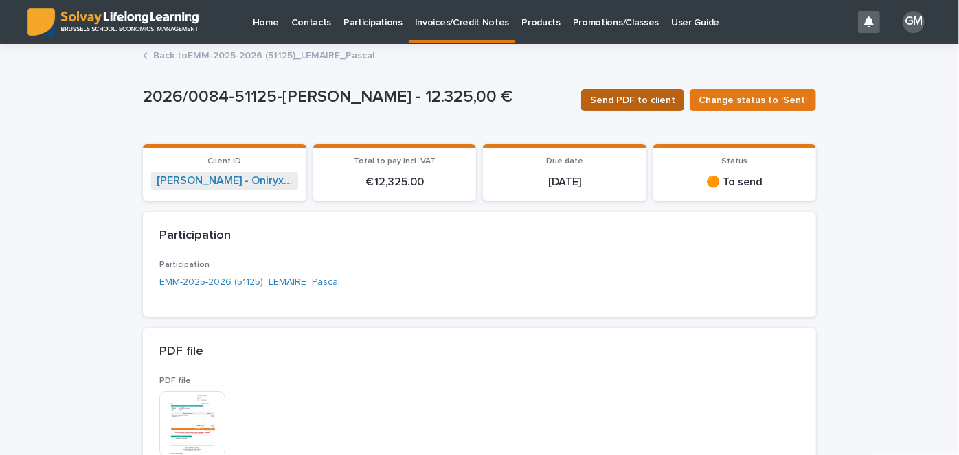
click at [644, 101] on span "Send PDF to client" at bounding box center [632, 100] width 85 height 14
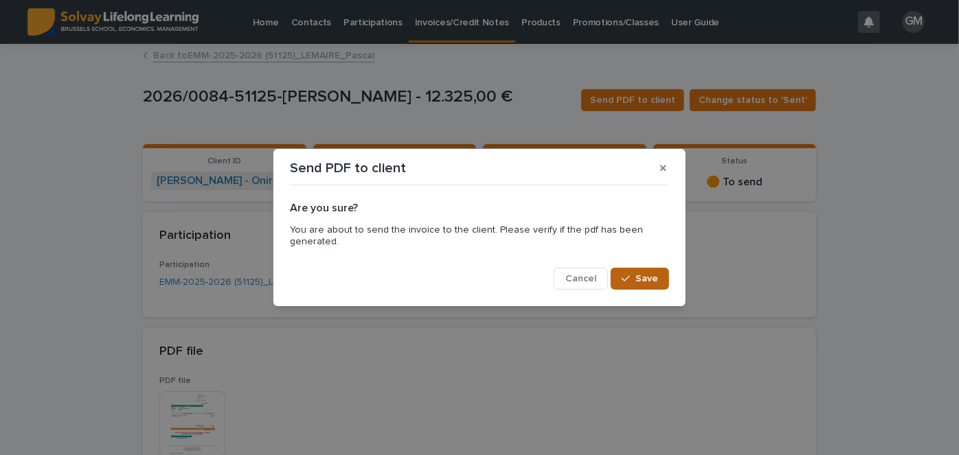
click at [645, 277] on span "Save" at bounding box center [646, 279] width 23 height 10
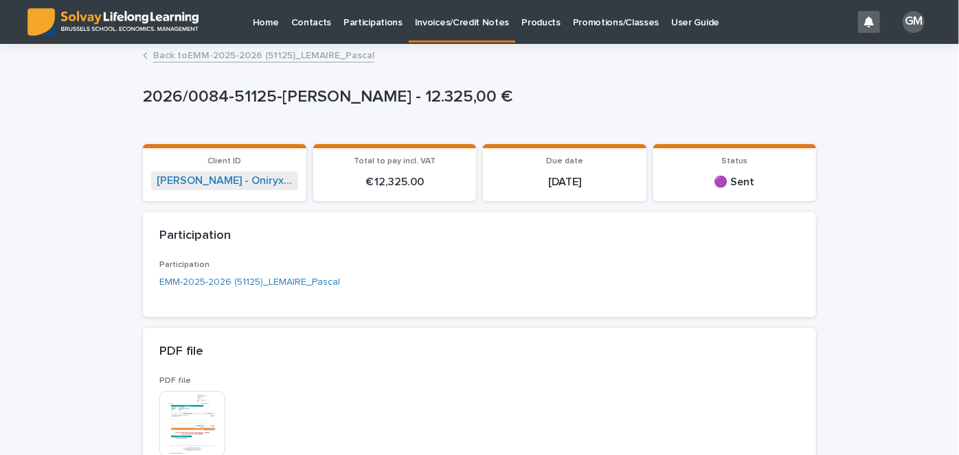
click at [272, 54] on link "Back to EMM-2025-2026 (51125)_LEMAIRE_Pascal" at bounding box center [263, 55] width 221 height 16
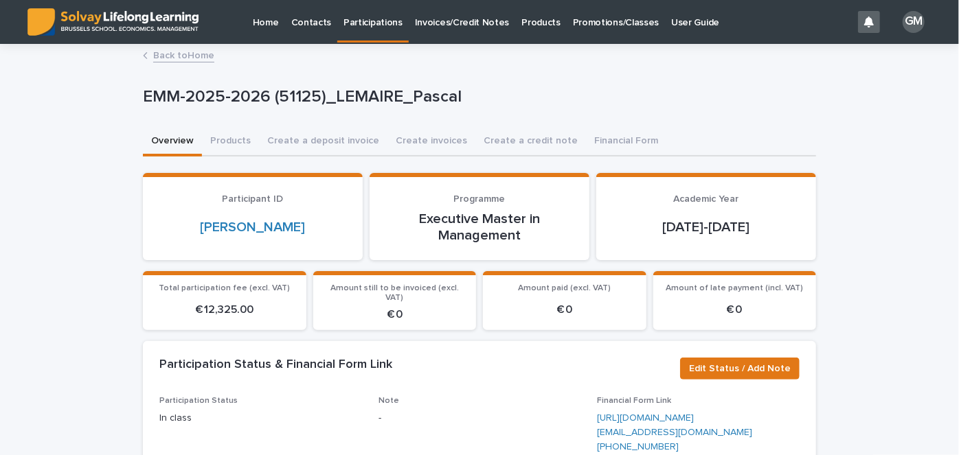
click at [187, 57] on link "Back to Home" at bounding box center [183, 55] width 61 height 16
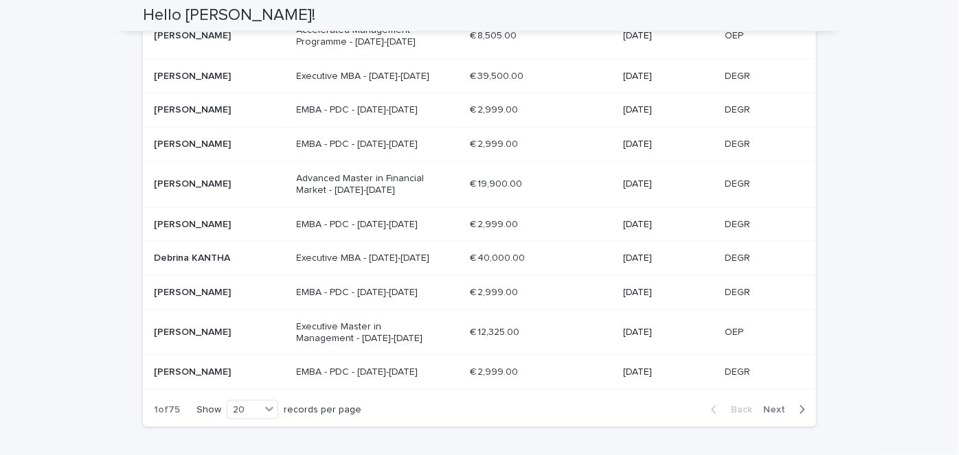
scroll to position [771, 0]
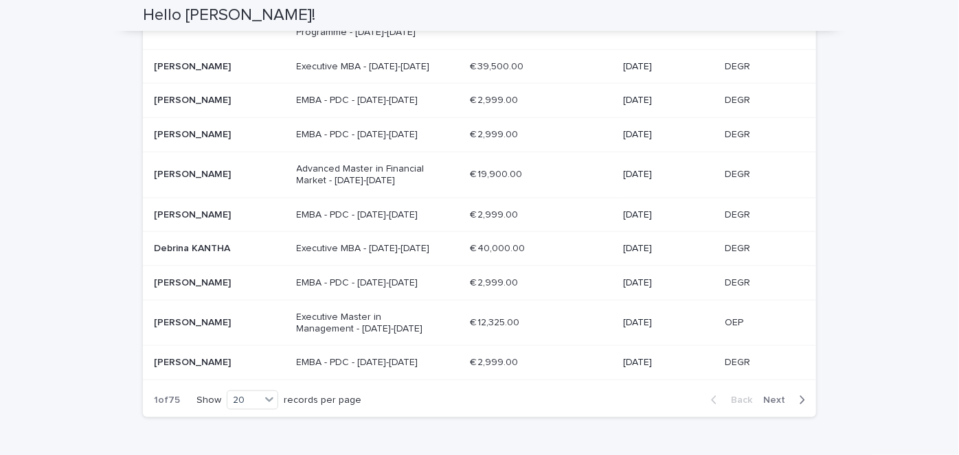
click at [782, 402] on button "Next" at bounding box center [787, 400] width 58 height 12
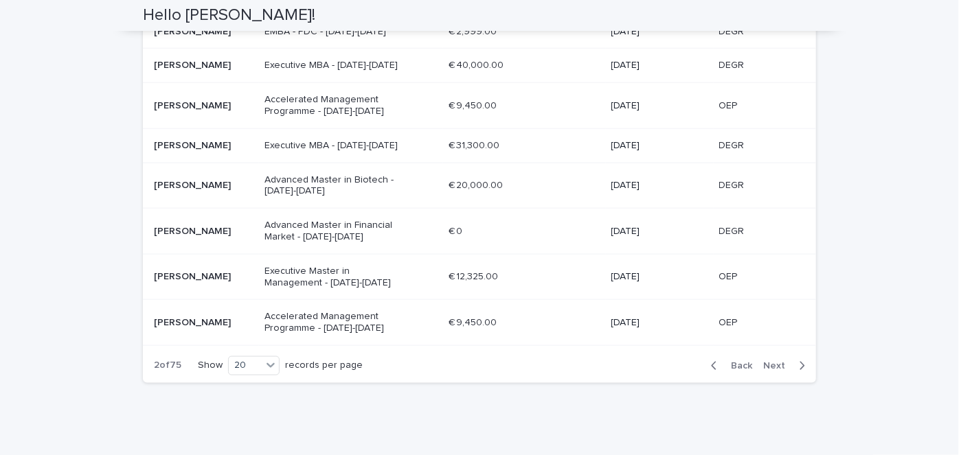
click at [225, 317] on p "[PERSON_NAME]" at bounding box center [204, 323] width 100 height 12
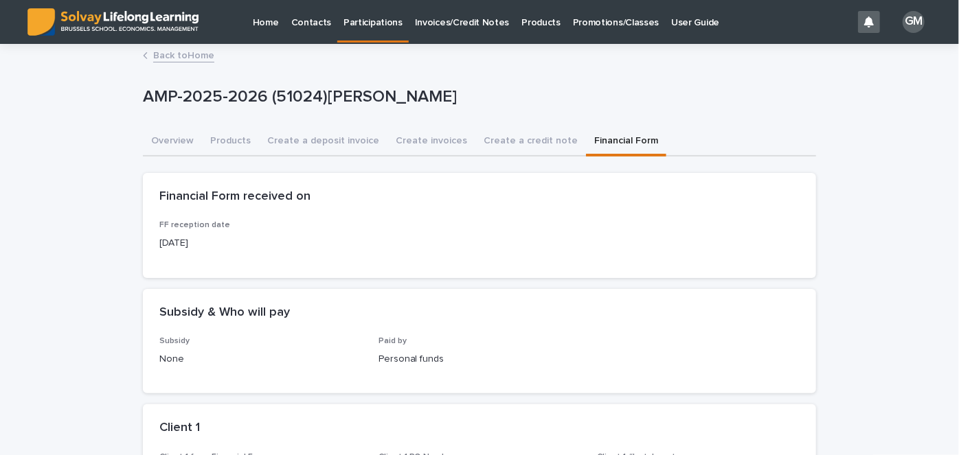
click at [604, 130] on button "Financial Form" at bounding box center [626, 142] width 80 height 29
click at [174, 139] on button "Overview" at bounding box center [172, 142] width 59 height 29
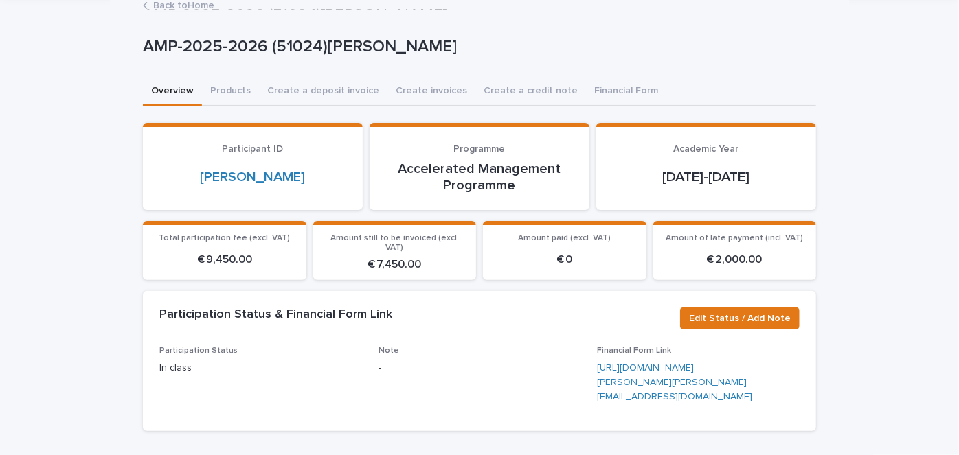
scroll to position [12, 0]
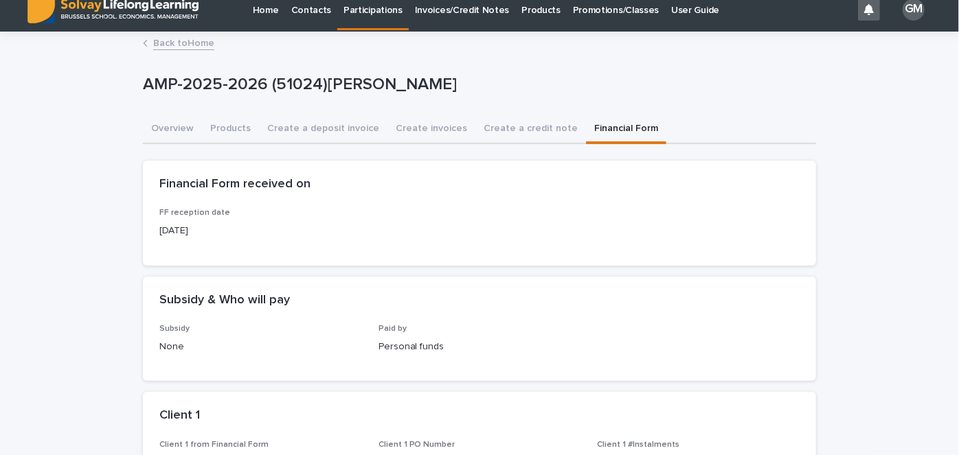
click at [586, 128] on button "Financial Form" at bounding box center [626, 129] width 80 height 29
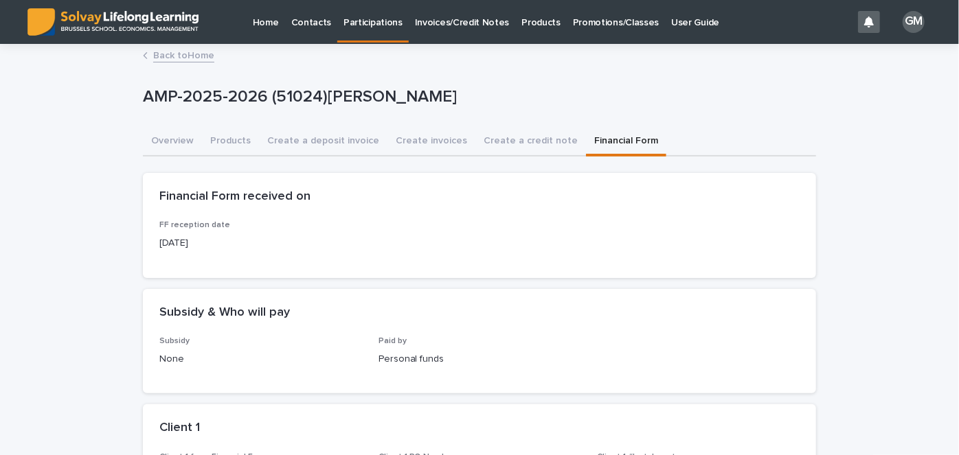
click at [172, 54] on link "Back to Home" at bounding box center [183, 55] width 61 height 16
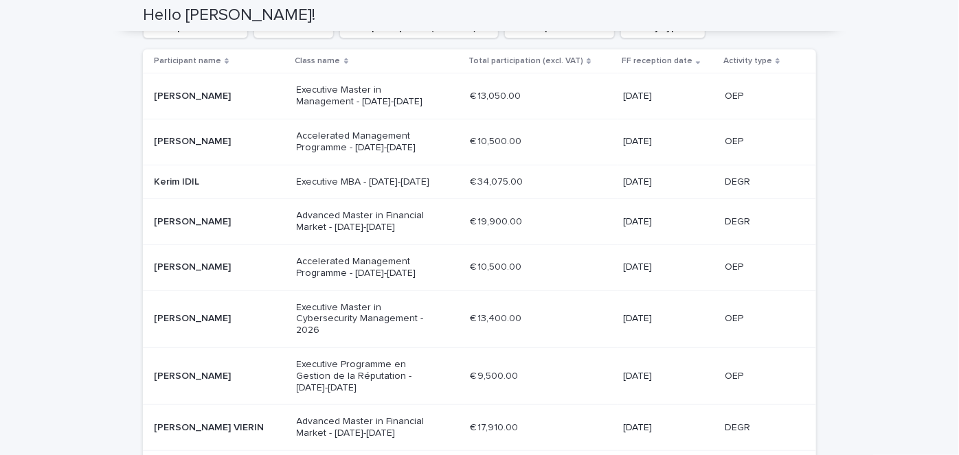
scroll to position [848, 0]
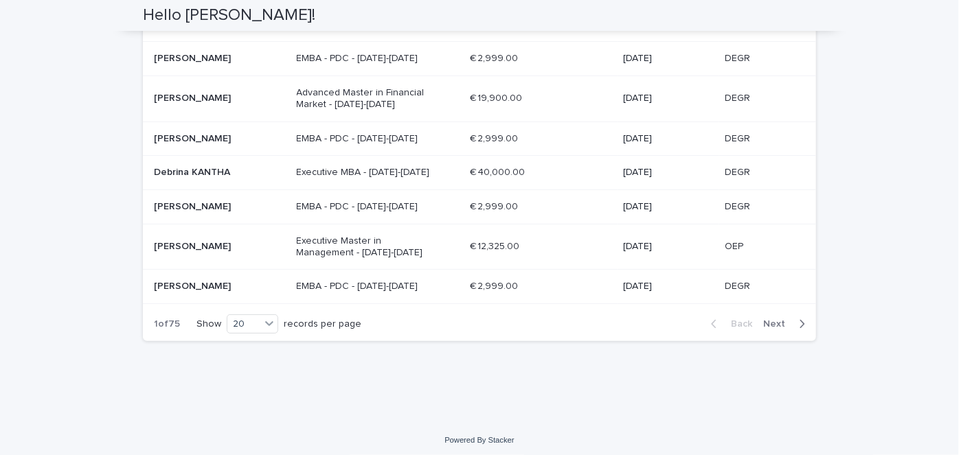
click at [777, 324] on span "Next" at bounding box center [778, 324] width 30 height 10
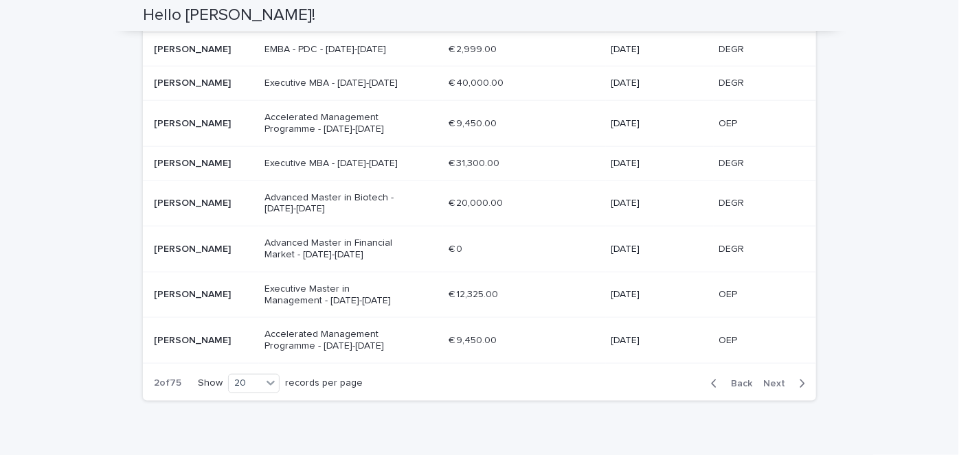
scroll to position [730, 0]
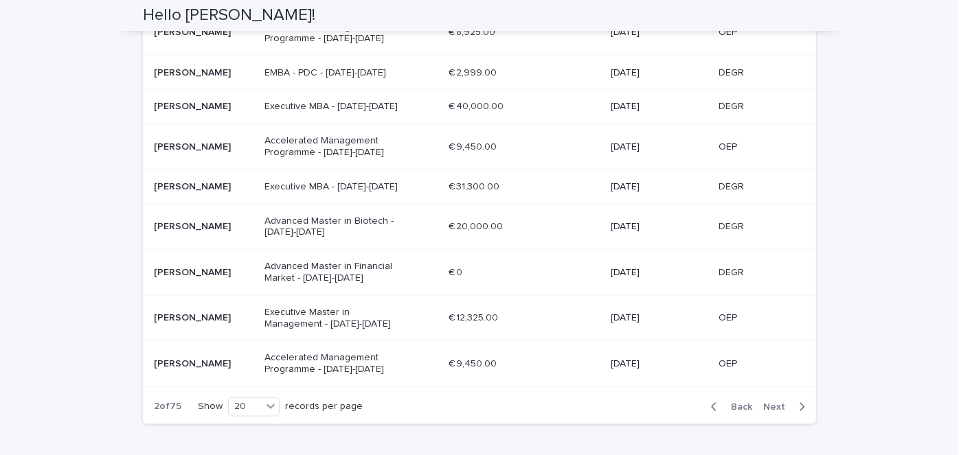
click at [194, 102] on p "[PERSON_NAME]" at bounding box center [204, 107] width 100 height 12
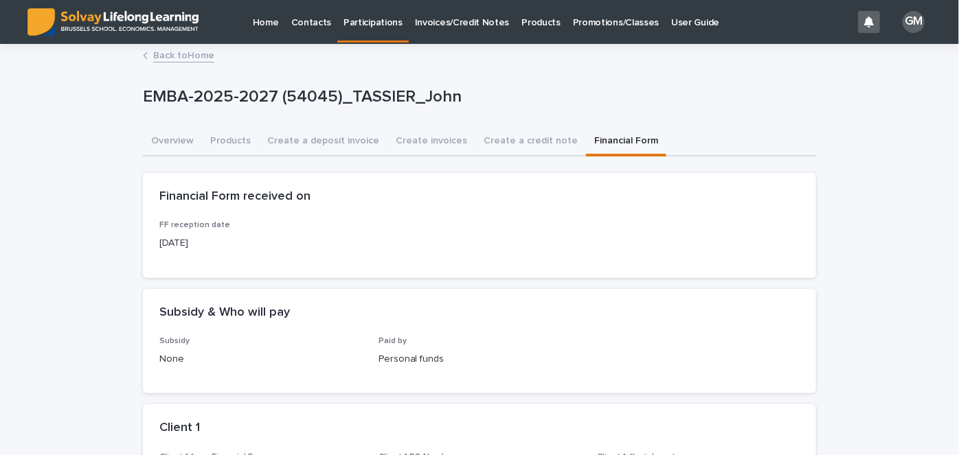
click at [591, 135] on button "Financial Form" at bounding box center [626, 142] width 80 height 29
click at [173, 139] on button "Overview" at bounding box center [172, 142] width 59 height 29
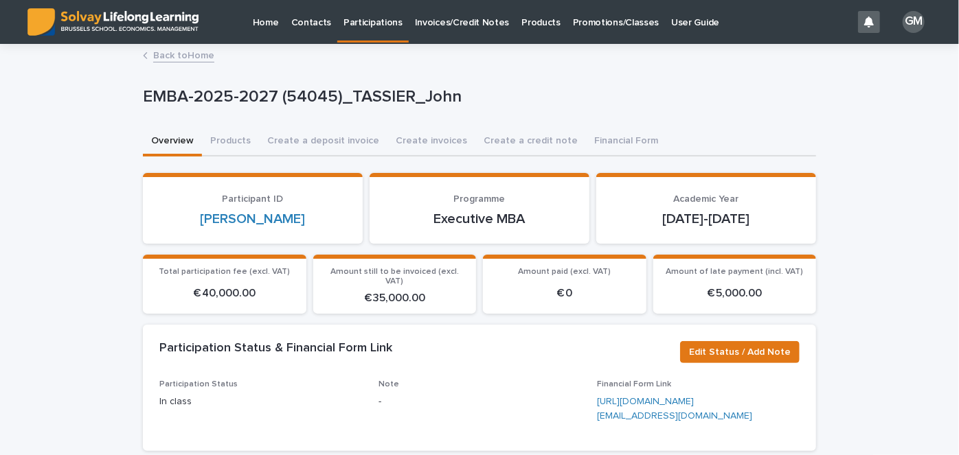
click at [376, 26] on p "Participations" at bounding box center [372, 14] width 59 height 29
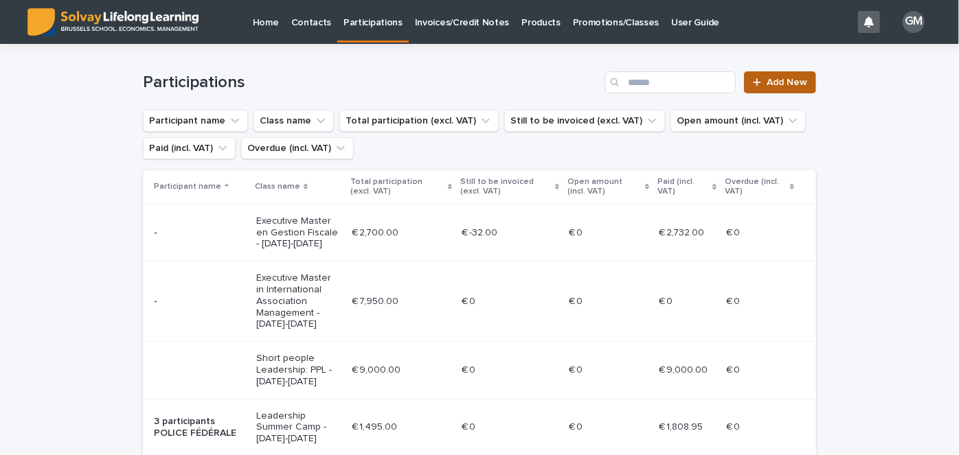
click at [776, 81] on span "Add New" at bounding box center [787, 83] width 41 height 10
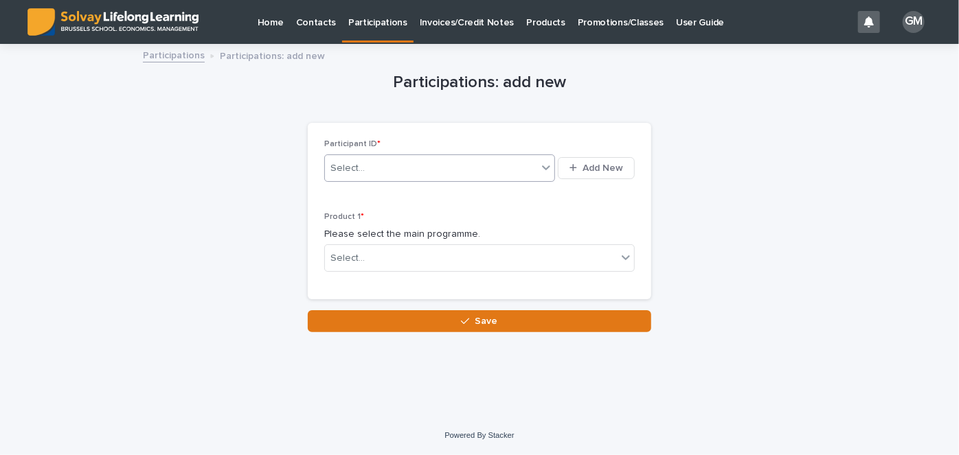
click at [516, 165] on div "Select..." at bounding box center [431, 168] width 212 height 23
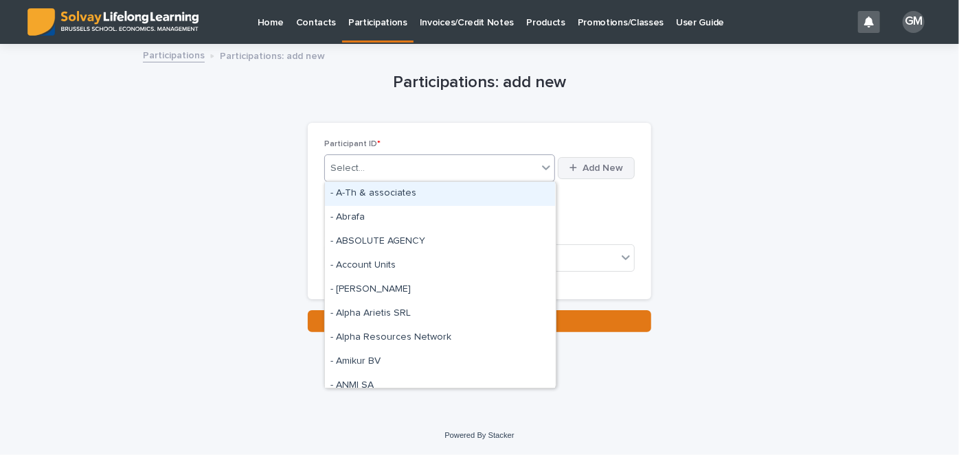
click at [596, 166] on span "Add New" at bounding box center [603, 168] width 41 height 10
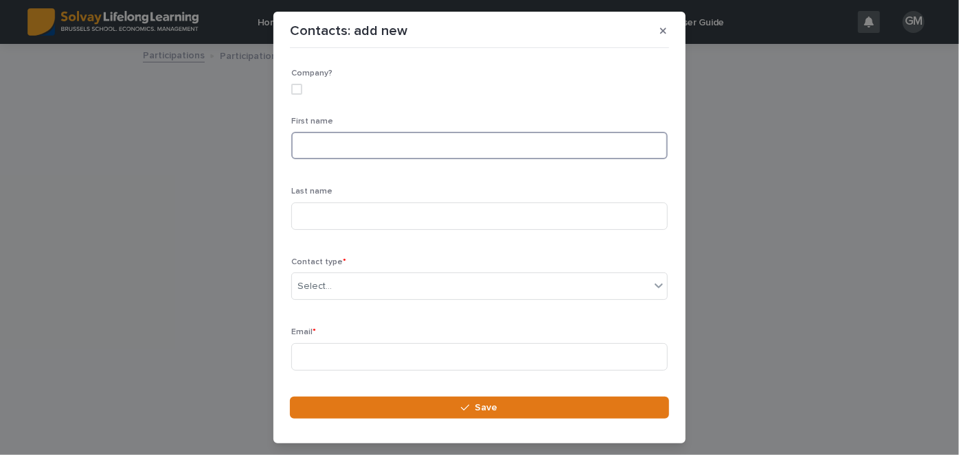
click at [455, 138] on input at bounding box center [479, 145] width 376 height 27
type input "********"
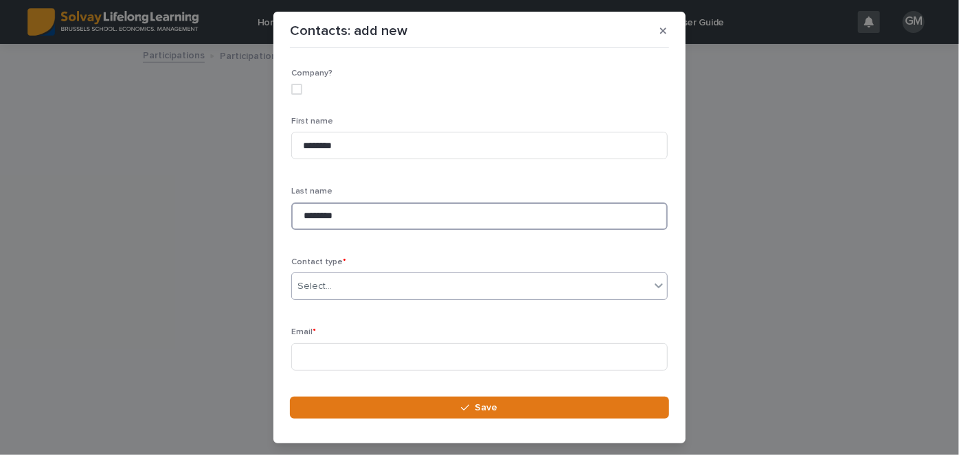
type input "********"
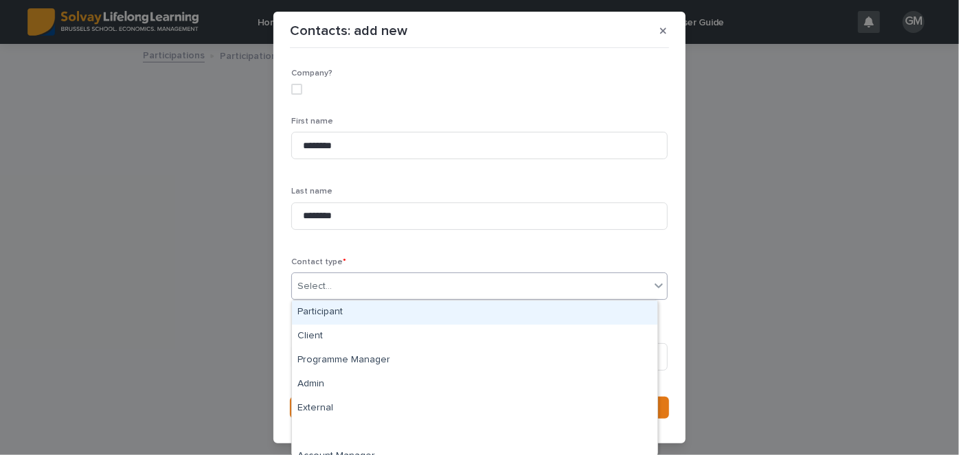
click at [346, 293] on div "Select..." at bounding box center [471, 286] width 358 height 23
click at [328, 313] on div "Participant" at bounding box center [474, 313] width 365 height 24
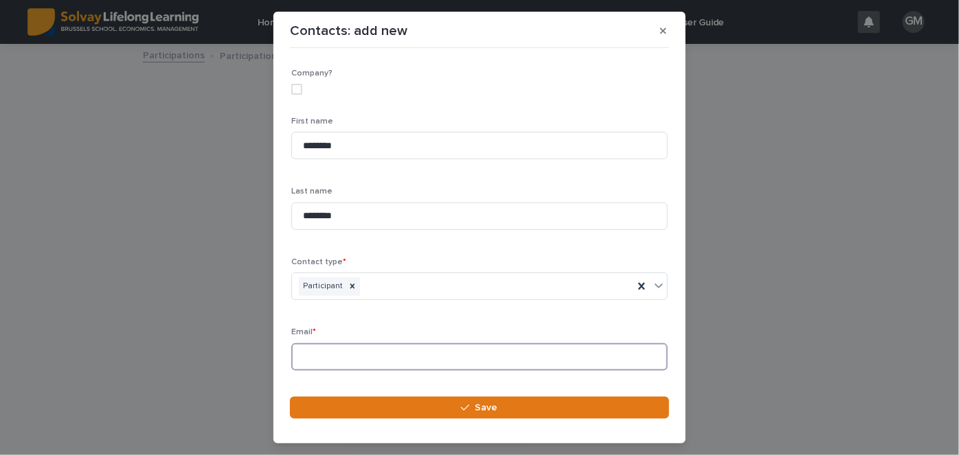
click at [359, 346] on input at bounding box center [479, 356] width 376 height 27
paste input "**********"
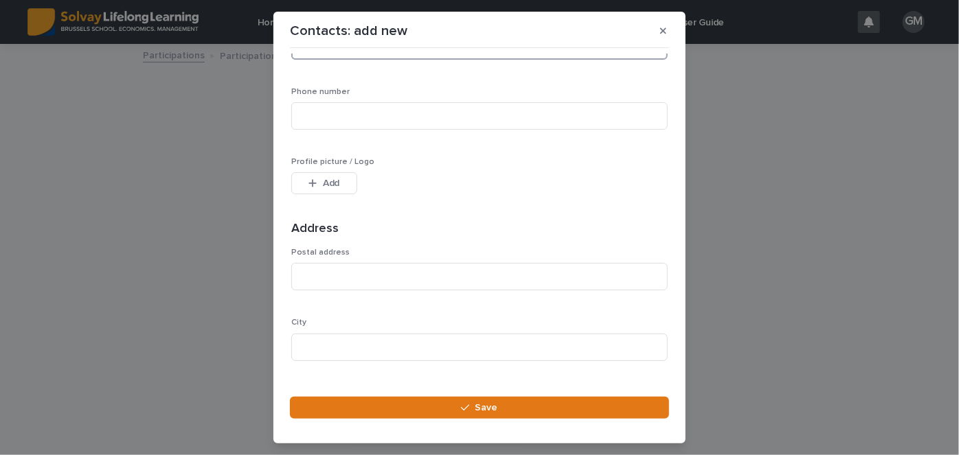
scroll to position [309, 0]
type input "**********"
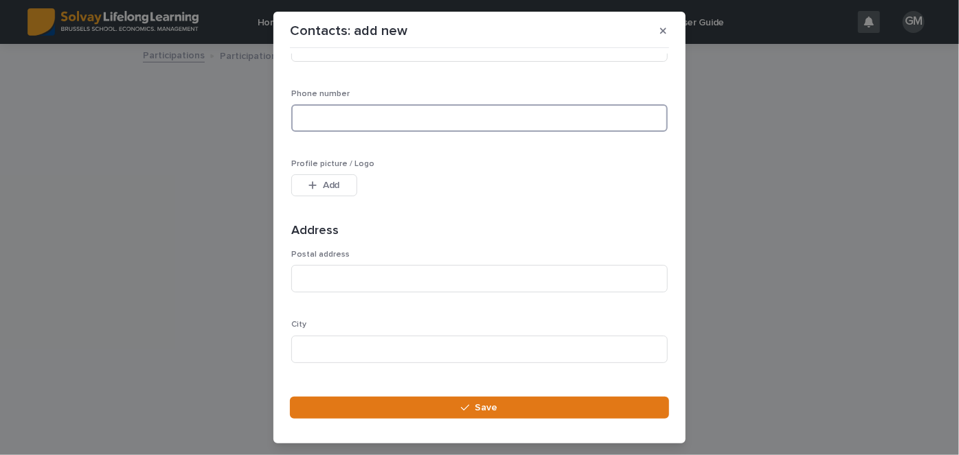
click at [357, 116] on input at bounding box center [479, 117] width 376 height 27
paste input "**********"
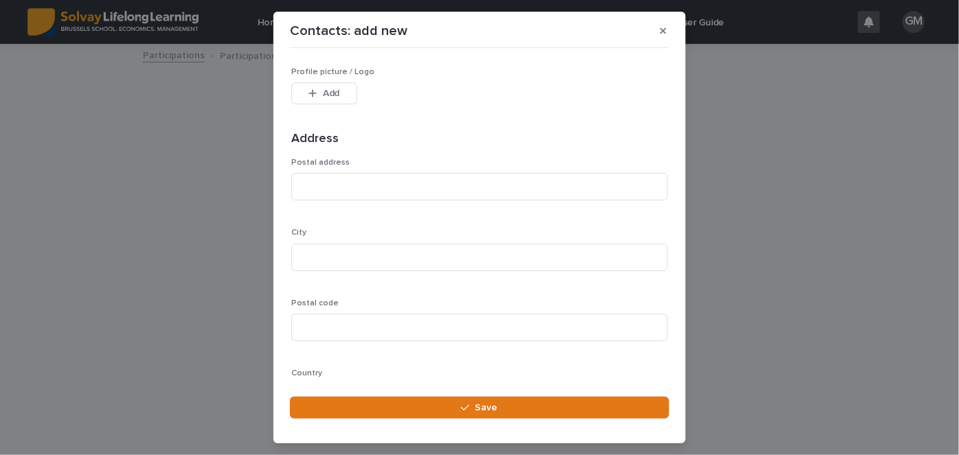
scroll to position [401, 0]
type input "**********"
click at [357, 188] on input at bounding box center [479, 186] width 376 height 27
paste input "**********"
type input "**********"
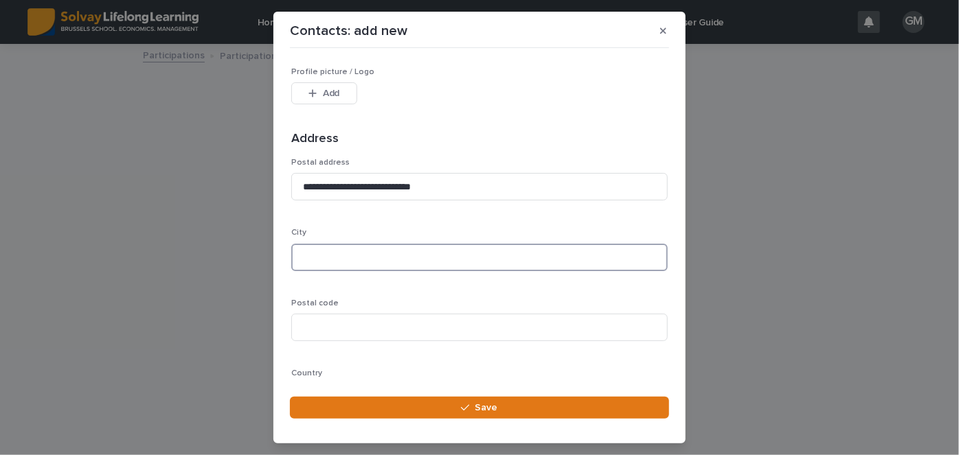
click at [351, 254] on input at bounding box center [479, 257] width 376 height 27
type input "**********"
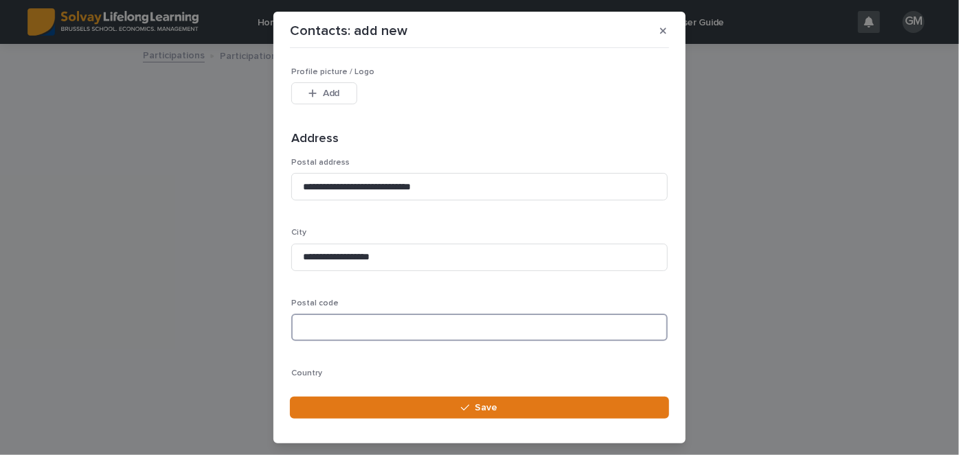
click at [328, 324] on input at bounding box center [479, 327] width 376 height 27
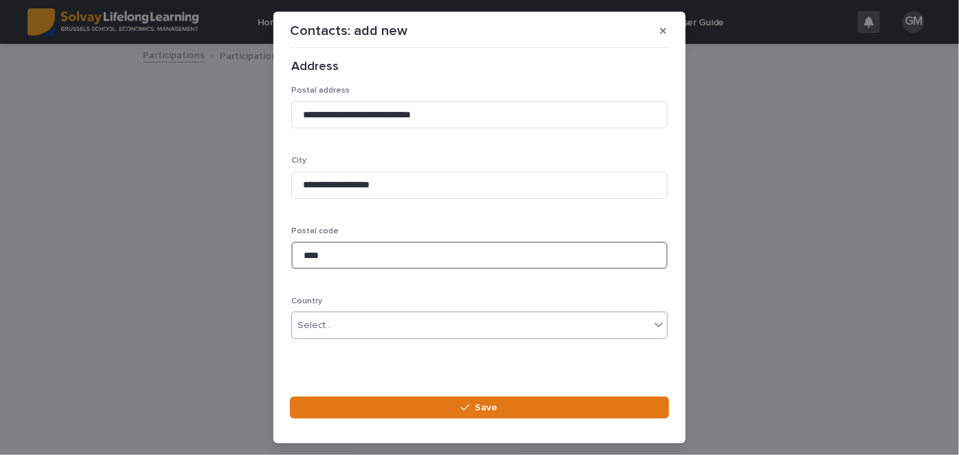
type input "****"
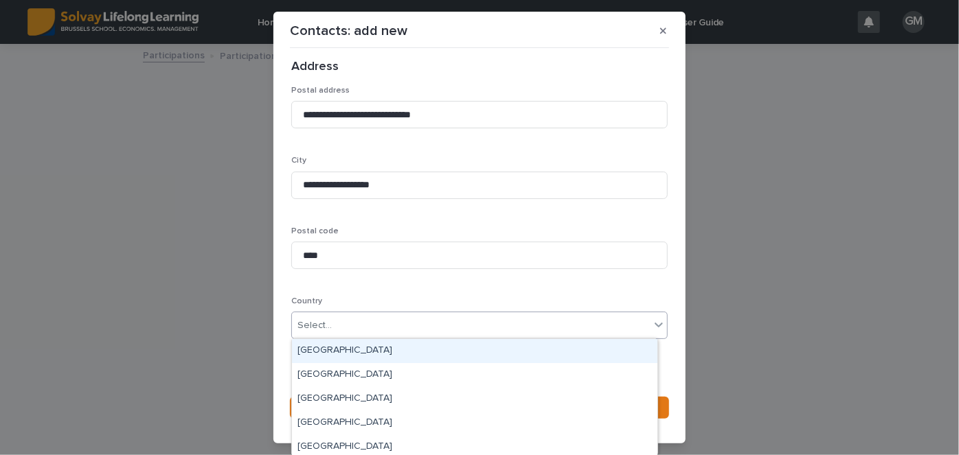
click at [374, 321] on div "Select..." at bounding box center [471, 326] width 358 height 23
type input "****"
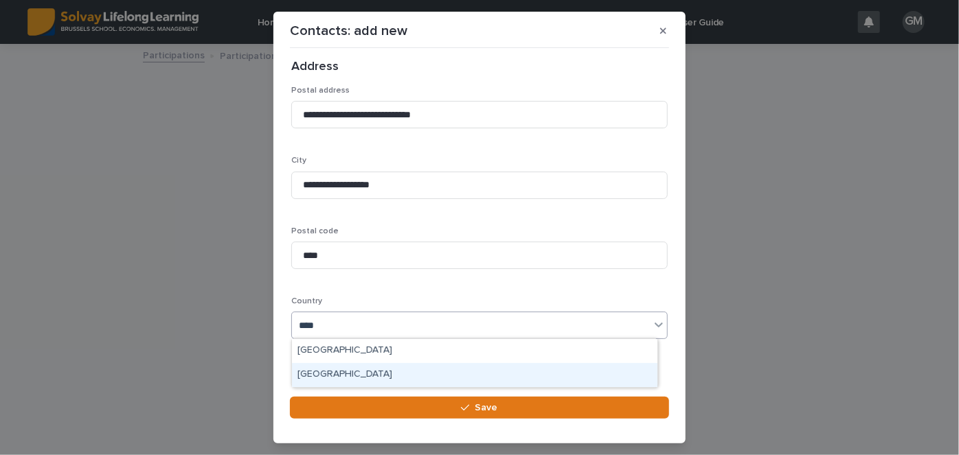
click at [334, 368] on div "[GEOGRAPHIC_DATA]" at bounding box center [474, 375] width 365 height 24
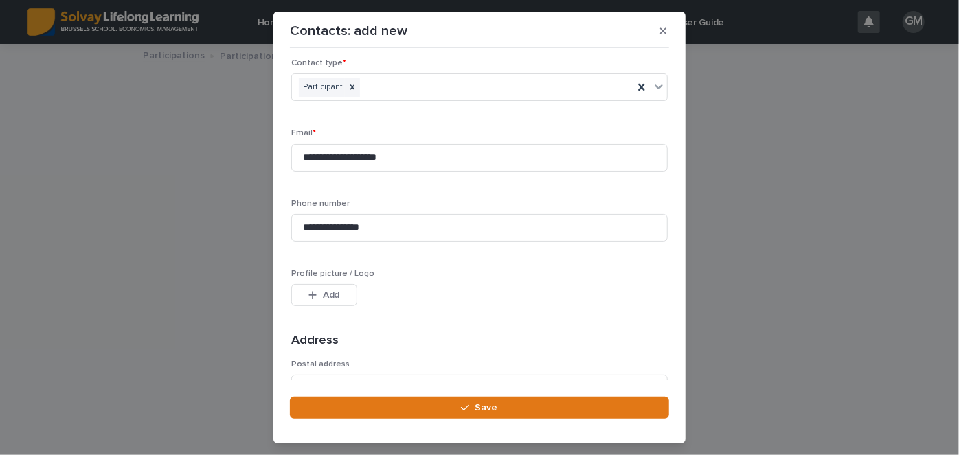
scroll to position [0, 0]
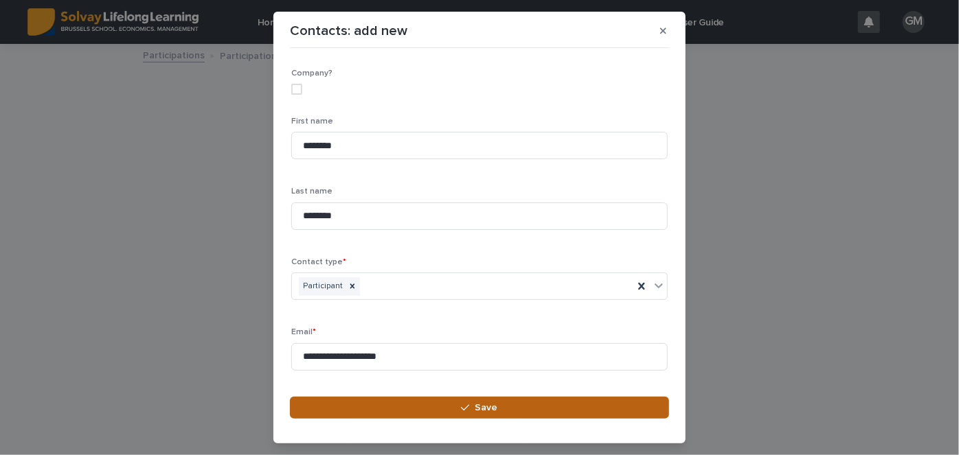
click at [451, 402] on button "Save" at bounding box center [479, 408] width 379 height 22
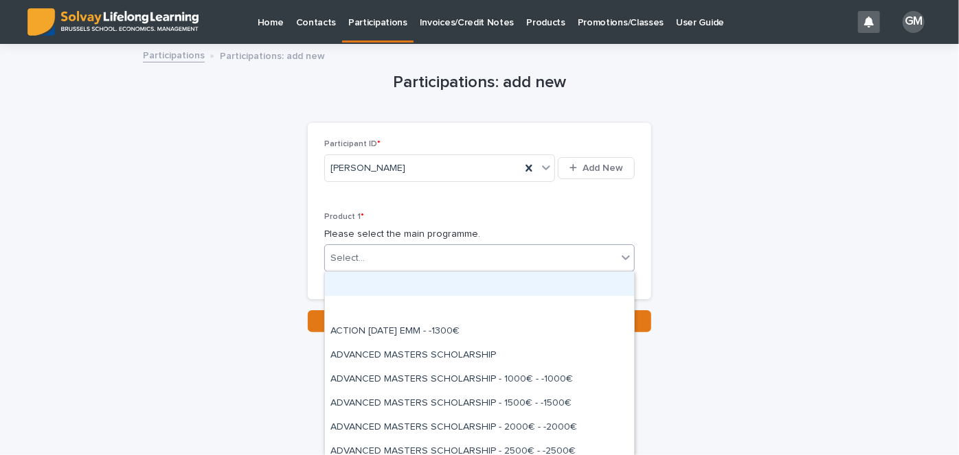
click at [414, 263] on div "Select..." at bounding box center [471, 258] width 292 height 23
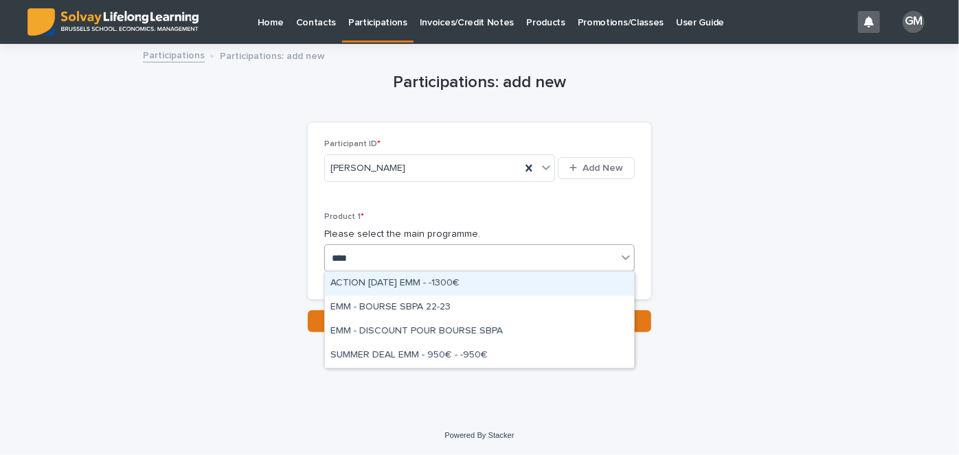
type input "***"
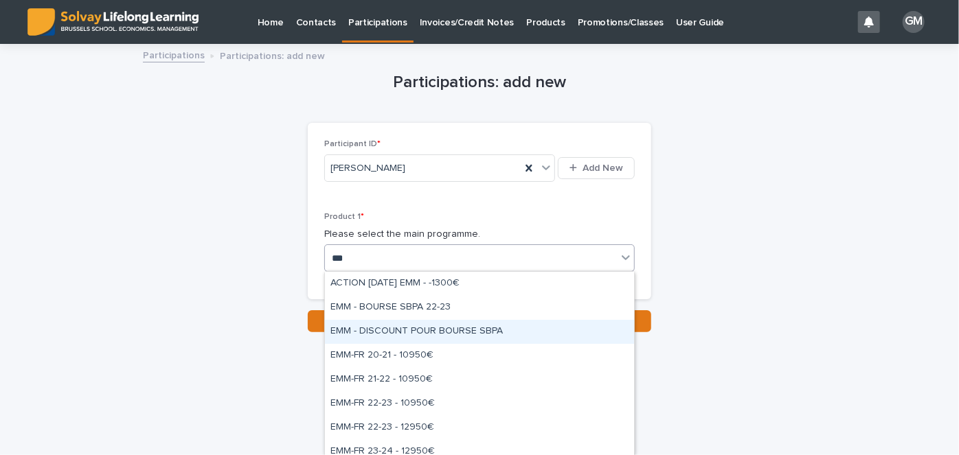
scroll to position [104, 0]
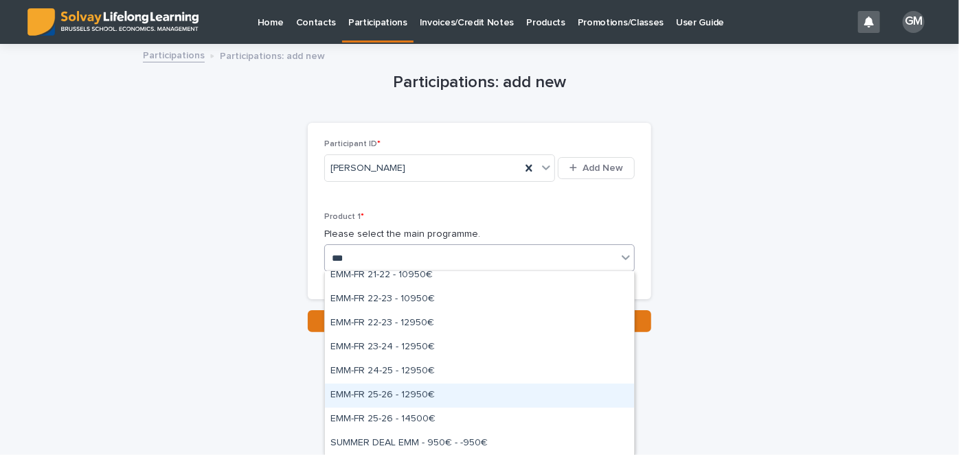
click at [386, 395] on div "EMM-FR 25-26 - 12950€" at bounding box center [479, 396] width 309 height 24
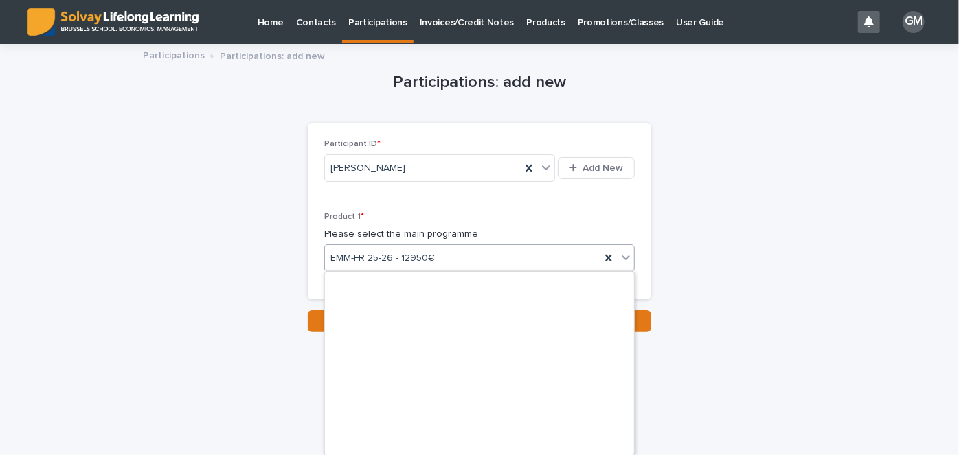
scroll to position [9040, 0]
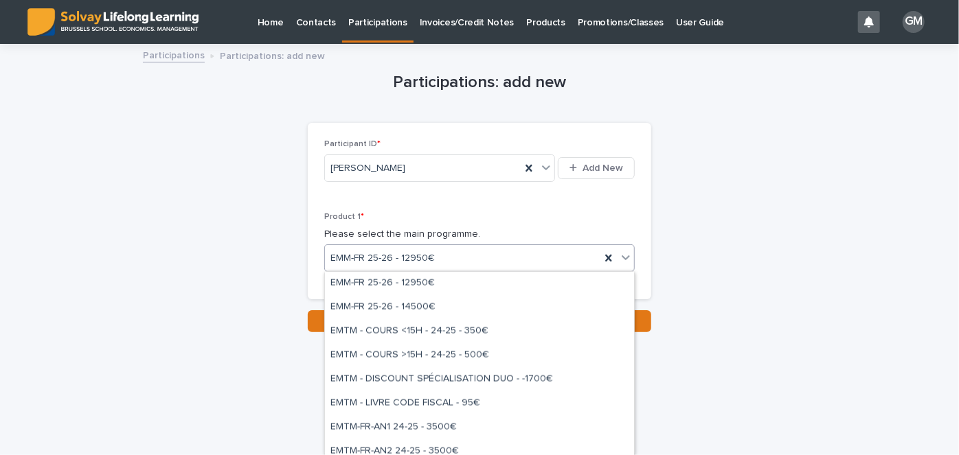
click at [447, 264] on div "EMM-FR 25-26 - 12950€" at bounding box center [462, 258] width 275 height 23
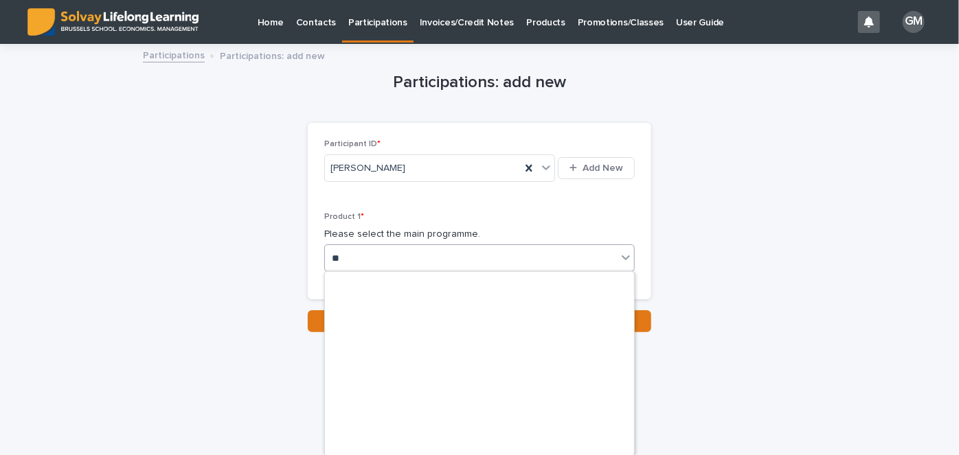
type input "***"
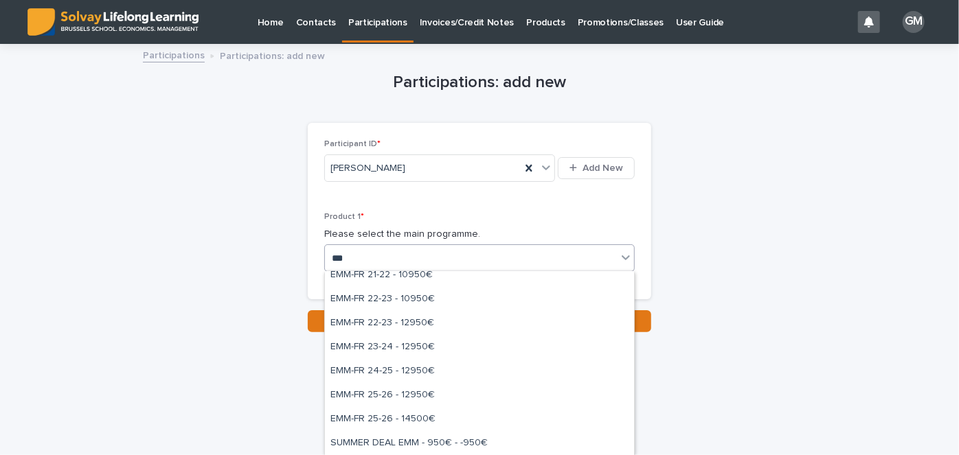
scroll to position [104, 0]
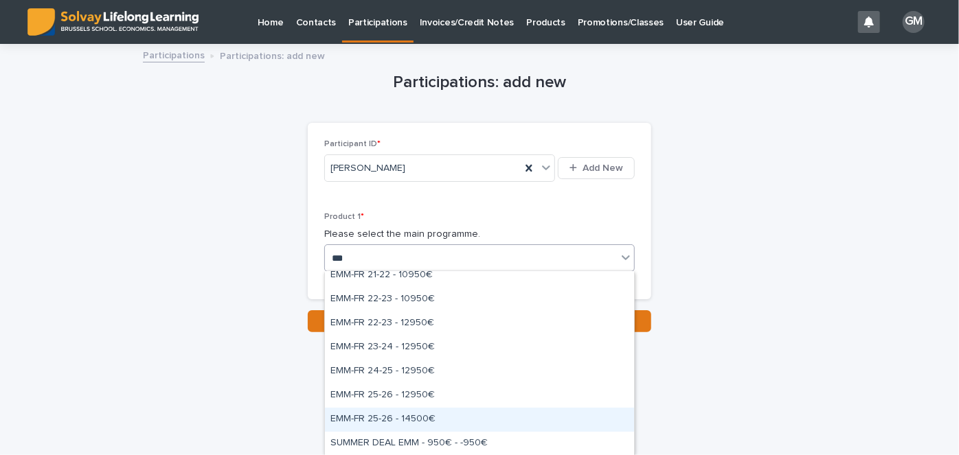
click at [400, 410] on div "EMM-FR 25-26 - 14500€" at bounding box center [479, 420] width 309 height 24
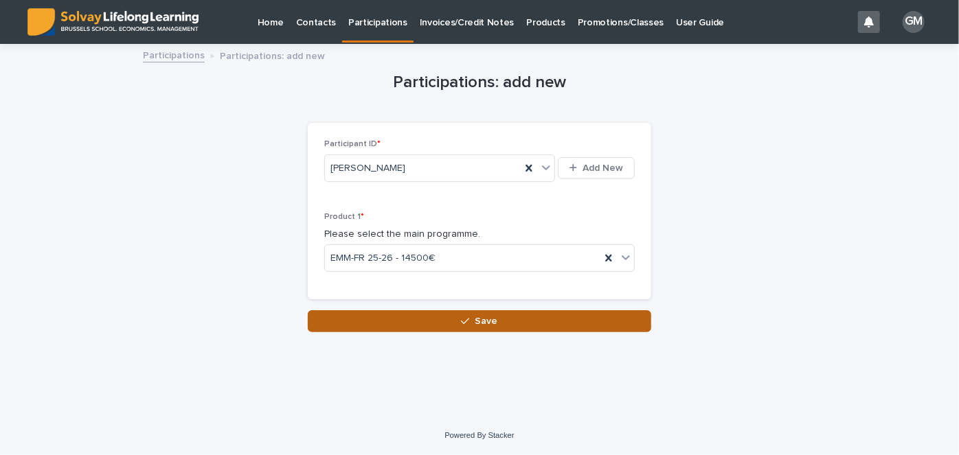
click at [440, 316] on button "Save" at bounding box center [479, 321] width 343 height 22
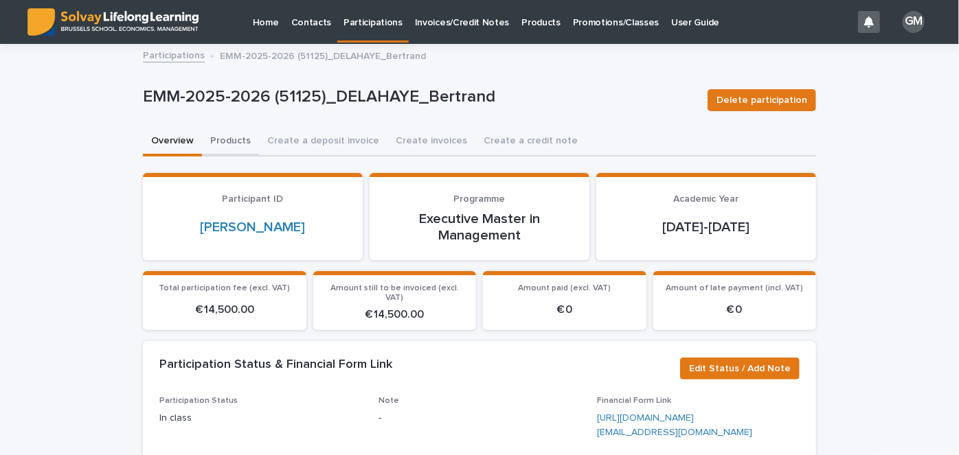
click at [232, 144] on button "Products" at bounding box center [230, 142] width 57 height 29
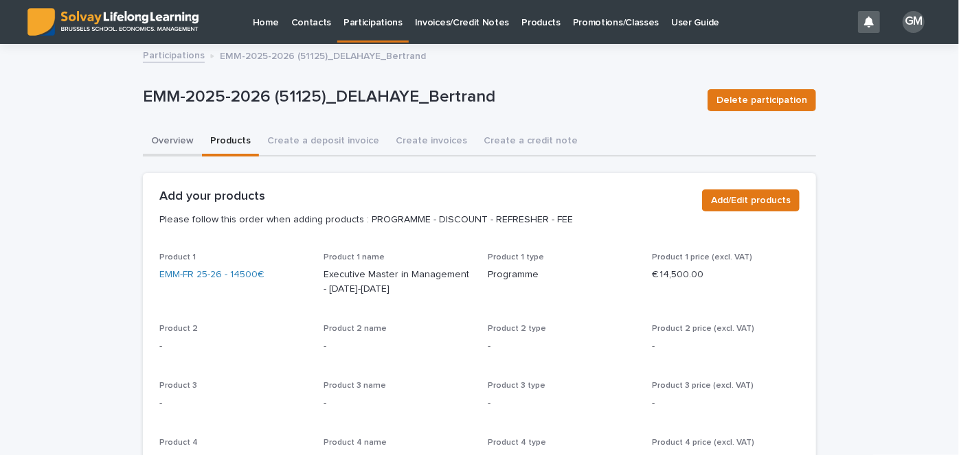
click at [163, 143] on button "Overview" at bounding box center [172, 142] width 59 height 29
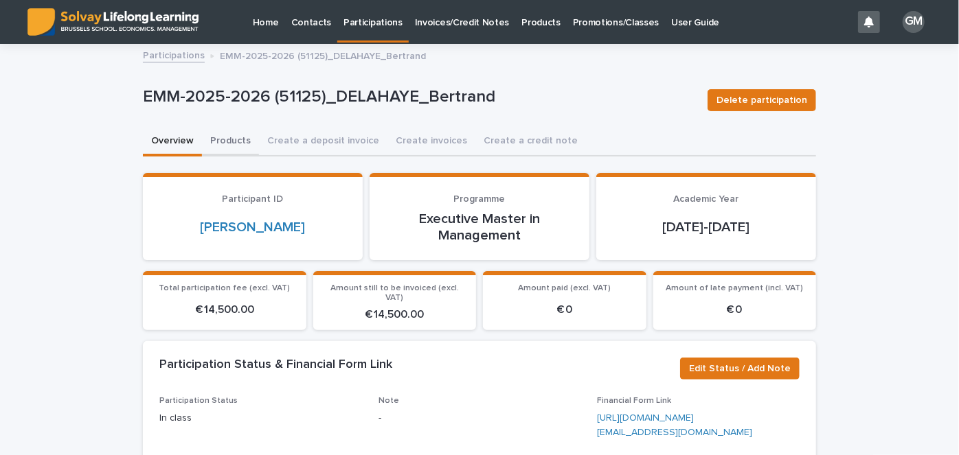
click at [227, 142] on button "Products" at bounding box center [230, 142] width 57 height 29
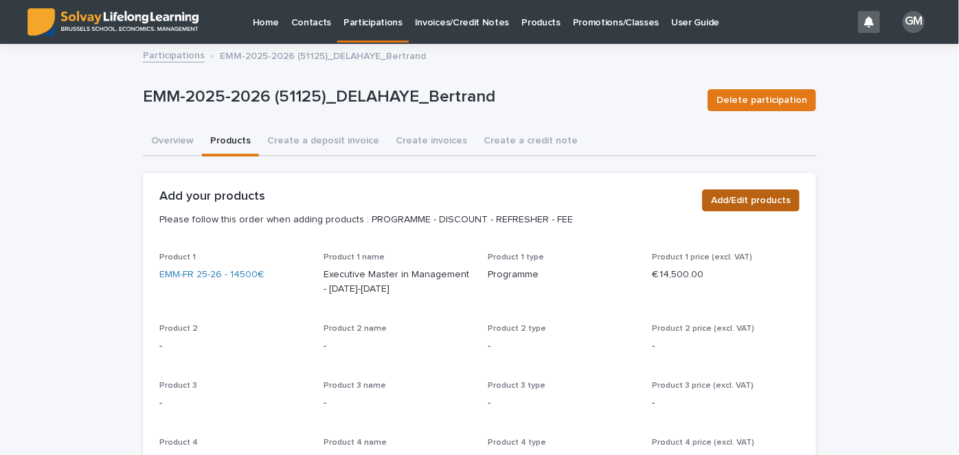
click at [754, 194] on span "Add/Edit products" at bounding box center [751, 201] width 80 height 14
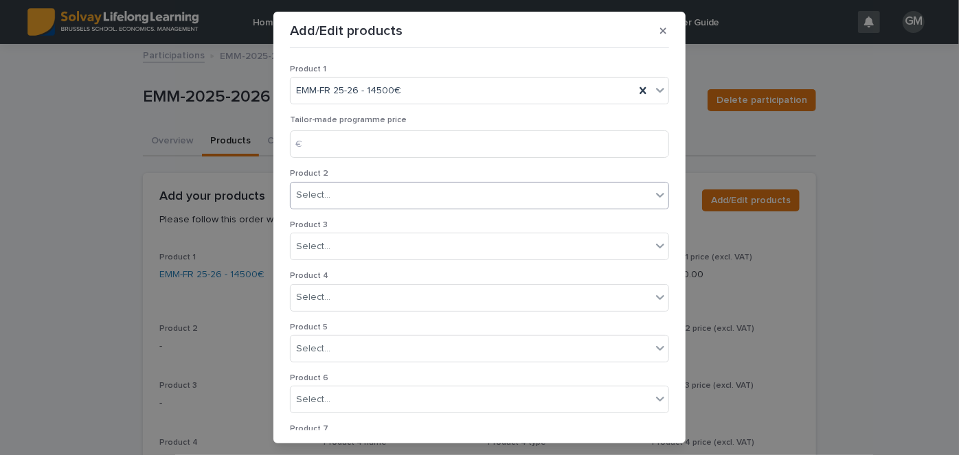
click at [365, 200] on div "Select..." at bounding box center [471, 195] width 361 height 23
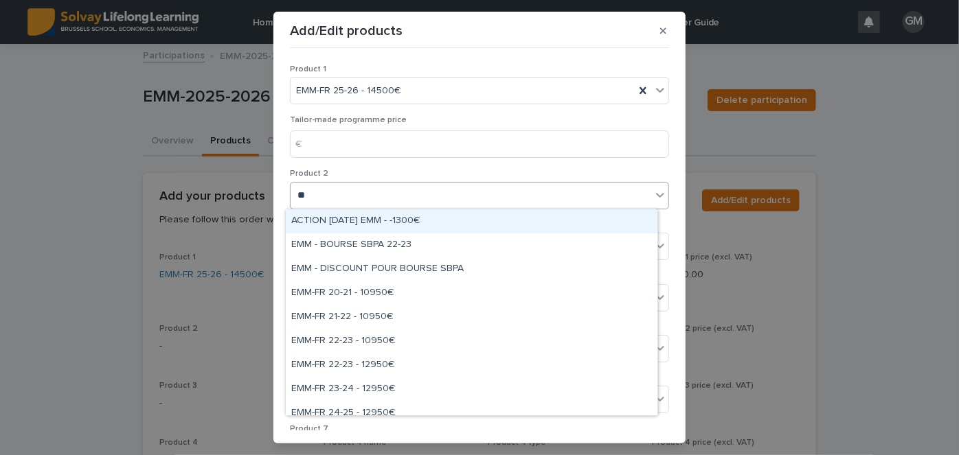
type input "*"
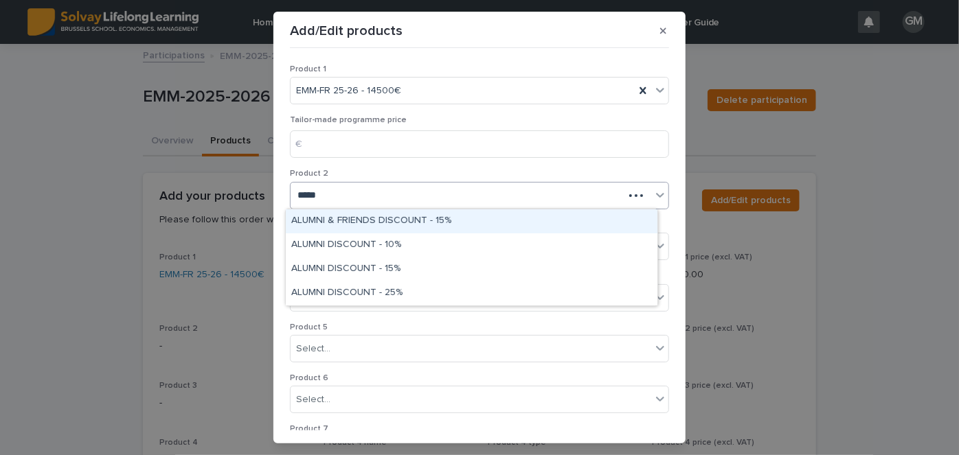
type input "******"
click at [397, 218] on div "ALUMNI & FRIENDS DISCOUNT - 15%" at bounding box center [472, 222] width 372 height 24
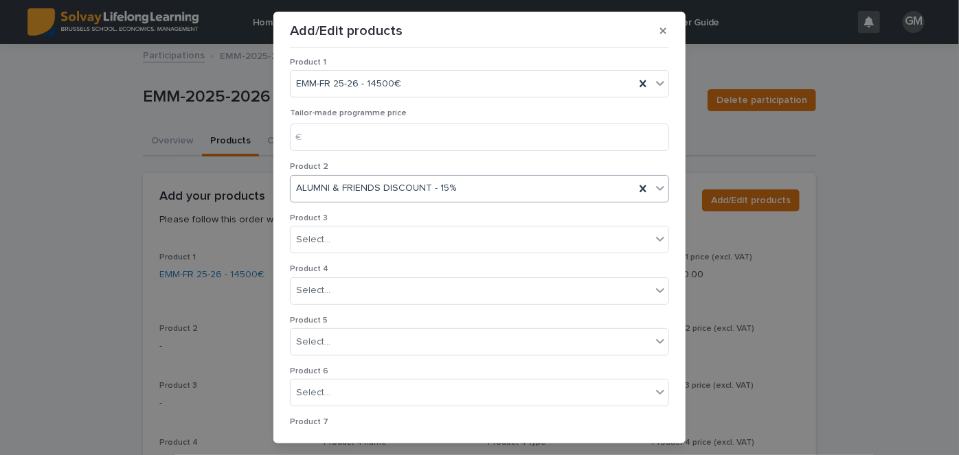
scroll to position [293, 0]
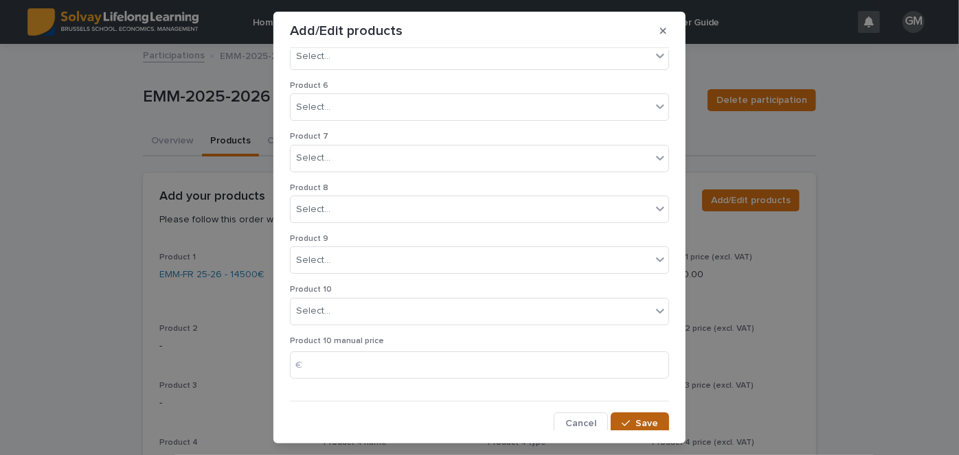
click at [635, 419] on span "Save" at bounding box center [646, 424] width 23 height 10
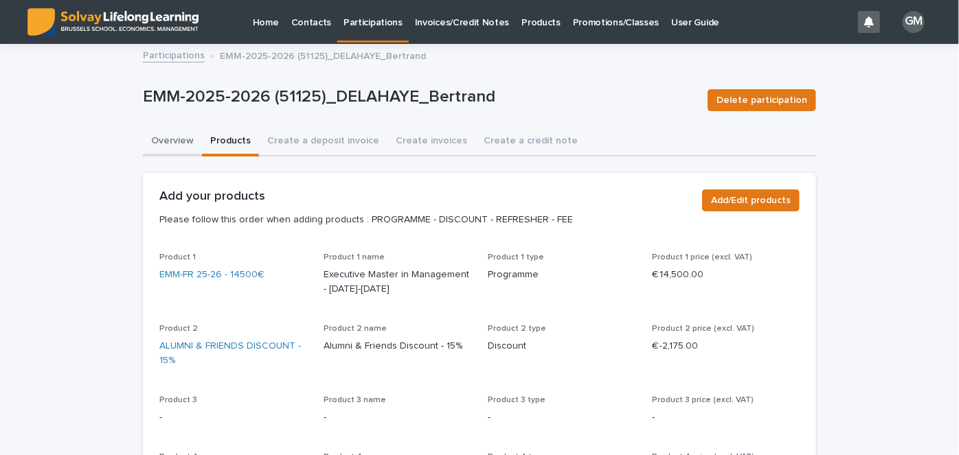
click at [189, 138] on button "Overview" at bounding box center [172, 142] width 59 height 29
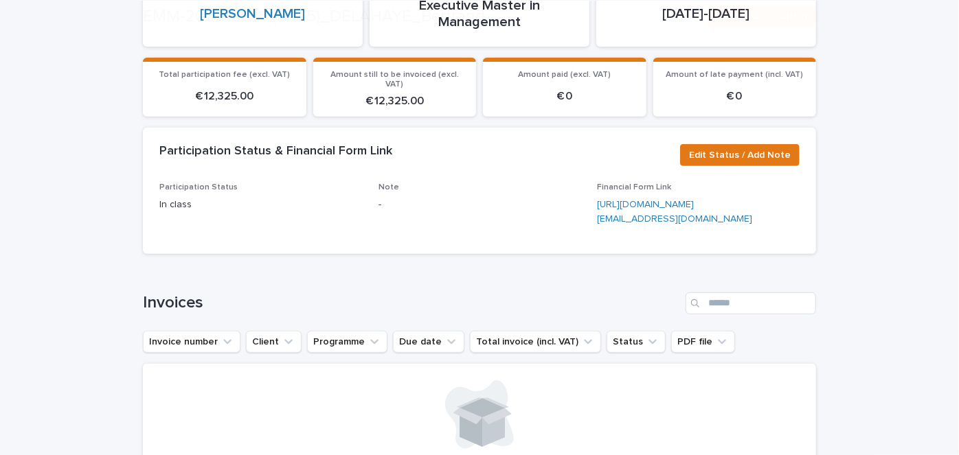
scroll to position [214, 0]
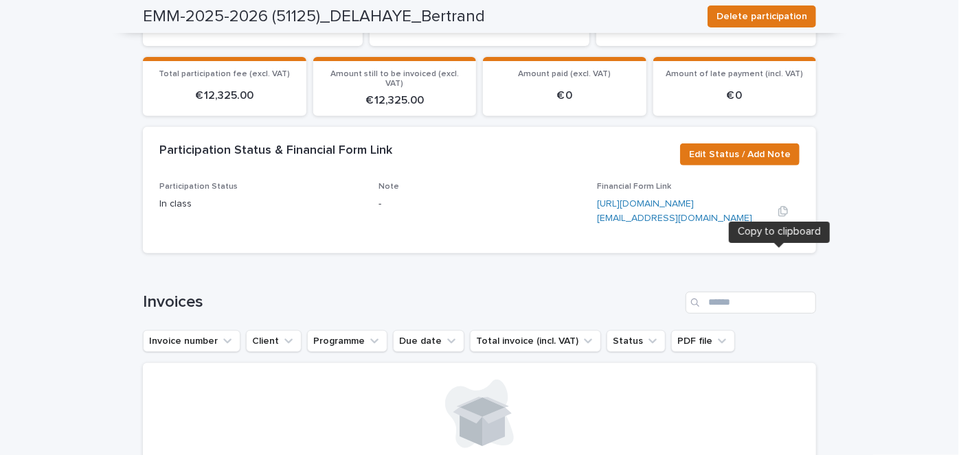
click at [778, 217] on icon "button" at bounding box center [783, 211] width 11 height 11
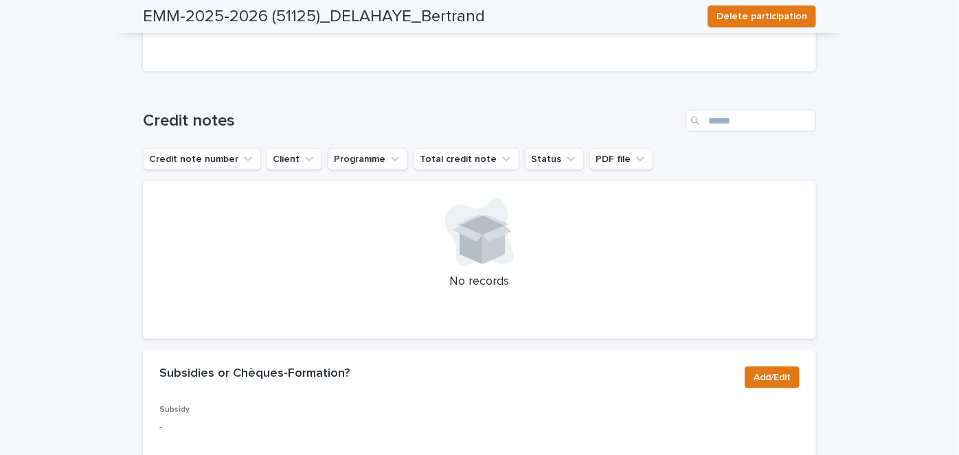
scroll to position [0, 0]
